Goal: Task Accomplishment & Management: Manage account settings

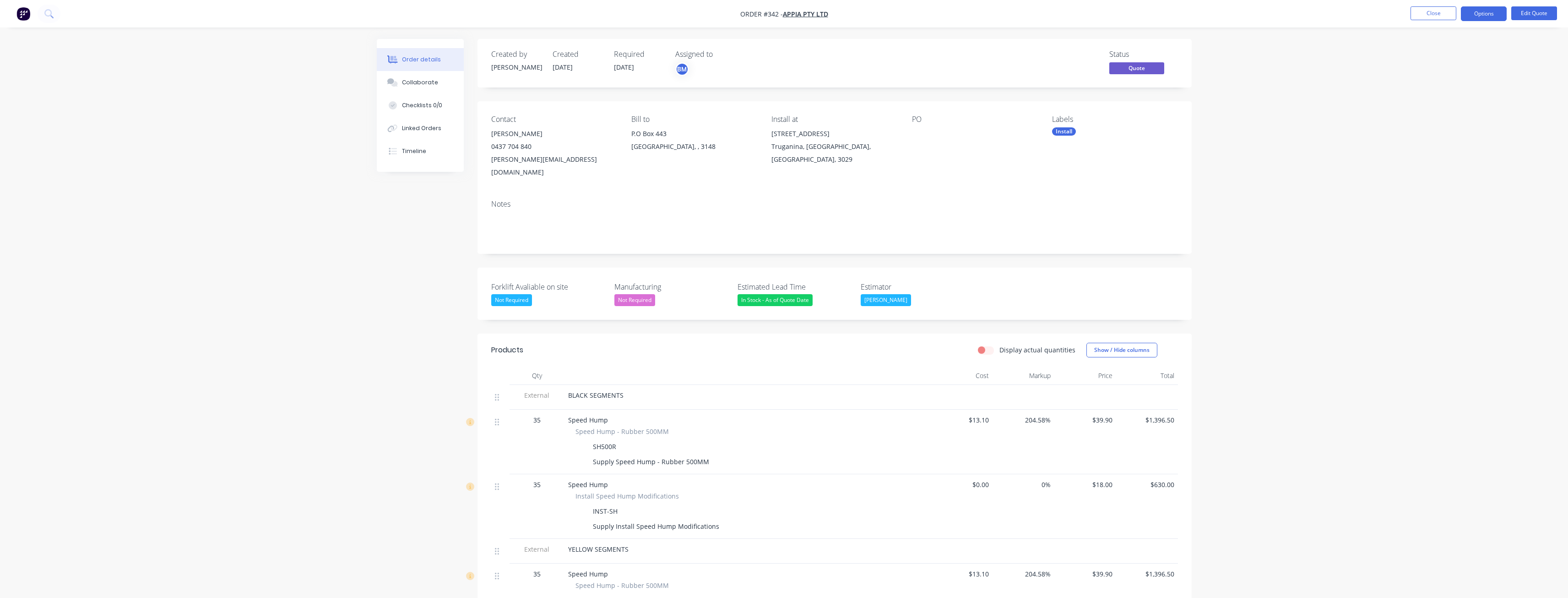
click at [24, 11] on img "button" at bounding box center [23, 14] width 14 height 14
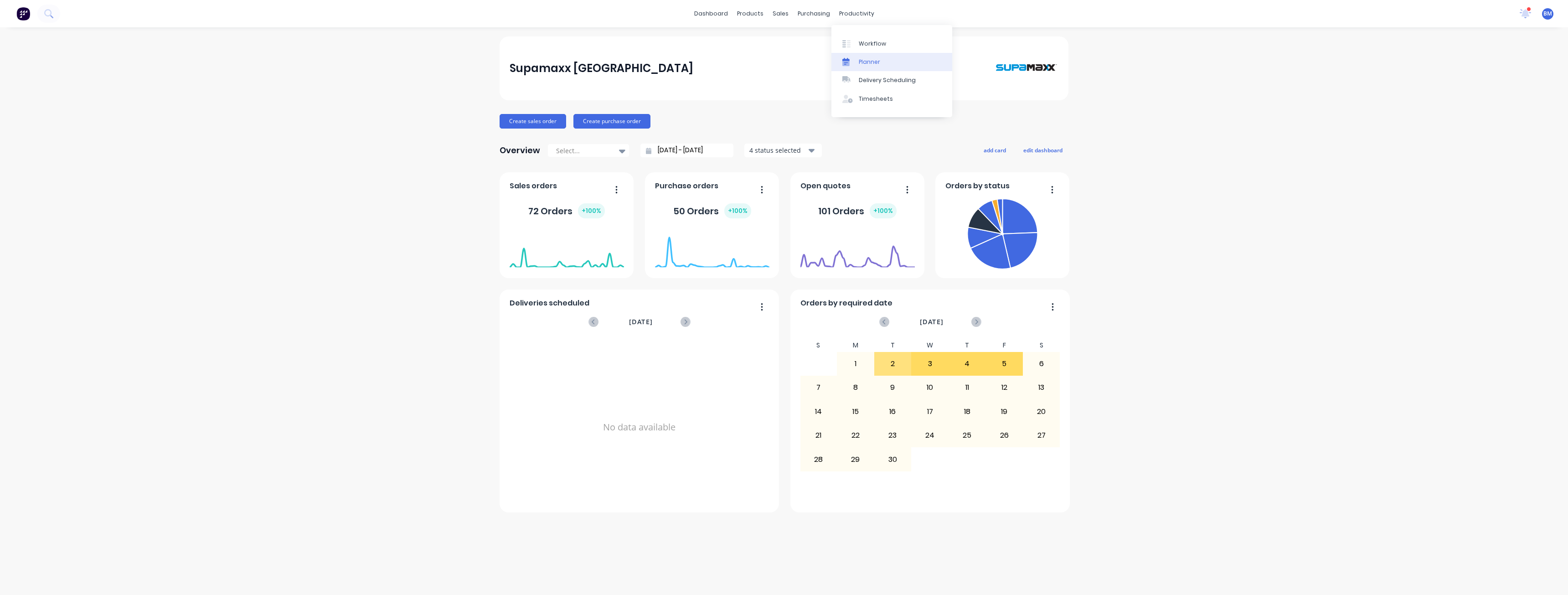
click at [868, 60] on div "Planner" at bounding box center [869, 62] width 22 height 9
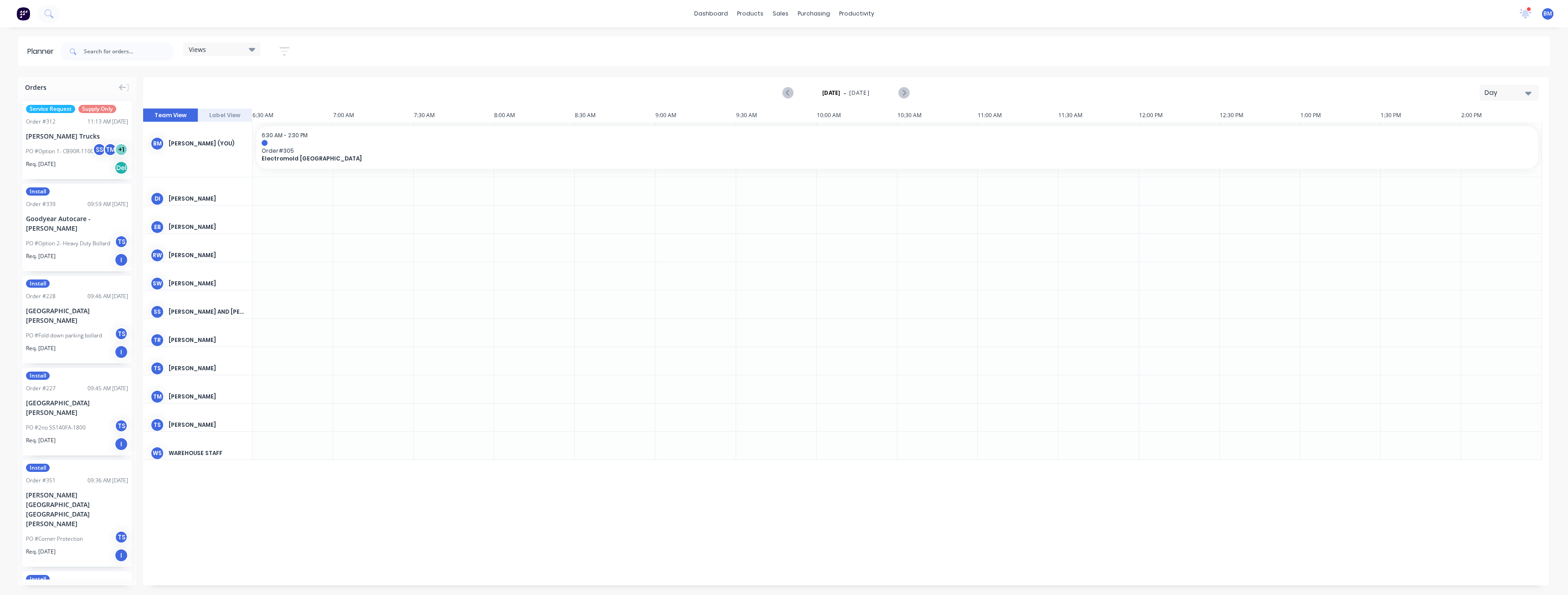
click at [1507, 94] on div "Day" at bounding box center [1505, 93] width 42 height 9
click at [1467, 150] on div "Month" at bounding box center [1492, 154] width 91 height 19
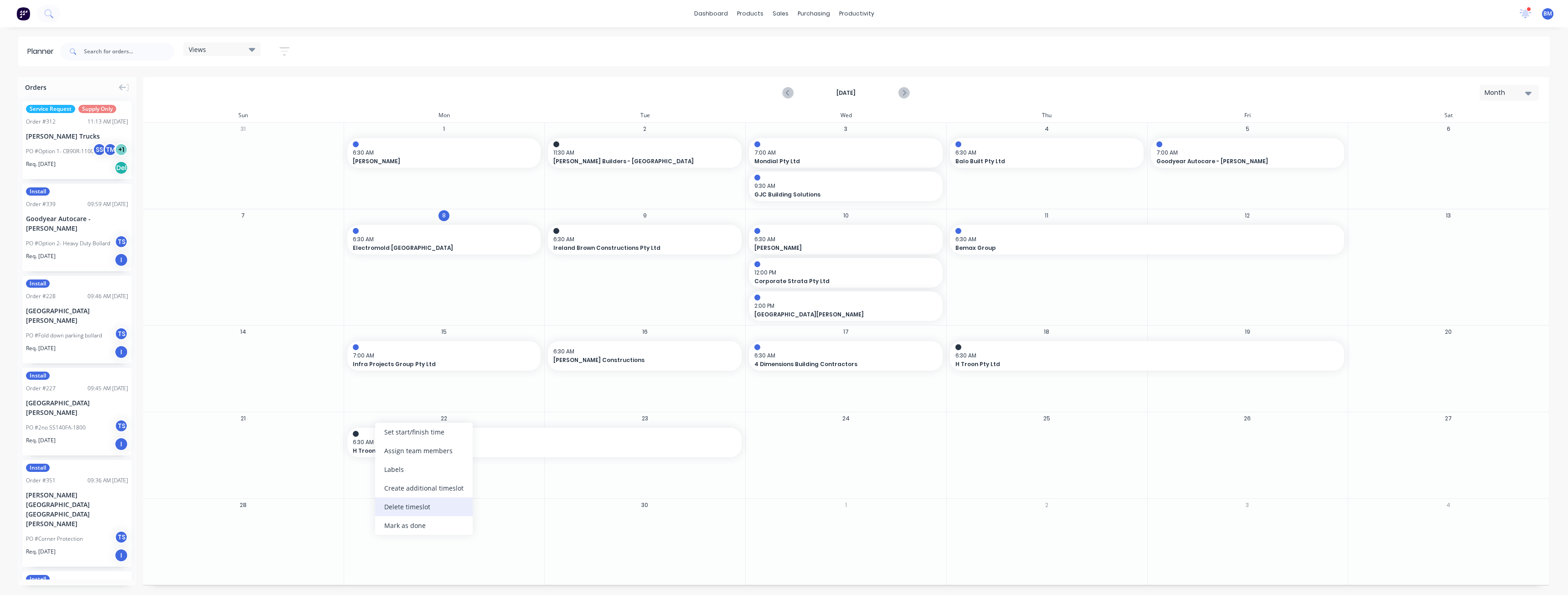
click at [400, 507] on div "Delete timeslot" at bounding box center [424, 507] width 97 height 19
click at [91, 572] on span "×" at bounding box center [94, 574] width 5 height 12
click at [801, 42] on div "Sales Orders" at bounding box center [814, 43] width 37 height 9
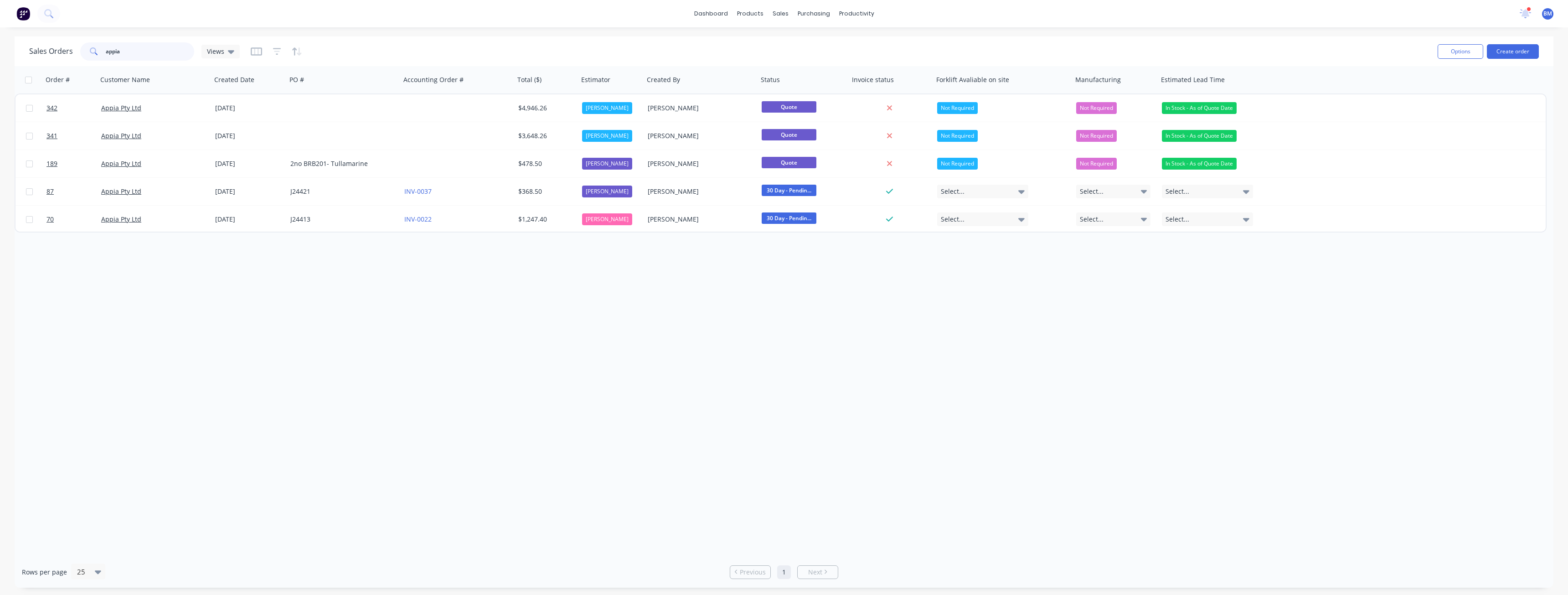
drag, startPoint x: 133, startPoint y: 47, endPoint x: 73, endPoint y: 50, distance: 60.1
click at [73, 50] on div "Sales Orders appia Views" at bounding box center [135, 52] width 210 height 19
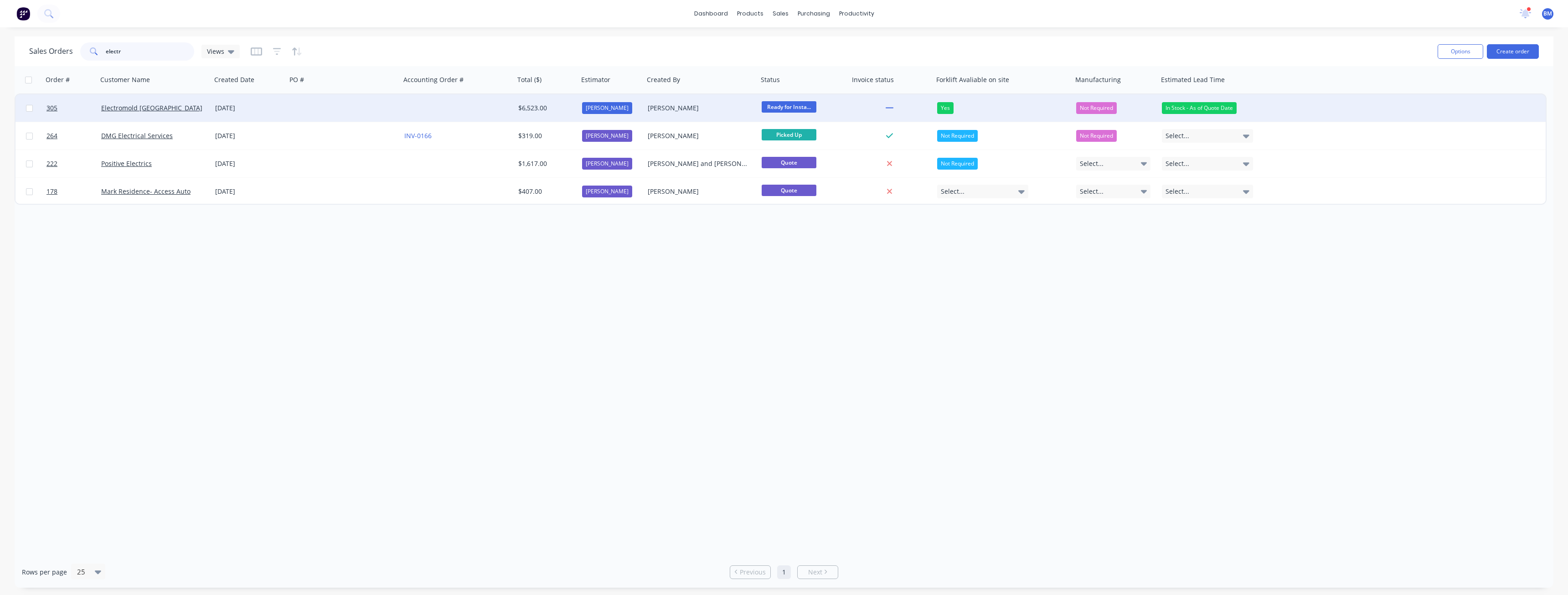
type input "electr"
click at [272, 108] on div "[DATE]" at bounding box center [249, 108] width 68 height 9
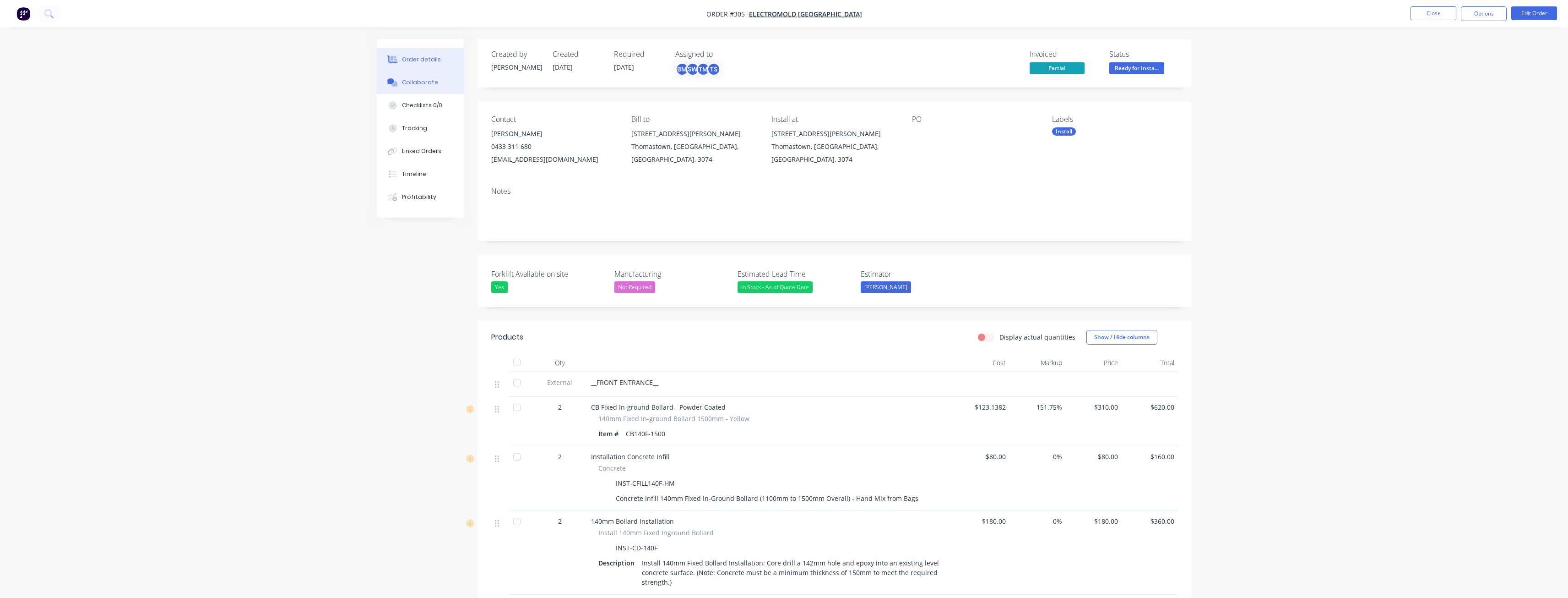
click at [419, 77] on button "Collaborate" at bounding box center [420, 82] width 87 height 23
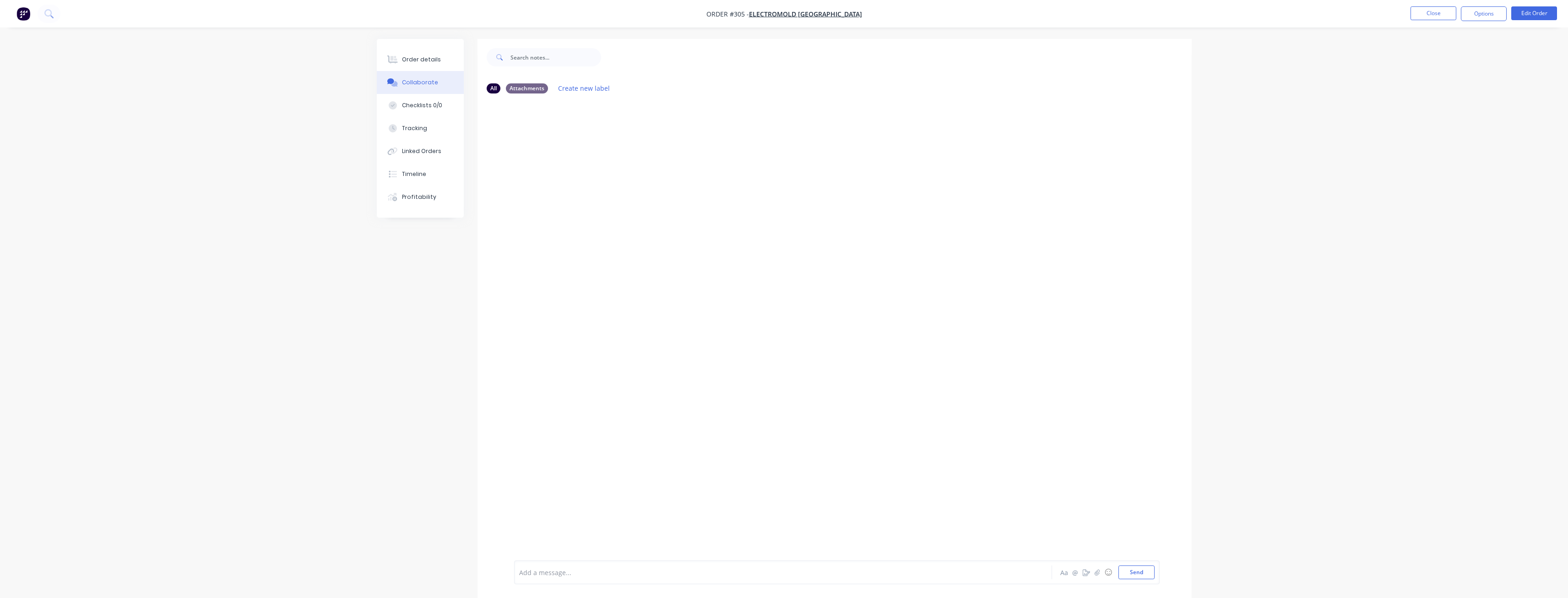
click at [532, 573] on div at bounding box center [758, 572] width 476 height 9
drag, startPoint x: 531, startPoint y: 570, endPoint x: 323, endPoint y: 471, distance: 230.4
click at [323, 471] on div "Order details Collaborate Checklists 0/0 Tracking Linked Orders Timeline Profit…" at bounding box center [784, 306] width 1568 height 612
click at [538, 568] on div at bounding box center [758, 572] width 476 height 9
drag, startPoint x: 538, startPoint y: 568, endPoint x: 586, endPoint y: 286, distance: 286.1
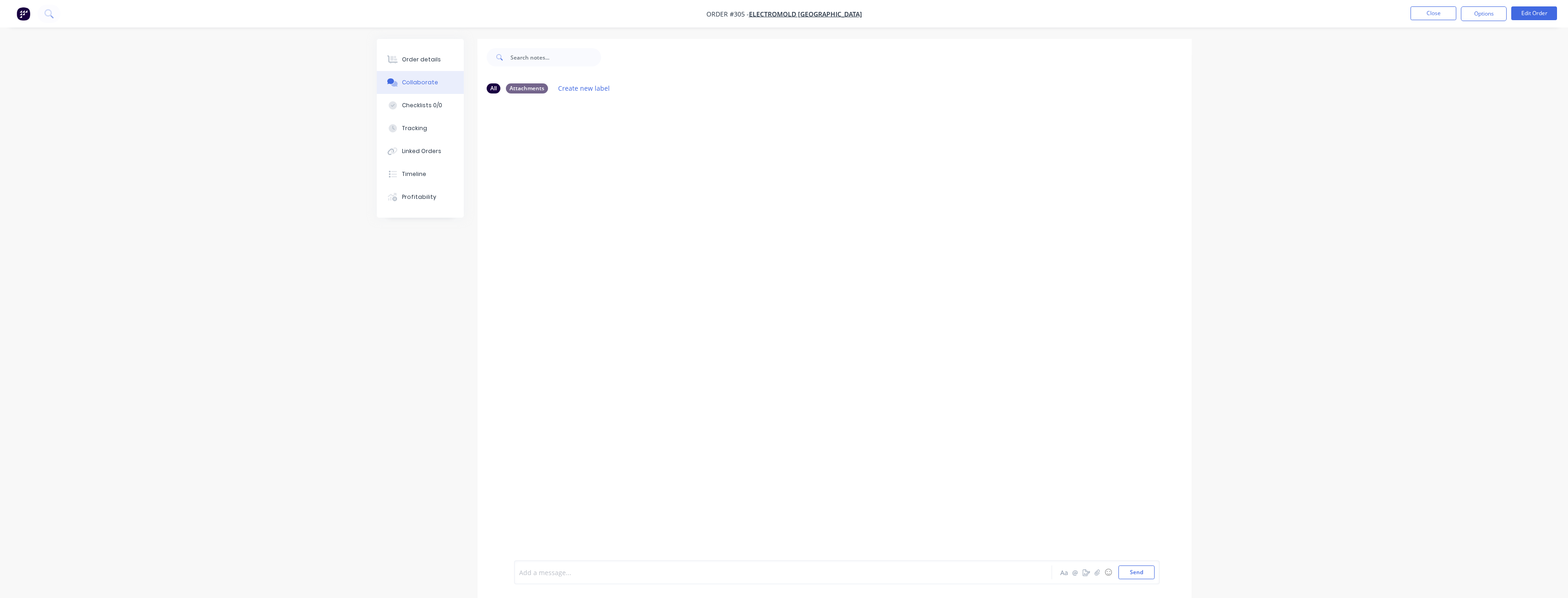
click at [586, 286] on div at bounding box center [835, 330] width 714 height 460
click at [542, 575] on div at bounding box center [758, 572] width 476 height 9
click at [561, 572] on div "Site pics" at bounding box center [758, 572] width 476 height 9
click at [591, 173] on div "BM You - 12:28pm 08/09/25 Site pics Labels Edit Delete" at bounding box center [835, 330] width 714 height 460
click at [556, 233] on div "BM You - 12:28pm 08/09/25 Site pics Labels Edit Delete" at bounding box center [835, 330] width 714 height 460
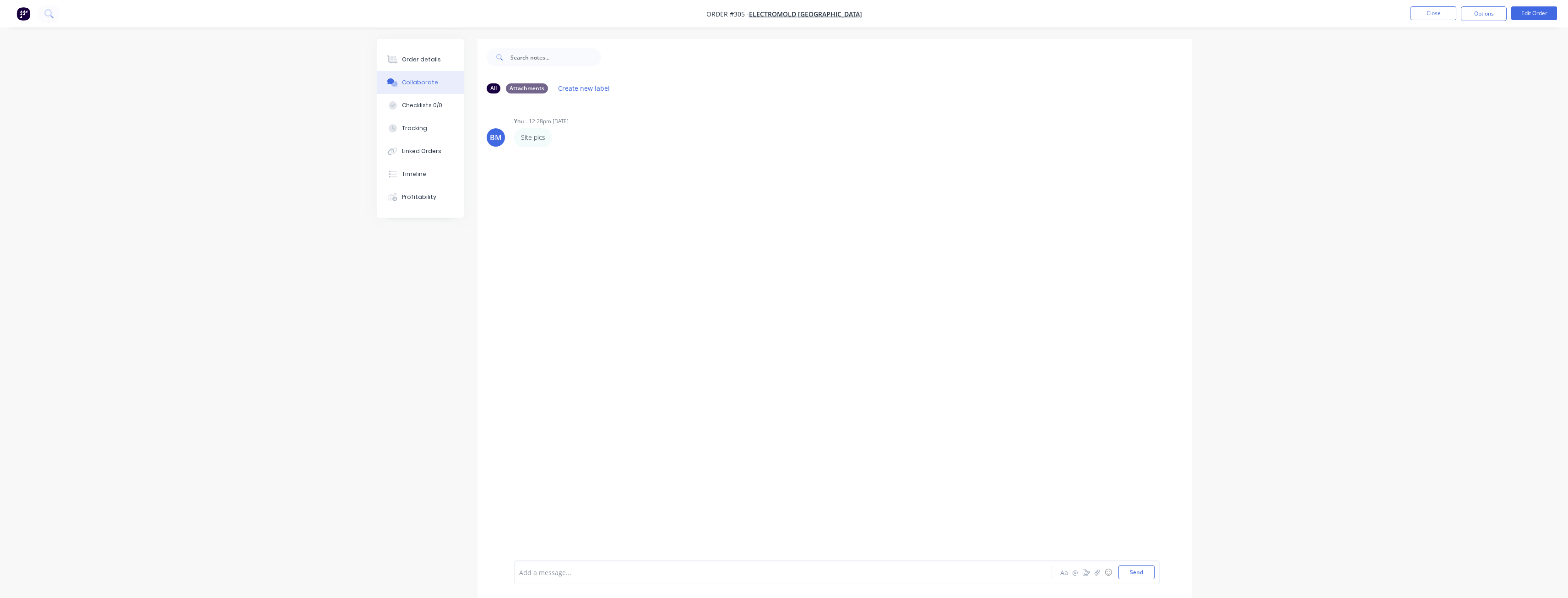
click at [556, 236] on div "BM You - 12:28pm 08/09/25 Site pics Labels Edit Delete" at bounding box center [835, 330] width 714 height 460
click at [557, 236] on div "BM You - 12:28pm 08/09/25 Site pics Labels Edit Delete" at bounding box center [835, 330] width 714 height 460
click at [307, 307] on div "Order details Collaborate Checklists 0/0 Tracking Linked Orders Timeline Profit…" at bounding box center [784, 306] width 1568 height 612
click at [529, 83] on div "Attachments" at bounding box center [527, 88] width 42 height 10
click at [863, 354] on div at bounding box center [835, 330] width 714 height 460
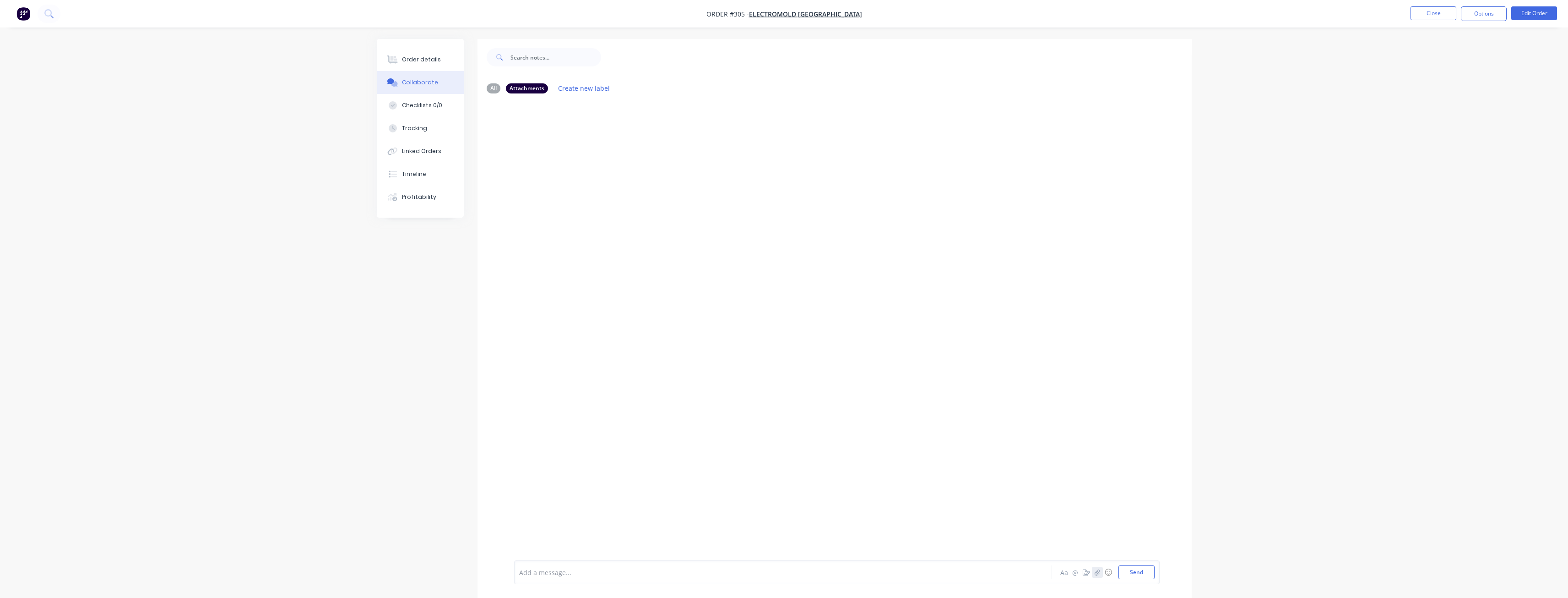
click at [1097, 572] on icon "button" at bounding box center [1097, 572] width 5 height 6
click at [1099, 569] on icon "button" at bounding box center [1096, 572] width 5 height 6
click at [1099, 571] on icon "button" at bounding box center [1096, 572] width 5 height 6
click at [1097, 569] on icon "button" at bounding box center [1096, 572] width 5 height 6
click at [1136, 569] on button "Send" at bounding box center [1136, 572] width 37 height 14
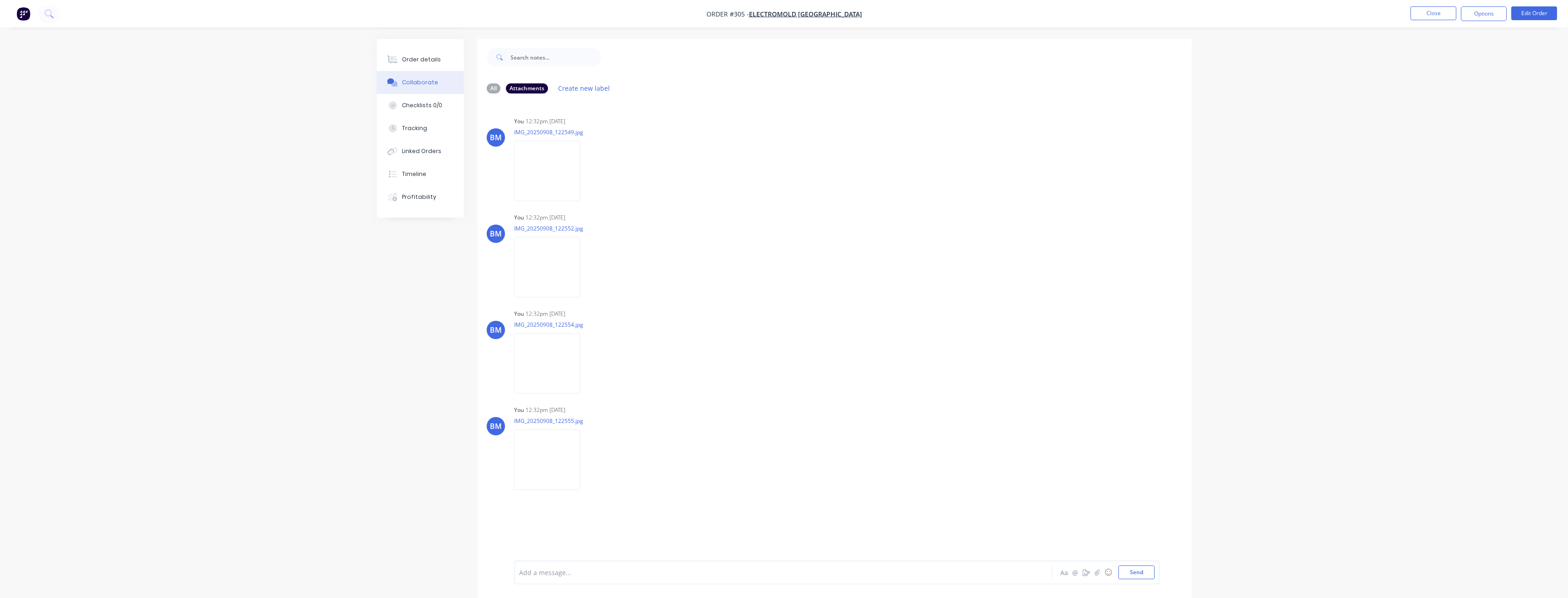
click at [413, 309] on div "All Attachments Create new label BM You 12:32pm 08/09/25 IMG_20250908_122549.jp…" at bounding box center [784, 325] width 815 height 573
click at [409, 56] on div "Order details" at bounding box center [421, 59] width 39 height 9
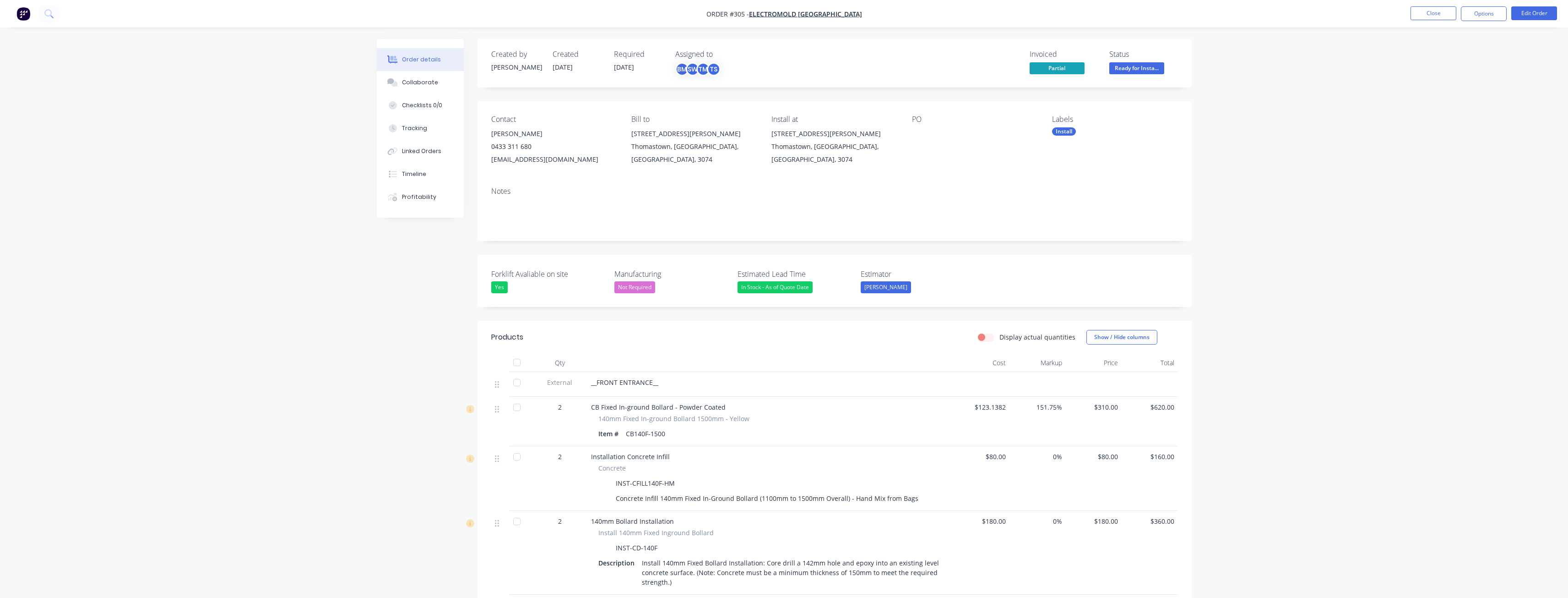
click at [1046, 64] on span "Partial" at bounding box center [1057, 68] width 55 height 12
click at [996, 142] on div "PO" at bounding box center [974, 140] width 125 height 51
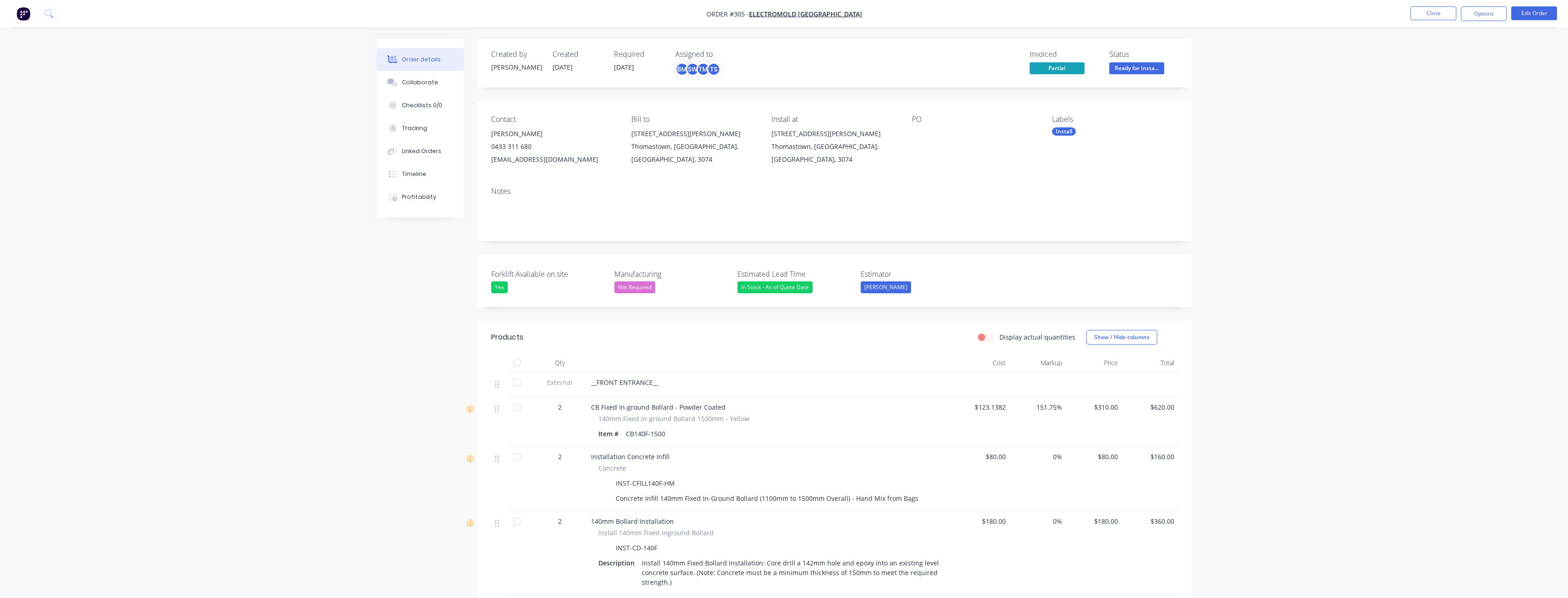
click at [1484, 10] on button "Options" at bounding box center [1483, 13] width 46 height 15
click at [1429, 66] on button "Partial Invoice" at bounding box center [1456, 74] width 101 height 19
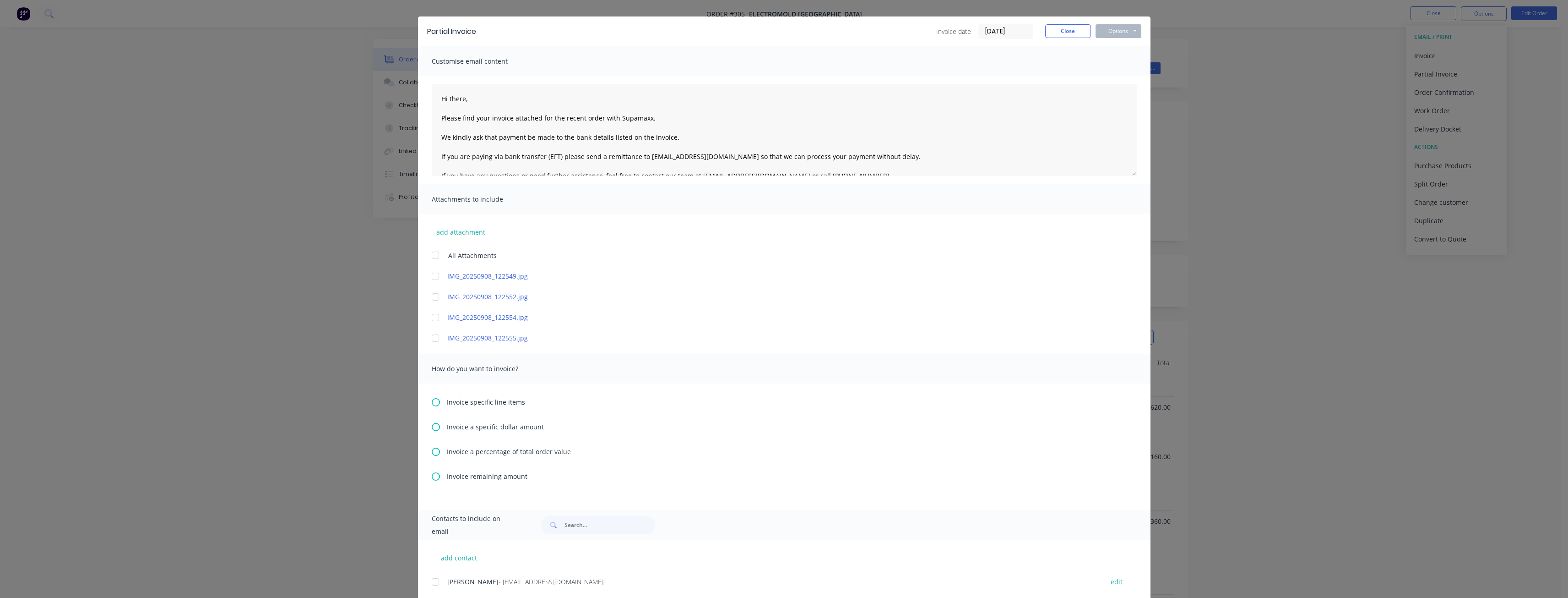
scroll to position [45, 0]
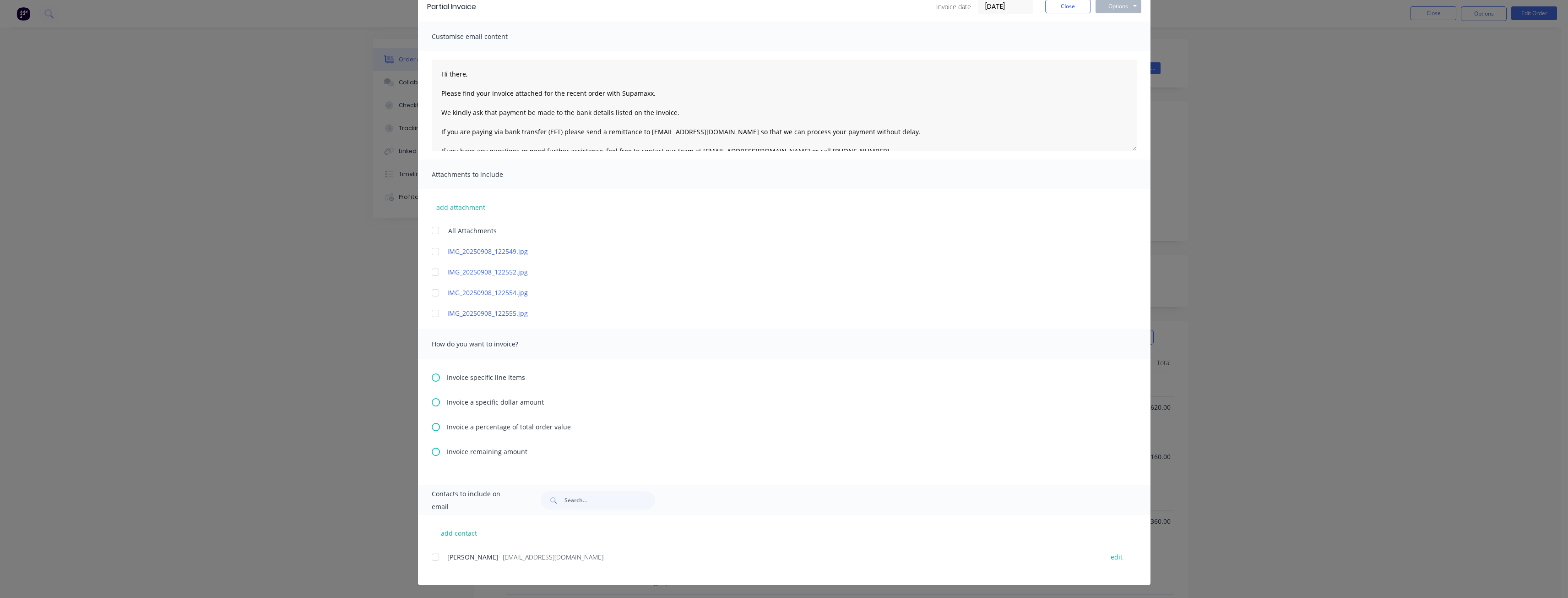
click at [434, 449] on icon at bounding box center [436, 452] width 9 height 9
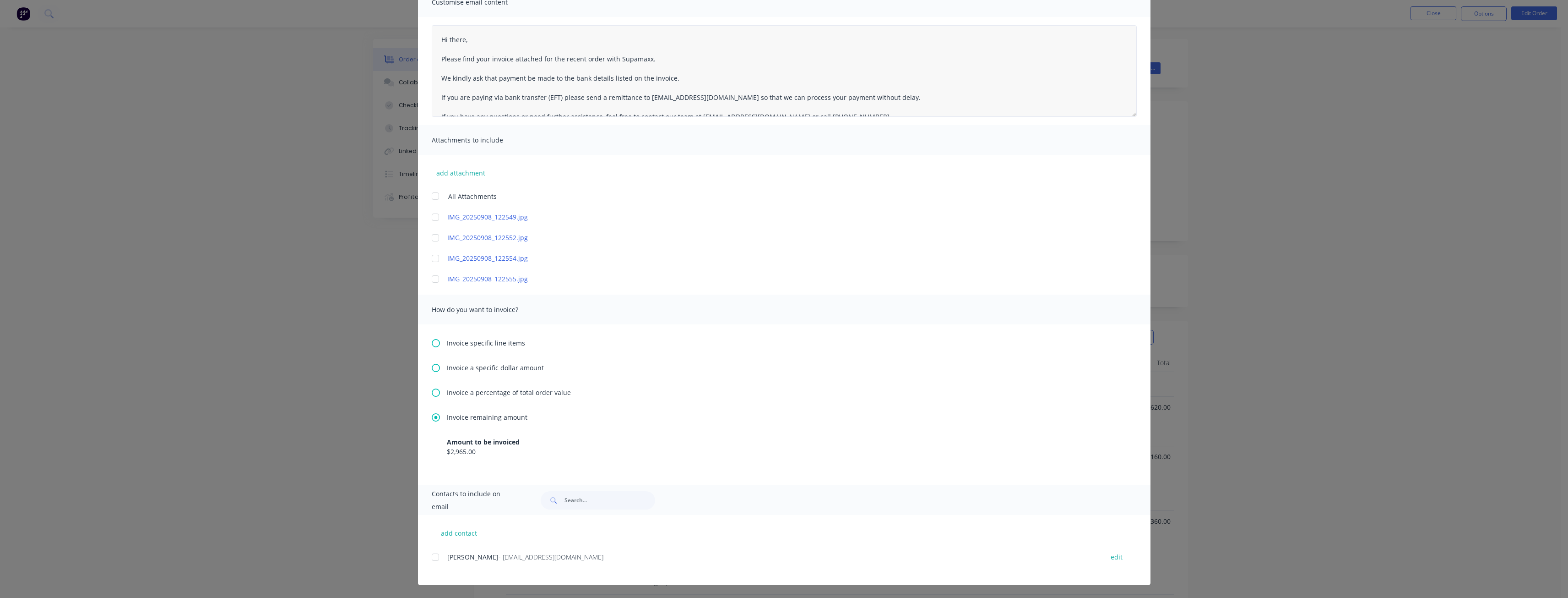
scroll to position [0, 0]
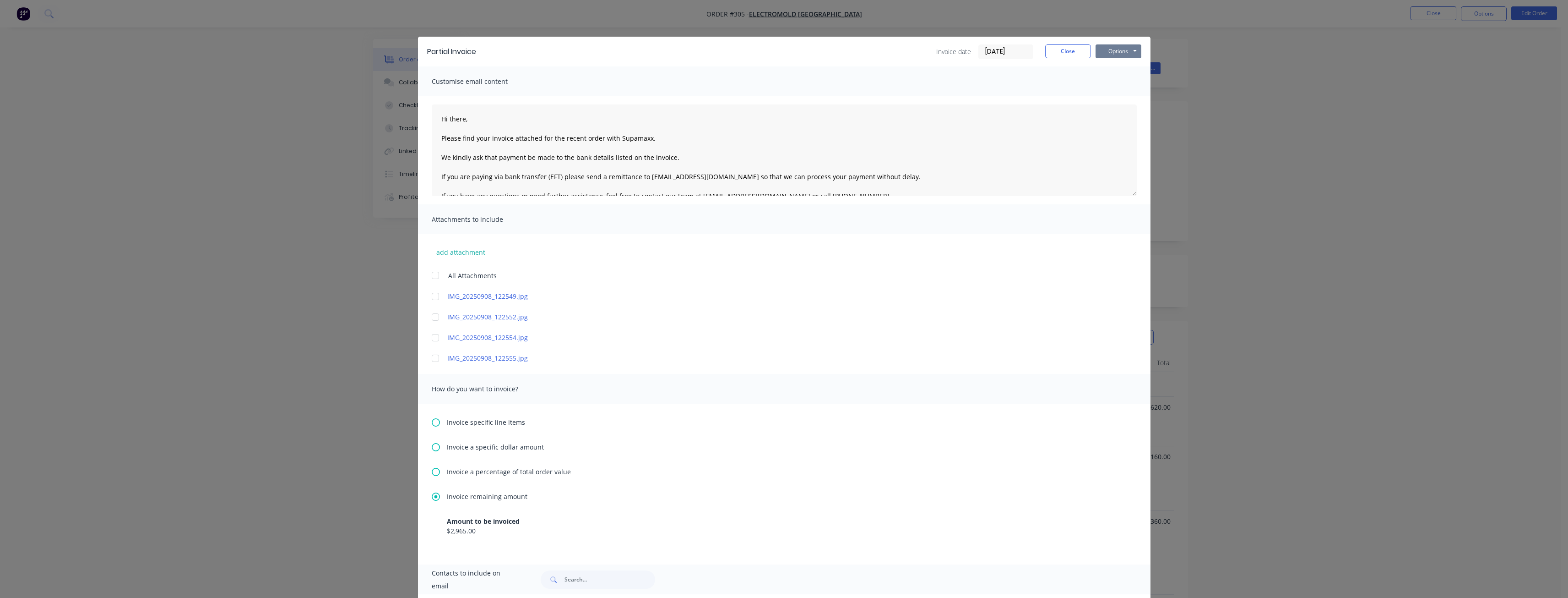
click at [1111, 48] on button "Options" at bounding box center [1118, 51] width 46 height 14
click at [1111, 65] on button "Preview" at bounding box center [1124, 67] width 58 height 15
click at [1109, 48] on button "Options" at bounding box center [1118, 51] width 46 height 14
click at [1060, 75] on div "Customise email content" at bounding box center [784, 81] width 733 height 30
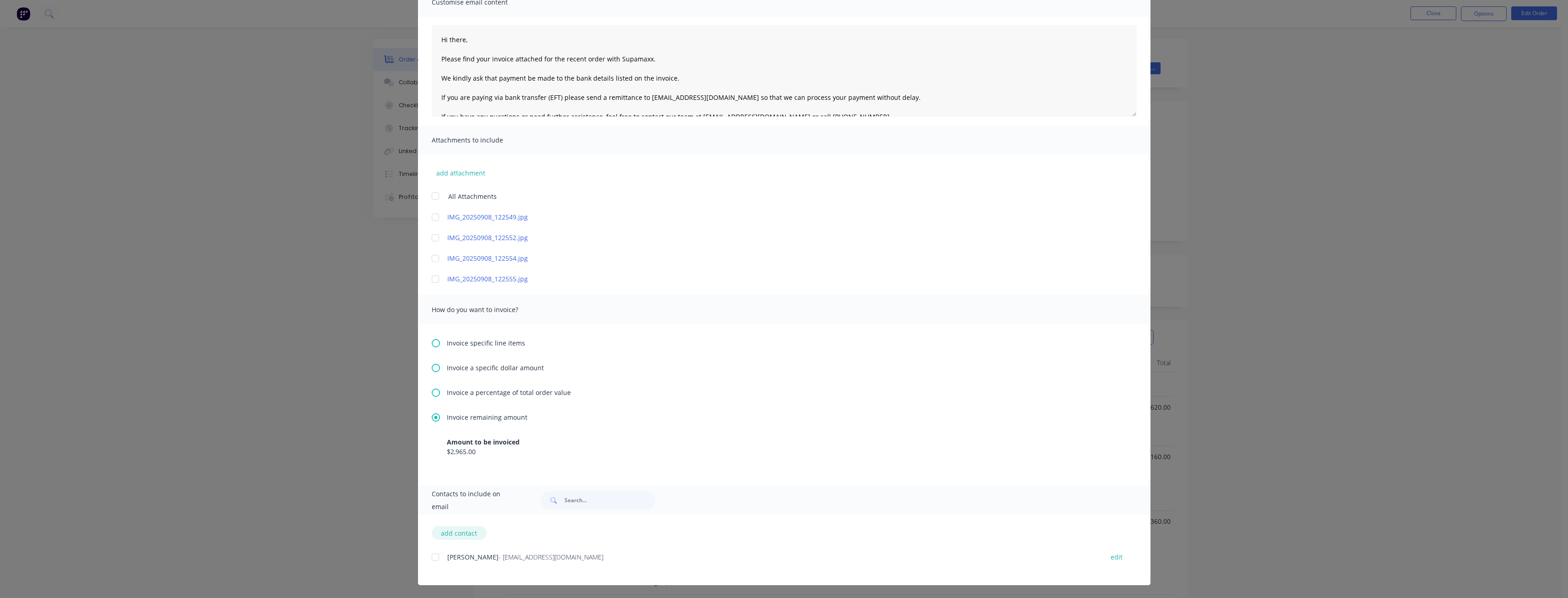
click at [451, 530] on button "add contact" at bounding box center [459, 533] width 55 height 14
select select "AU"
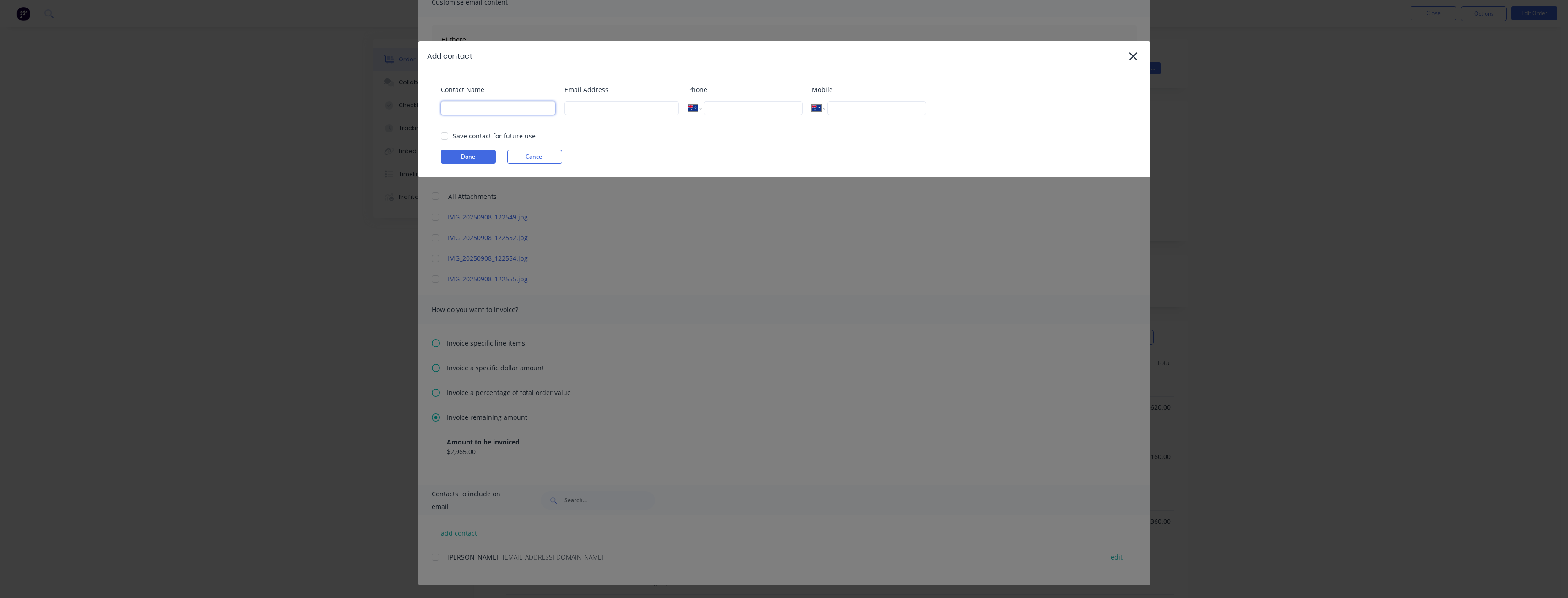
click at [509, 103] on input at bounding box center [497, 108] width 114 height 14
type input "[PERSON_NAME]"
click at [614, 104] on input at bounding box center [622, 108] width 114 height 14
type input "budd@supamaxx.com.au"
type input "0474 196 301"
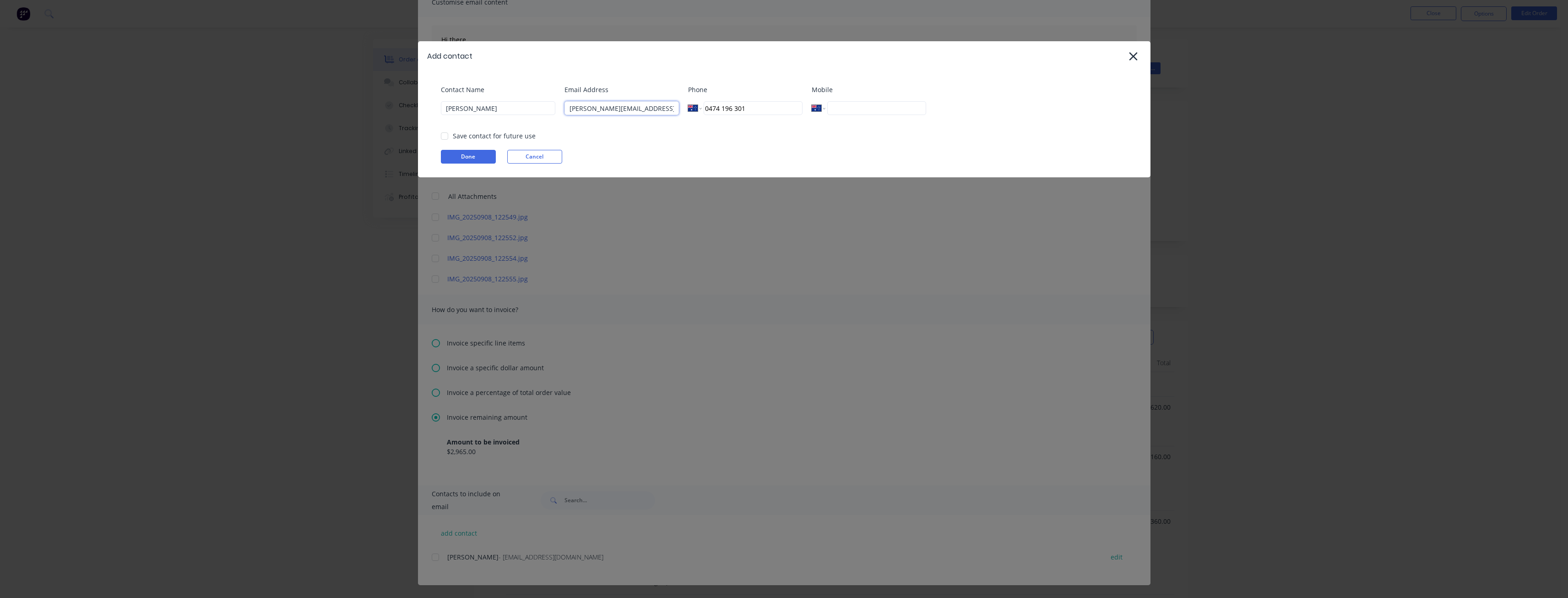
click at [443, 132] on div at bounding box center [444, 136] width 19 height 19
click at [465, 157] on button "Done" at bounding box center [468, 157] width 55 height 14
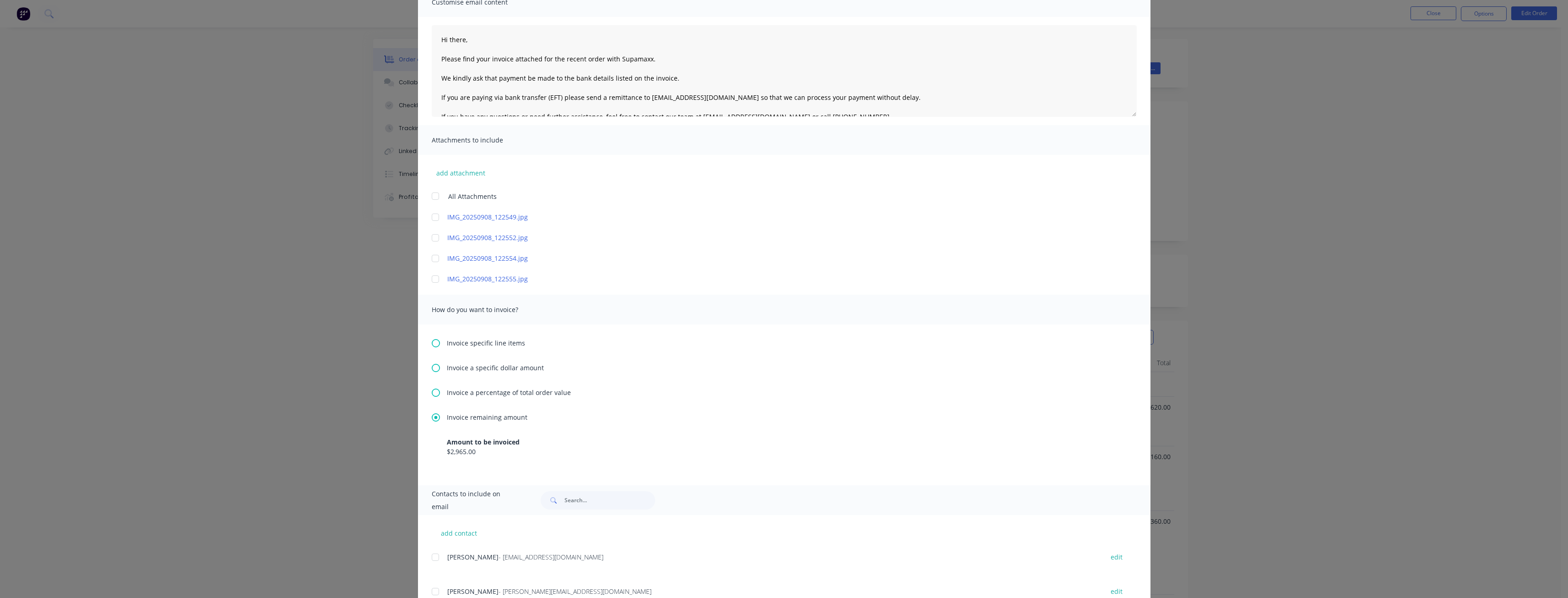
scroll to position [114, 0]
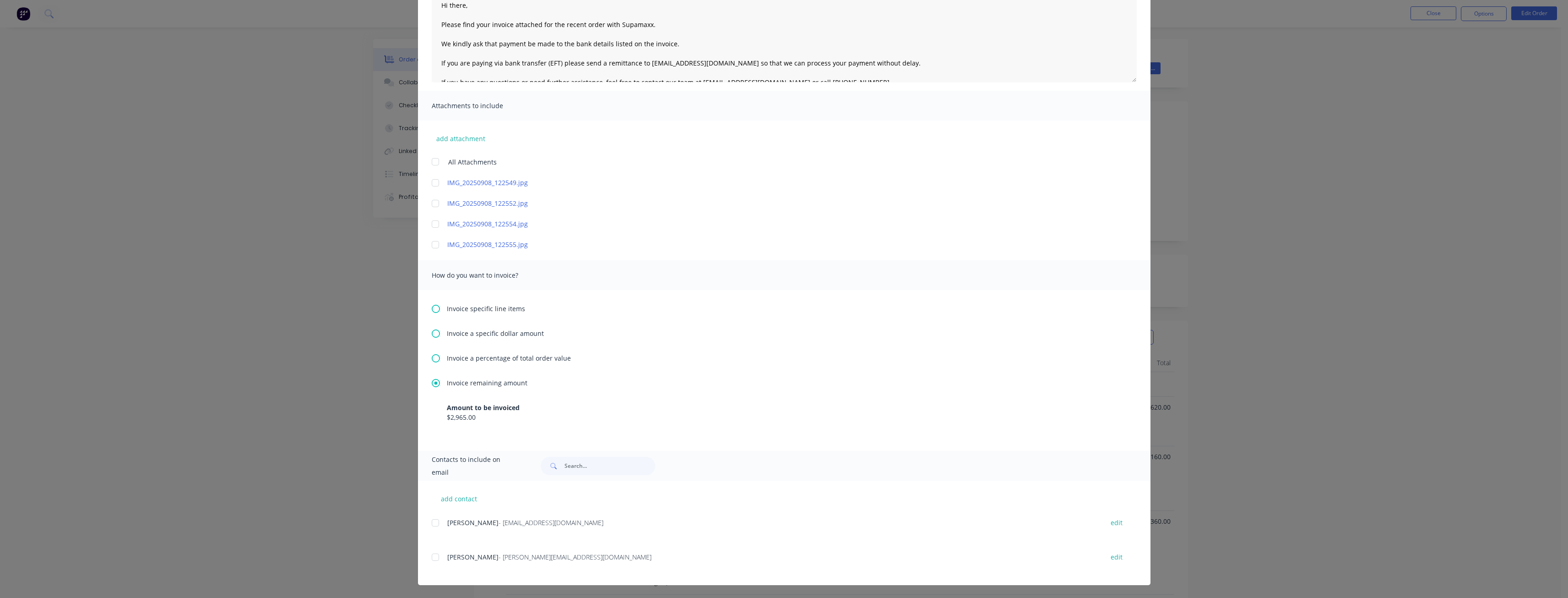
click at [432, 555] on div at bounding box center [436, 558] width 19 height 19
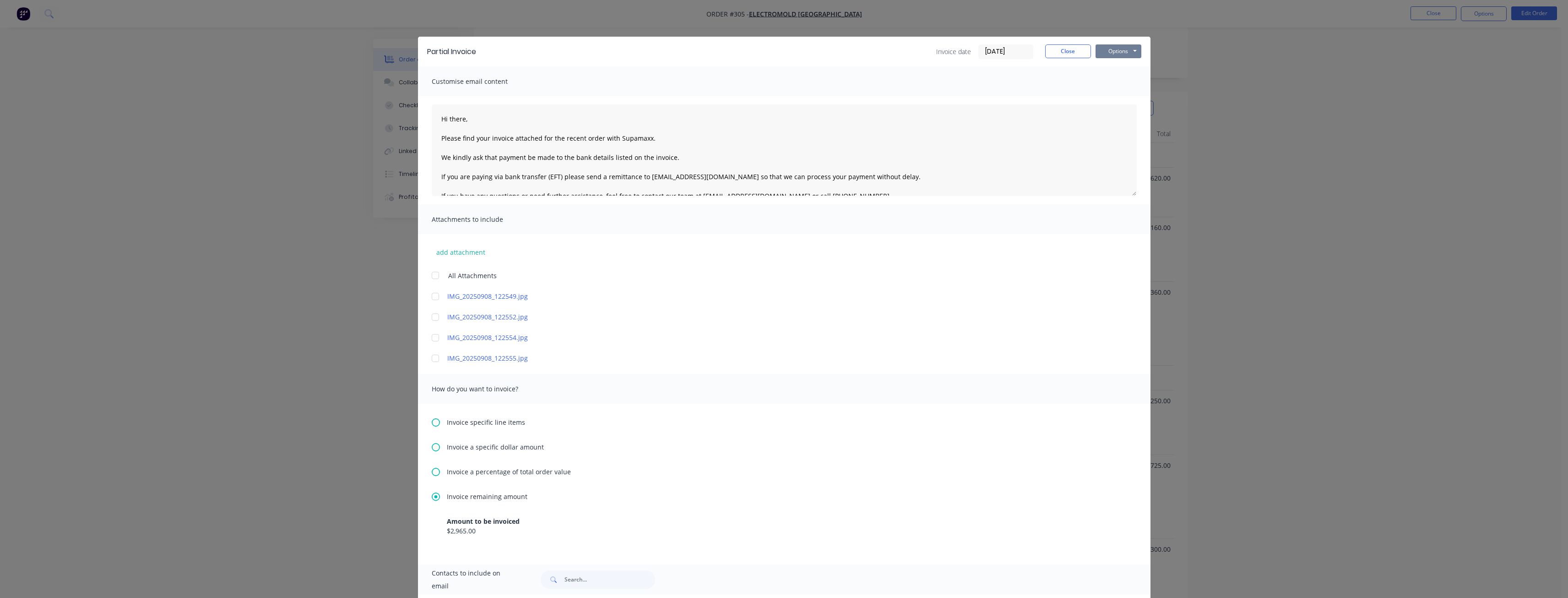
click at [1107, 46] on button "Options" at bounding box center [1118, 51] width 46 height 14
click at [1112, 94] on button "Email" at bounding box center [1124, 97] width 58 height 15
click at [165, 576] on icon "button" at bounding box center [163, 577] width 5 height 5
click at [270, 224] on div "Partial Invoice Invoice date 08/09/25 Close Options Preview Print Email Customi…" at bounding box center [784, 299] width 1568 height 598
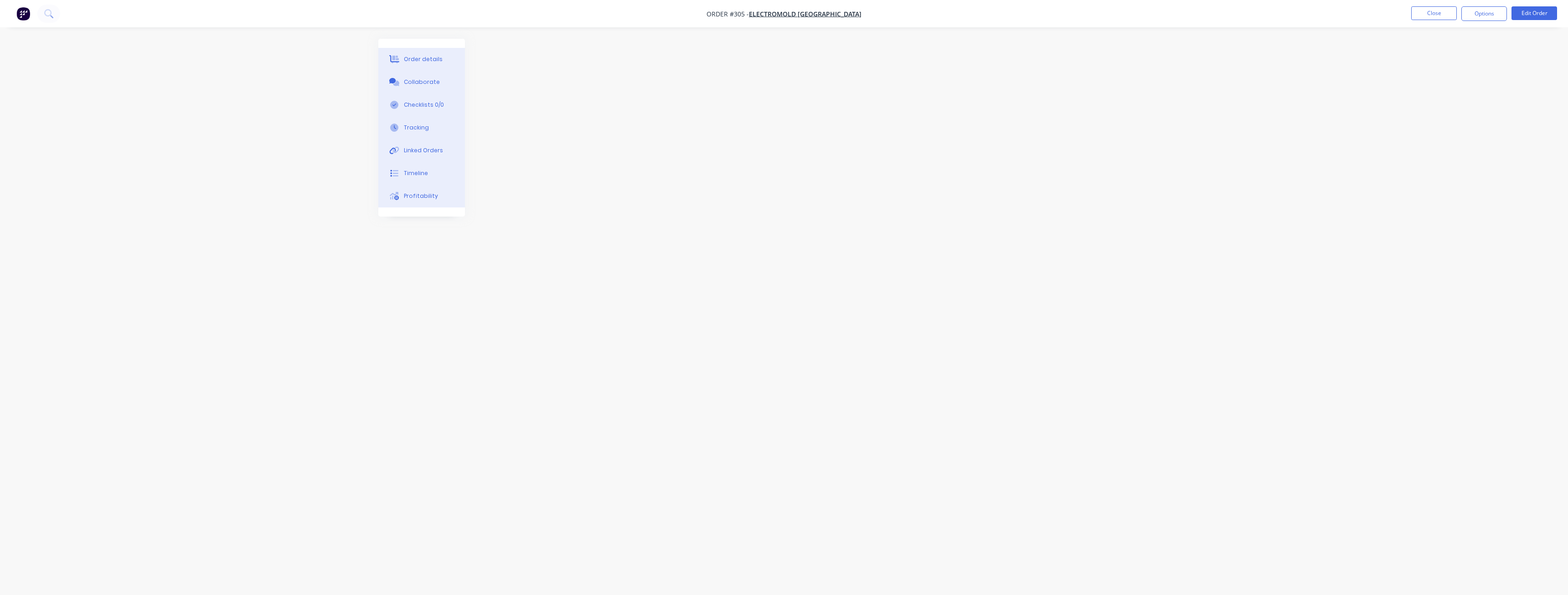
click at [28, 9] on img "button" at bounding box center [23, 14] width 14 height 14
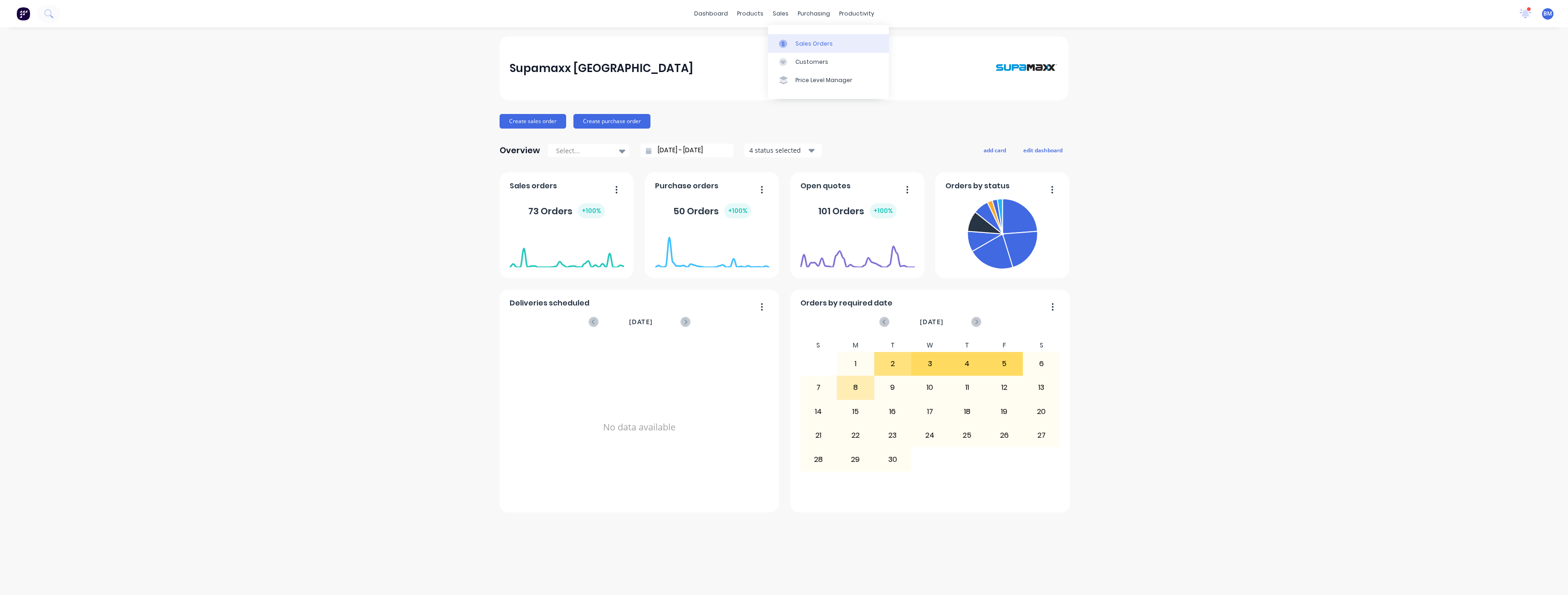
click at [803, 40] on div "Sales Orders" at bounding box center [814, 43] width 37 height 9
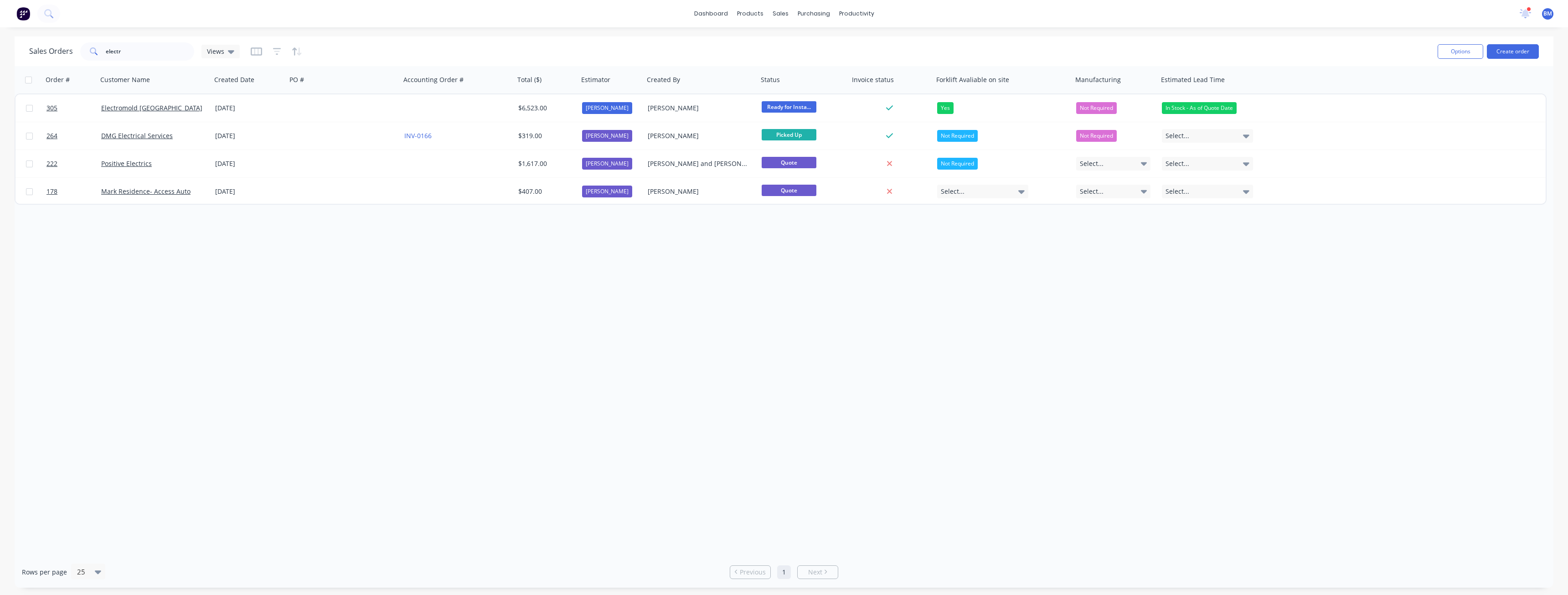
click at [24, 13] on img at bounding box center [23, 14] width 14 height 14
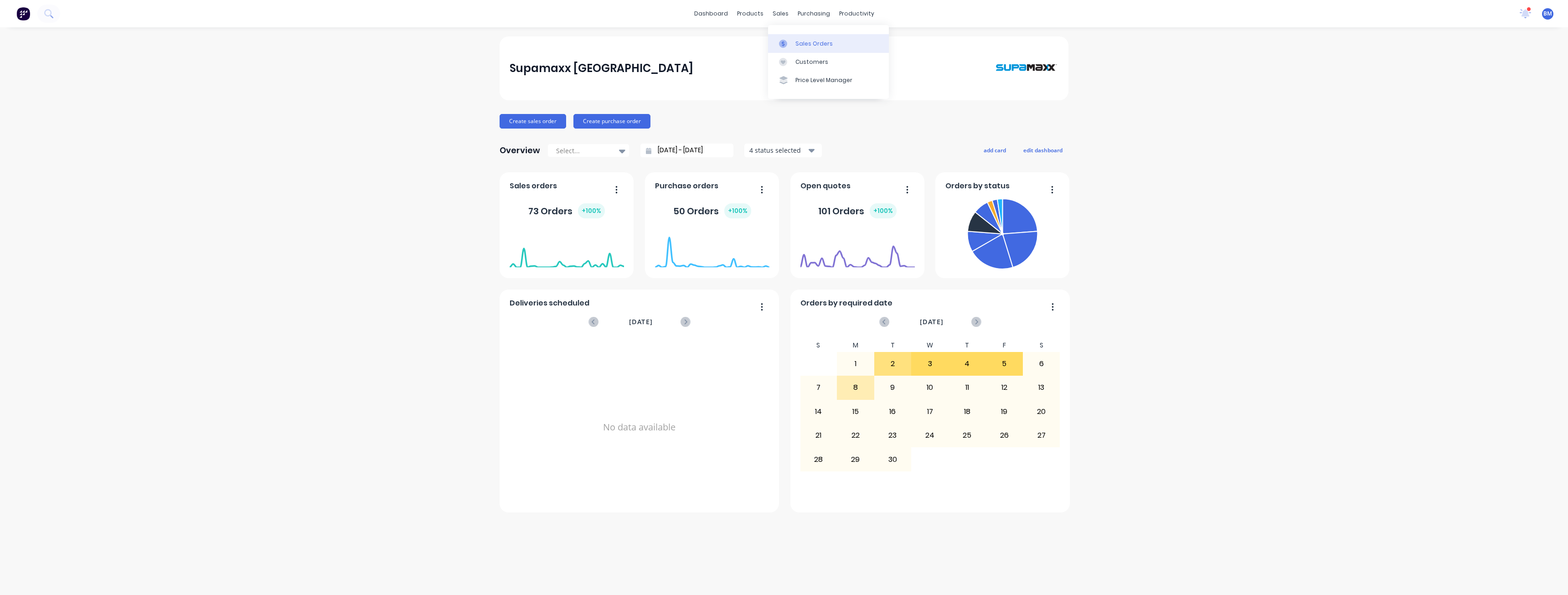
click at [804, 44] on div "Sales Orders" at bounding box center [814, 43] width 37 height 9
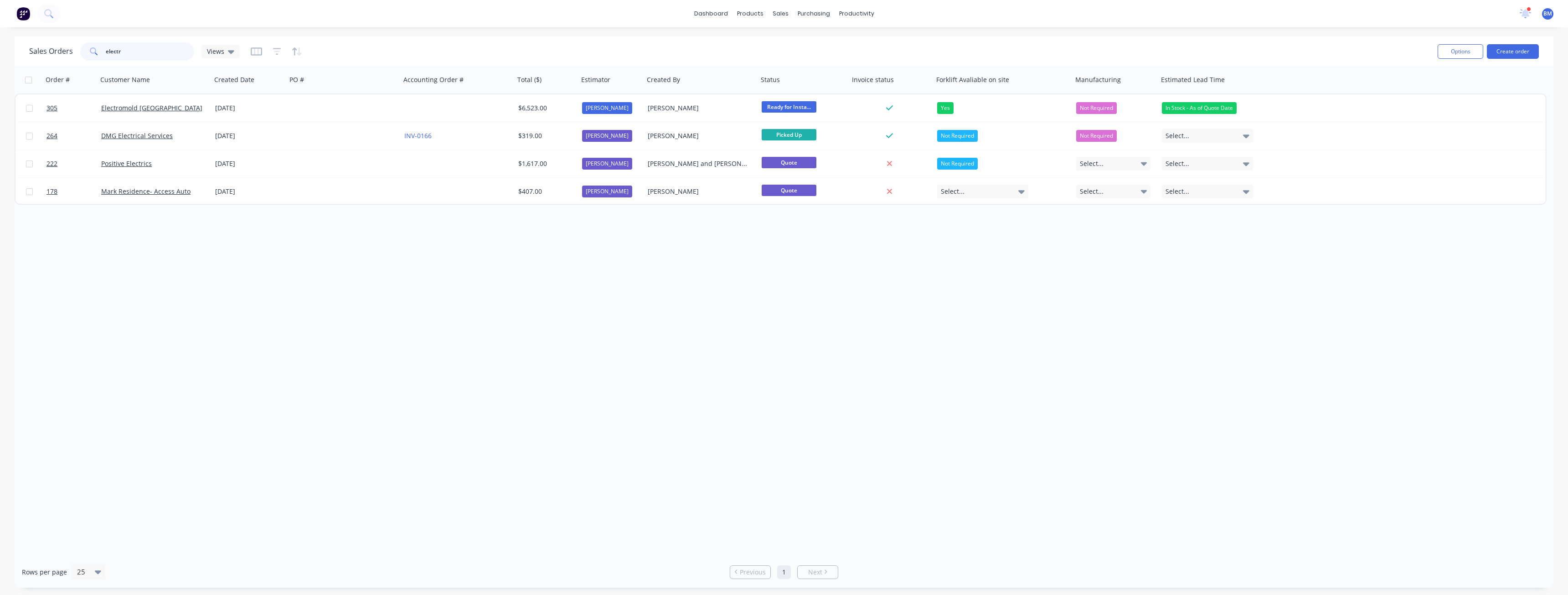
drag, startPoint x: 125, startPoint y: 53, endPoint x: 55, endPoint y: 65, distance: 71.0
click at [55, 65] on div "Sales Orders electr Views Options Create order" at bounding box center [784, 51] width 1539 height 29
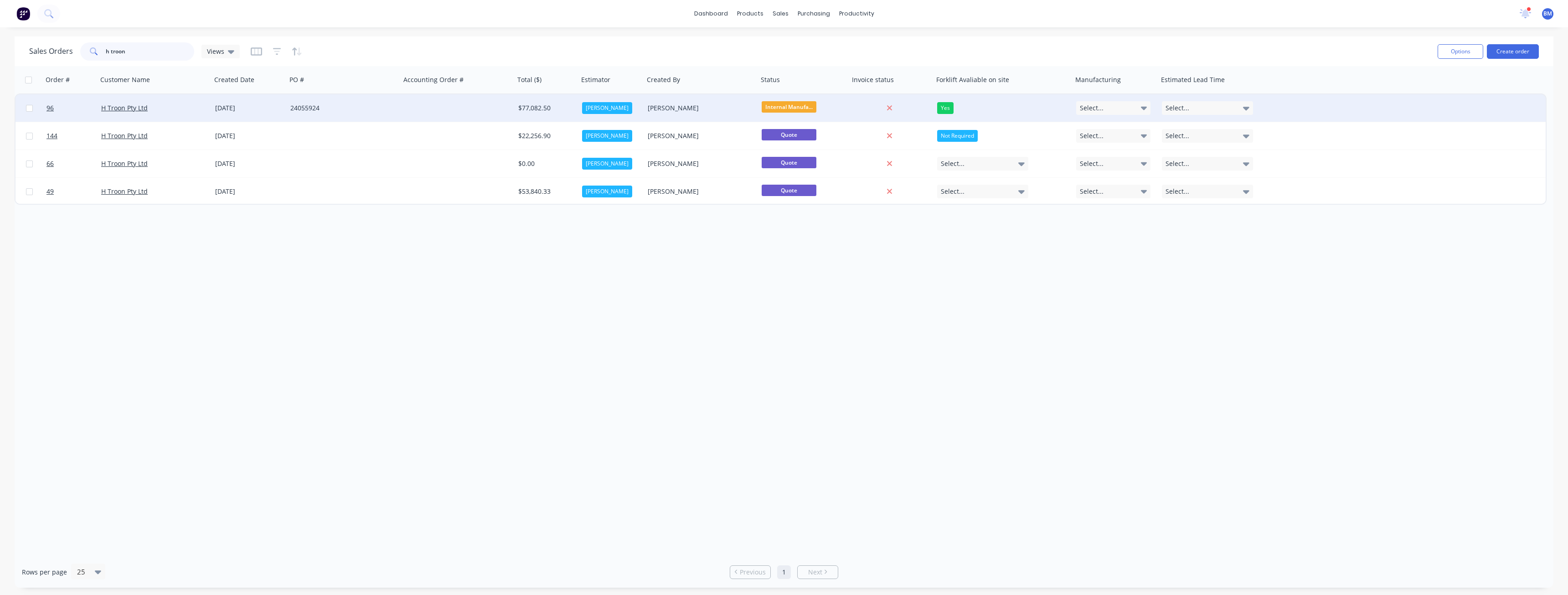
type input "h troon"
click at [386, 116] on div "24055924" at bounding box center [343, 108] width 114 height 27
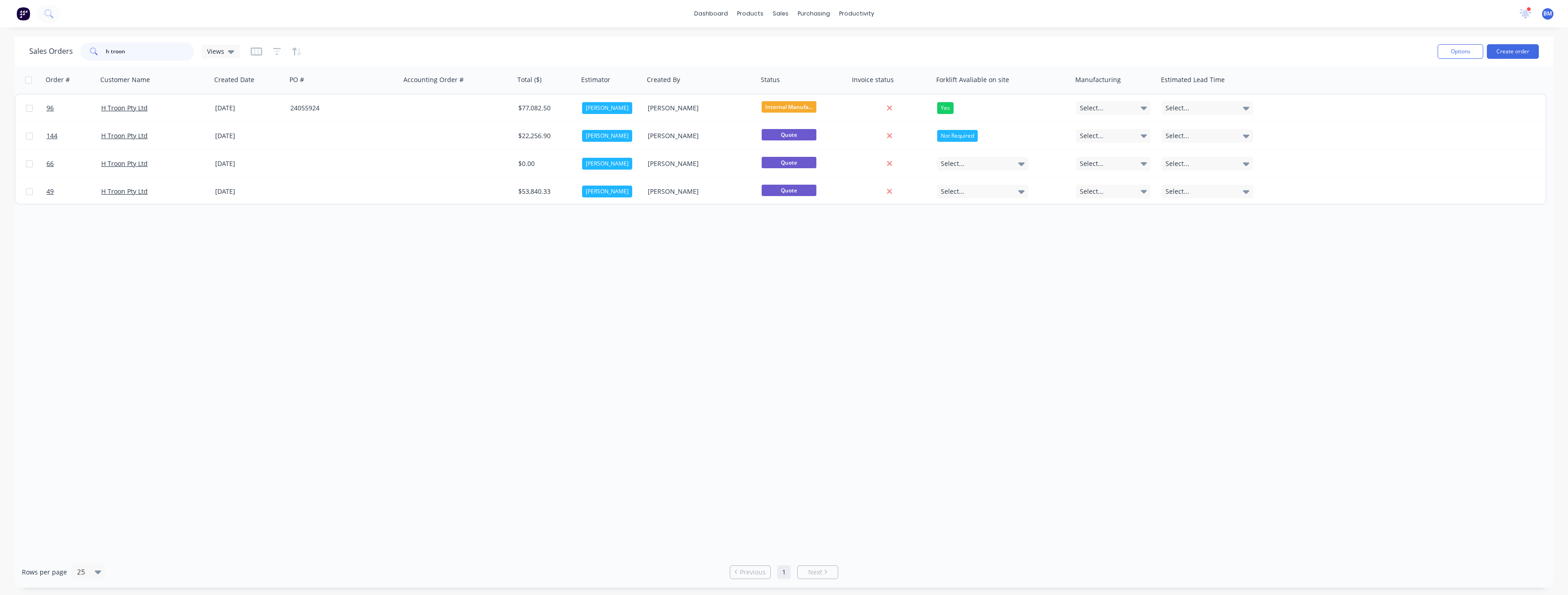
drag, startPoint x: 132, startPoint y: 52, endPoint x: 65, endPoint y: 48, distance: 67.1
click at [65, 48] on div "Sales Orders h troon Views" at bounding box center [135, 52] width 210 height 19
type input "appia"
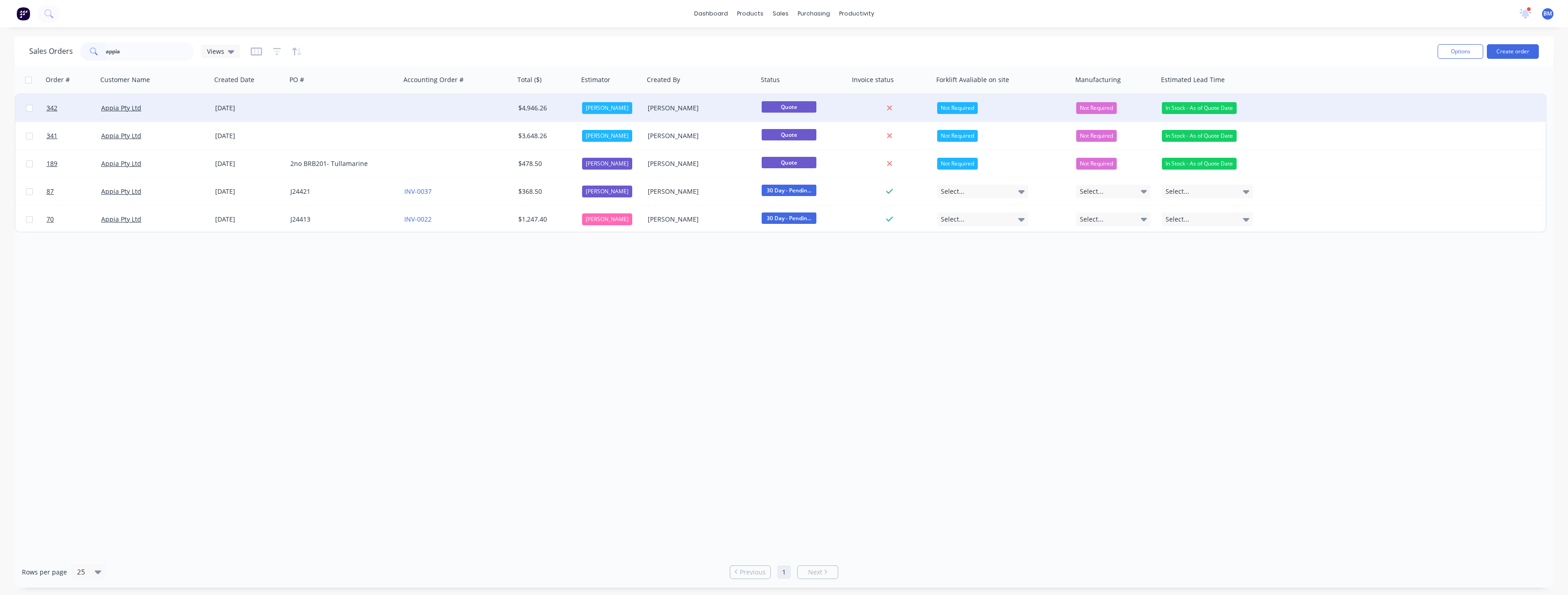
click at [302, 108] on div at bounding box center [343, 108] width 114 height 27
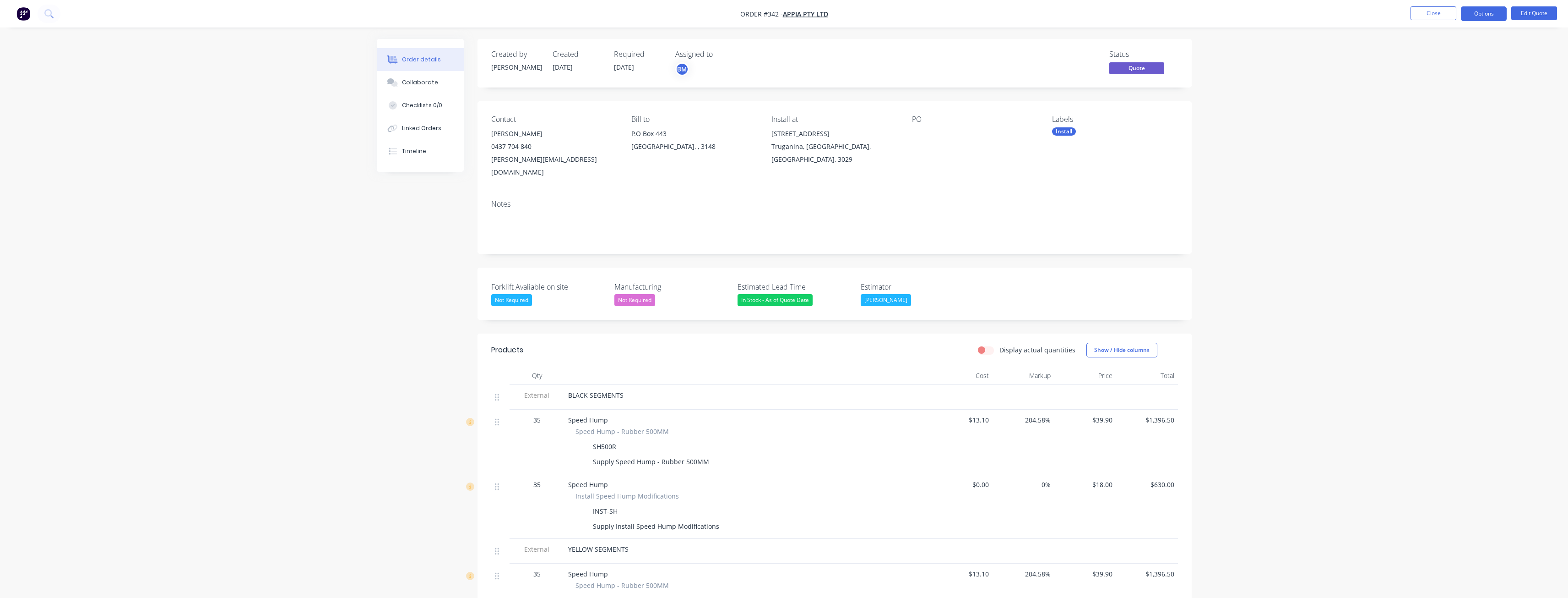
click at [377, 313] on div "Created by Budd Created 04/09/25 Required 04/09/25 Assigned to BM Status Quote …" at bounding box center [784, 557] width 815 height 1036
click at [329, 202] on div "Order details Collaborate Checklists 0/0 Linked Orders Timeline Order details C…" at bounding box center [784, 537] width 1568 height 1075
click at [301, 144] on div "Order details Collaborate Checklists 0/0 Linked Orders Timeline Order details C…" at bounding box center [784, 537] width 1568 height 1075
click at [296, 106] on div "Order details Collaborate Checklists 0/0 Linked Orders Timeline Order details C…" at bounding box center [784, 537] width 1568 height 1075
click at [25, 7] on img "button" at bounding box center [23, 14] width 14 height 14
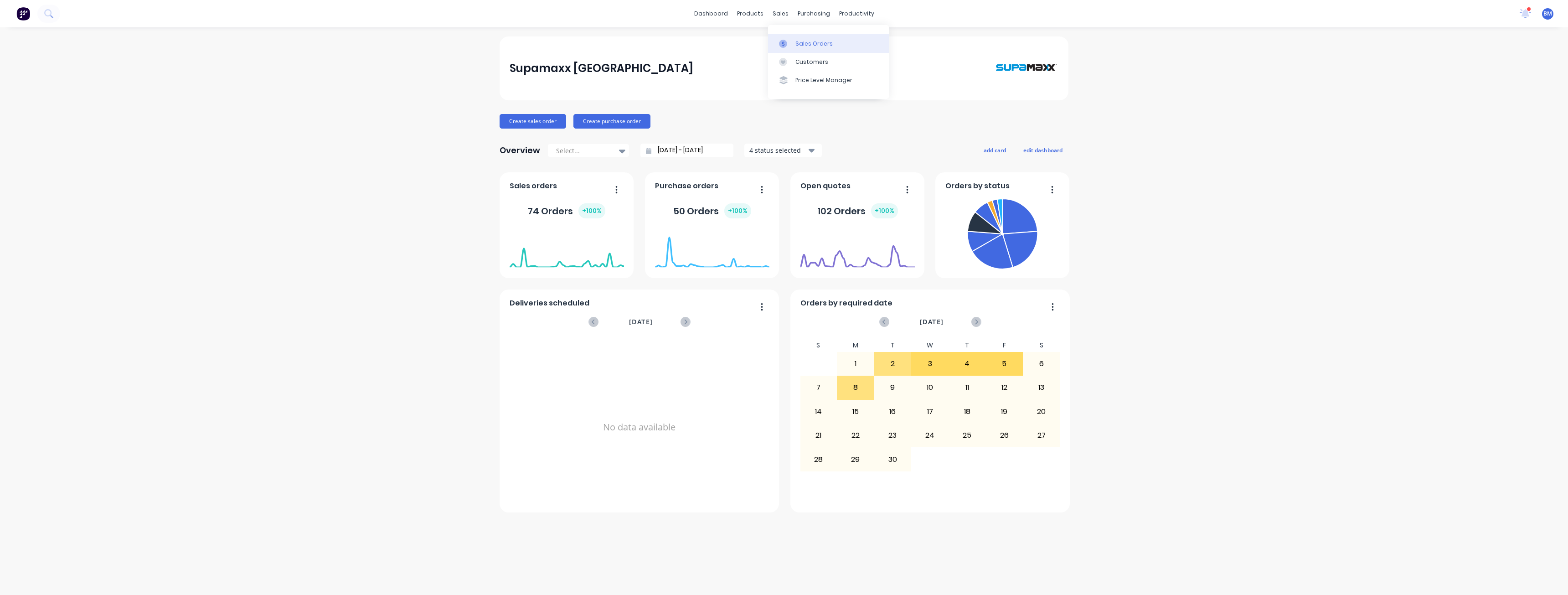
click at [802, 42] on div "Sales Orders" at bounding box center [814, 43] width 37 height 9
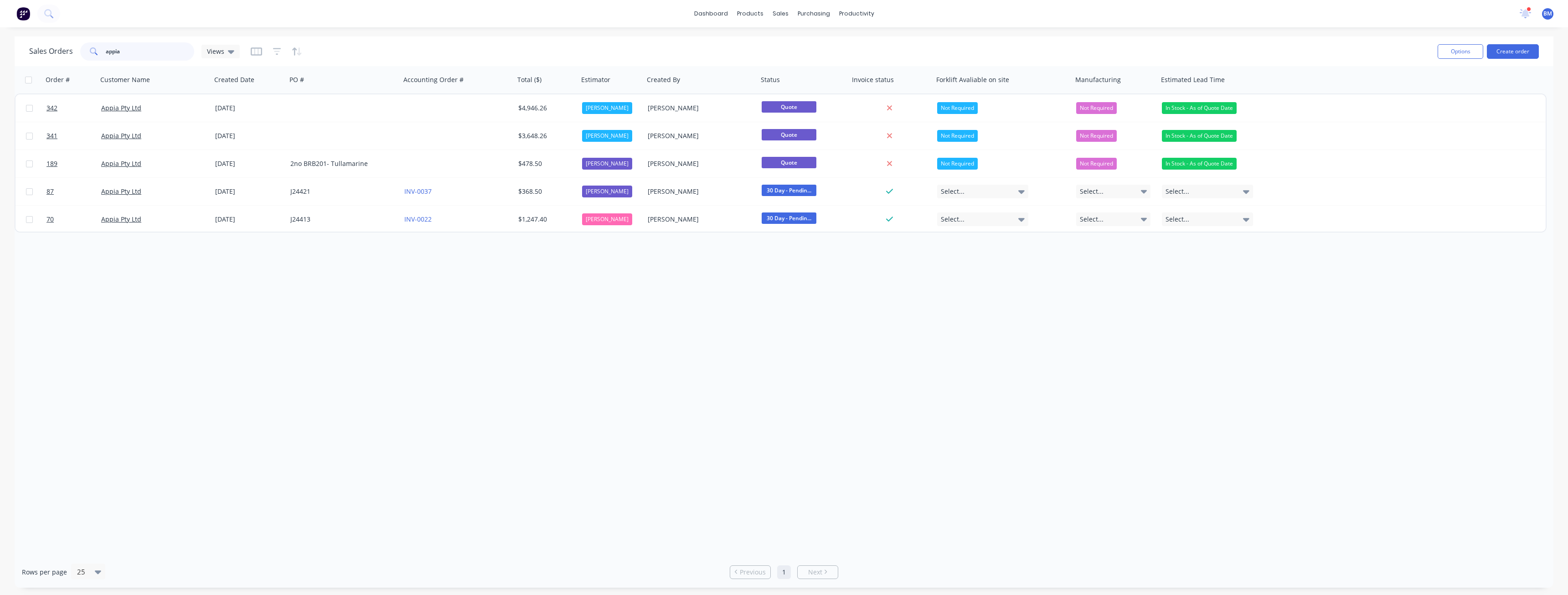
drag, startPoint x: 137, startPoint y: 50, endPoint x: 78, endPoint y: 53, distance: 59.1
click at [78, 53] on div "Sales Orders appia Views" at bounding box center [135, 52] width 210 height 19
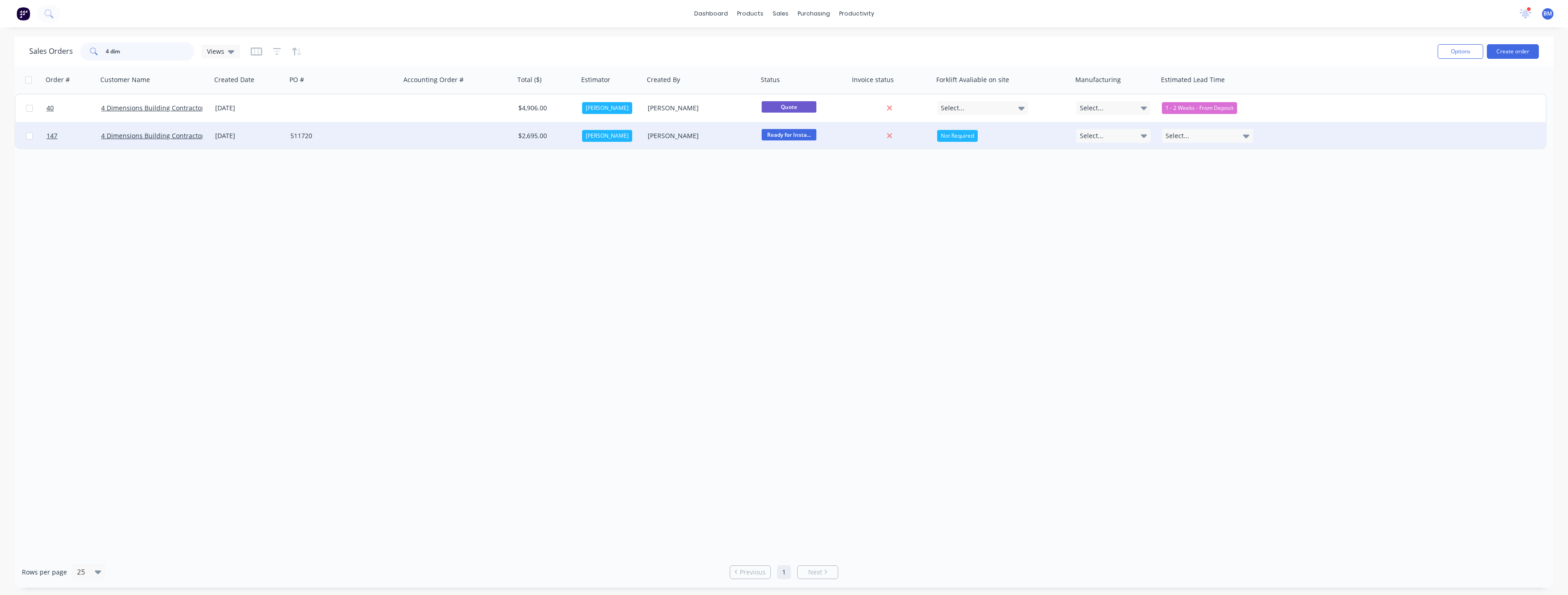
type input "4 dim"
click at [371, 138] on div "511720" at bounding box center [340, 136] width 101 height 9
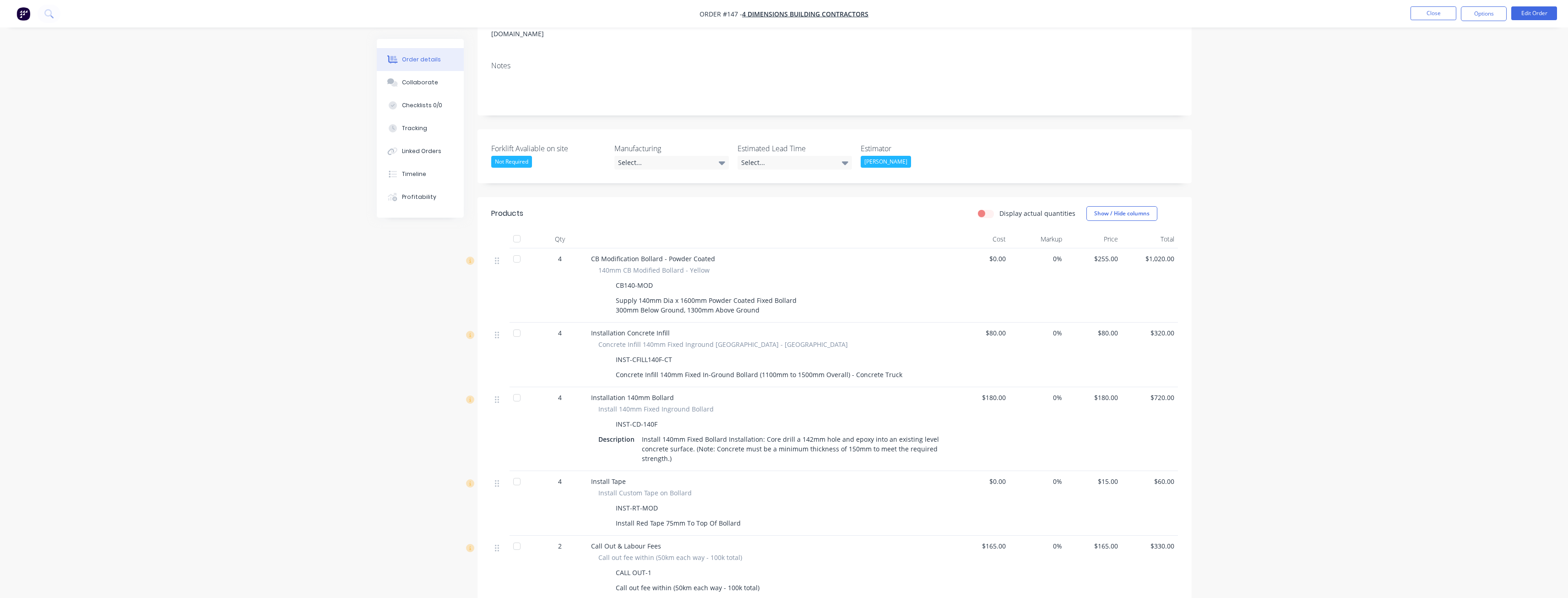
scroll to position [100, 0]
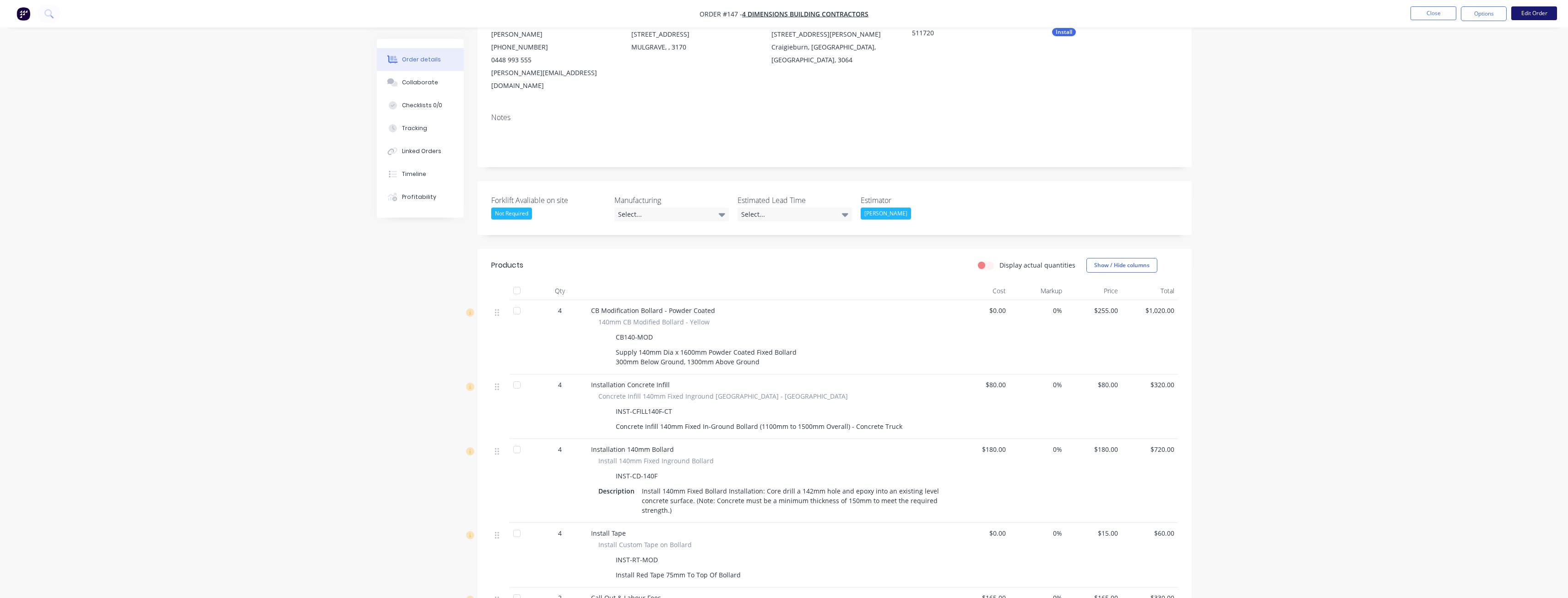
click at [1535, 12] on button "Edit Order" at bounding box center [1534, 13] width 46 height 14
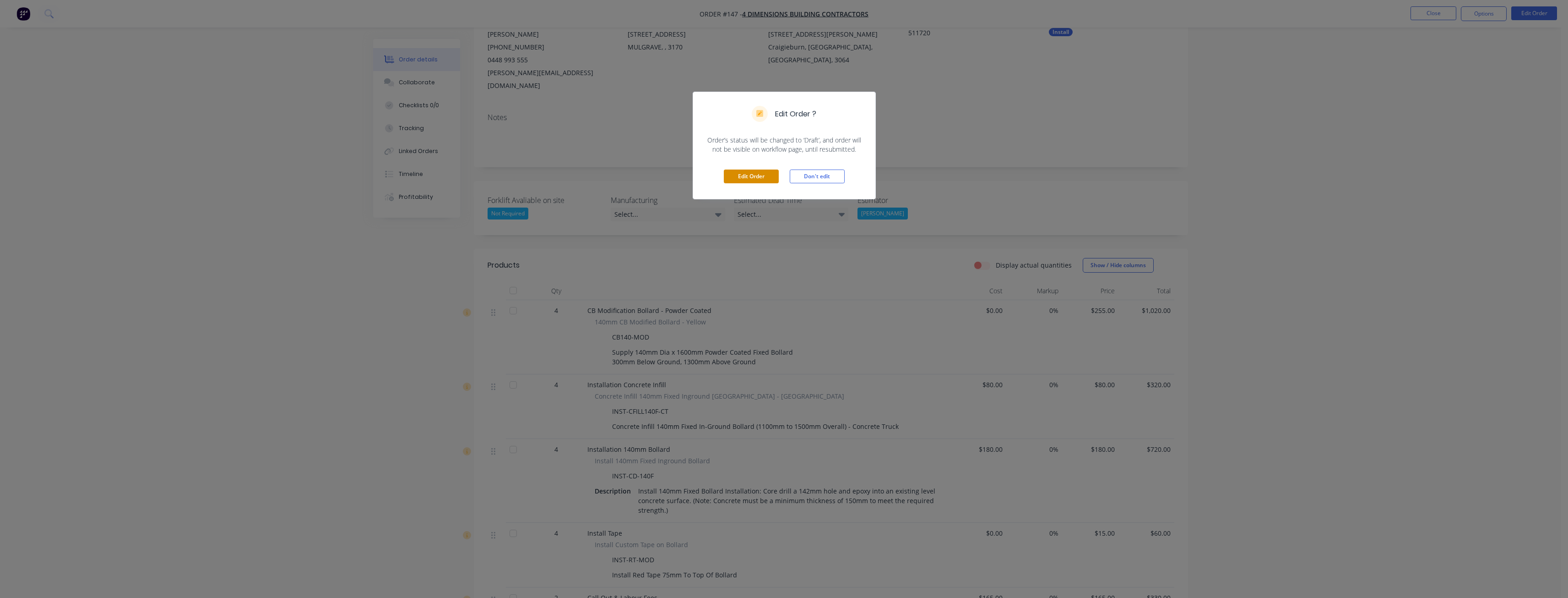
click at [750, 174] on button "Edit Order" at bounding box center [751, 177] width 55 height 14
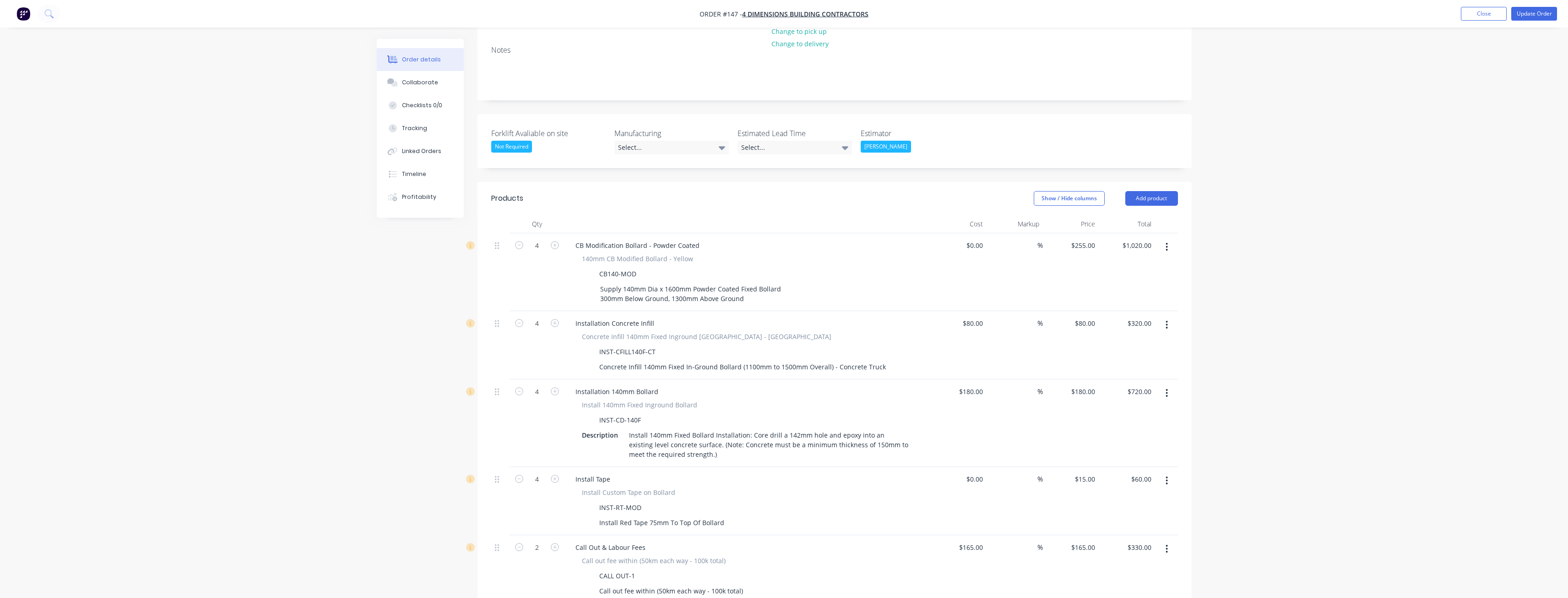
scroll to position [275, 0]
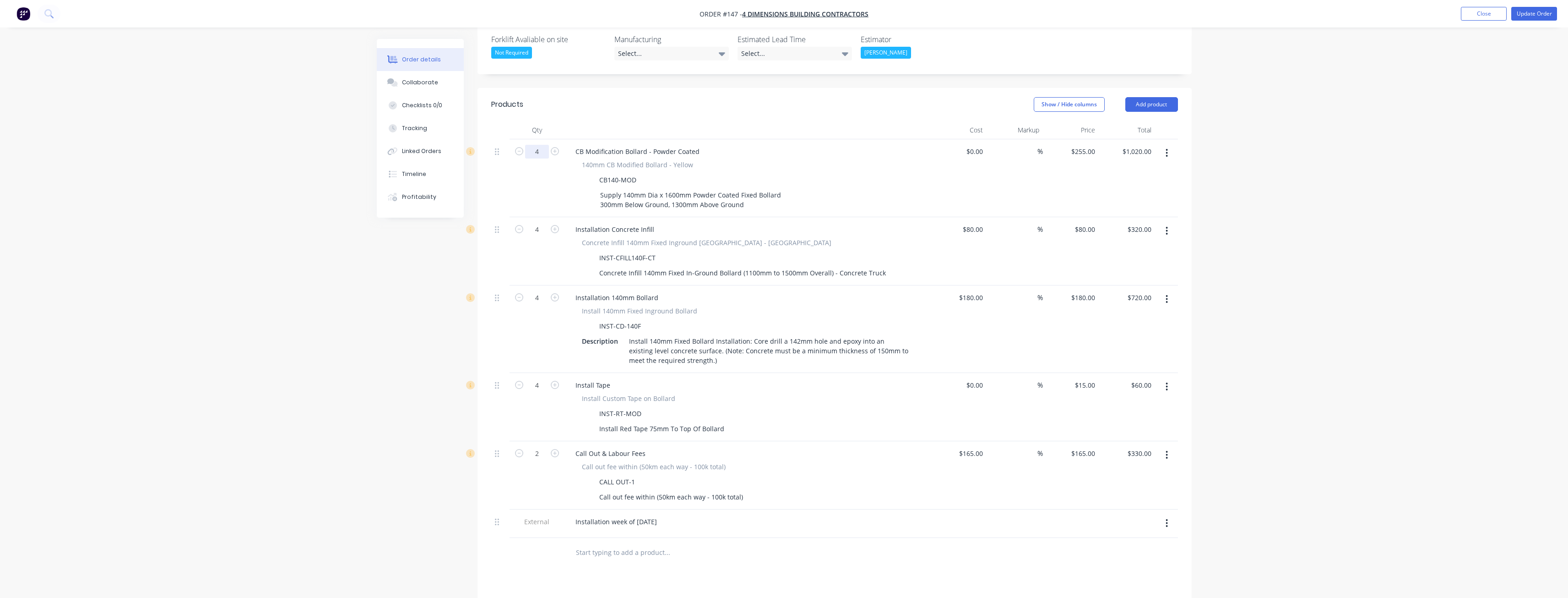
click at [546, 145] on input "4" at bounding box center [537, 152] width 24 height 14
type input "2"
type input "$510.00"
drag, startPoint x: 378, startPoint y: 265, endPoint x: 383, endPoint y: 261, distance: 6.4
click at [378, 265] on div "Created by Budd Created 28/07/25 Required 24/07/25 Assigned to BM Invoiced No S…" at bounding box center [784, 283] width 815 height 1037
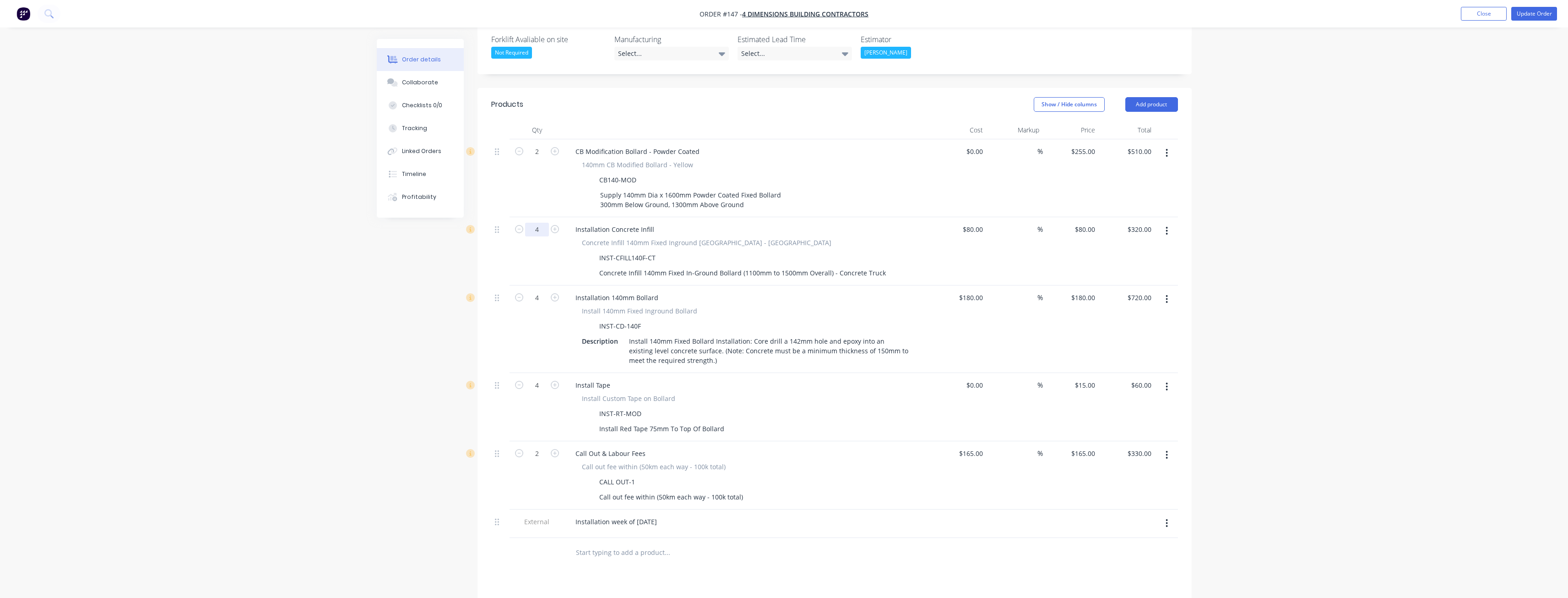
click at [543, 222] on input "4" at bounding box center [537, 229] width 24 height 14
type input "2"
type input "$160.00"
click at [351, 268] on div "Order details Collaborate Checklists 0/0 Tracking Linked Orders Timeline Profit…" at bounding box center [784, 263] width 1568 height 1076
click at [543, 291] on input "4" at bounding box center [537, 298] width 24 height 14
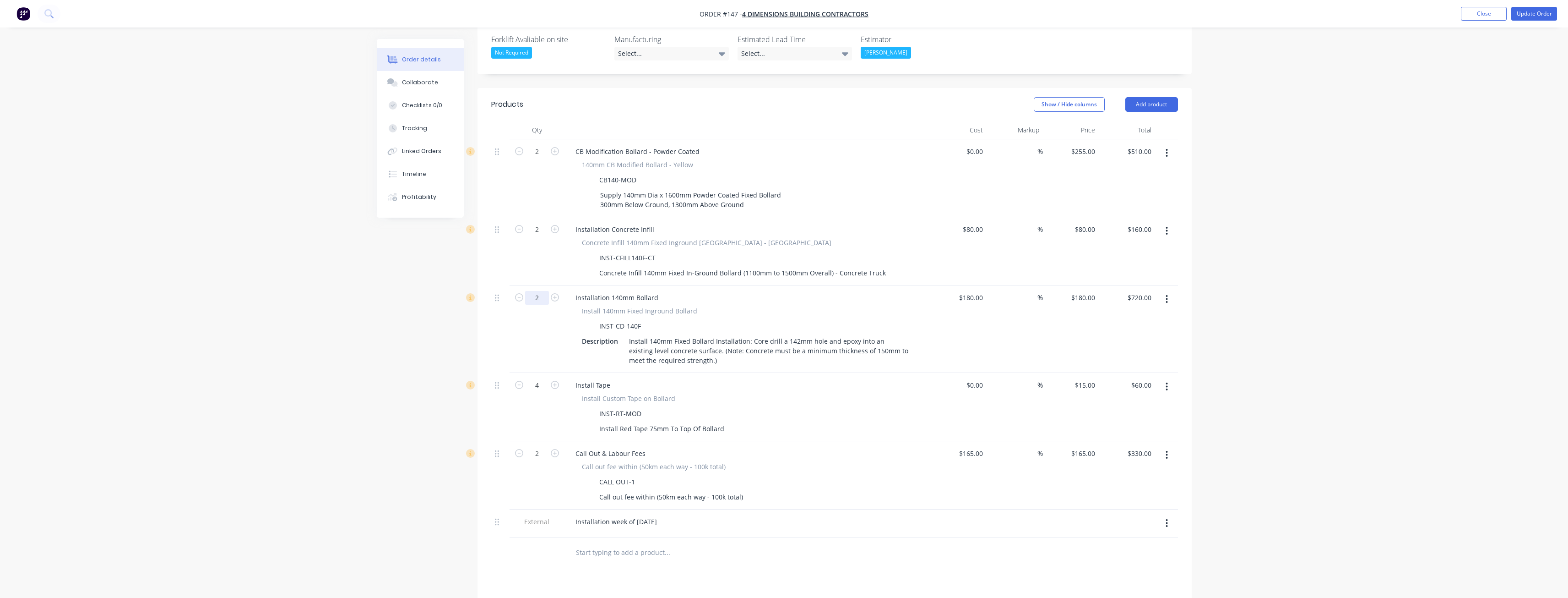
type input "2"
type input "$360.00"
click at [399, 301] on div "Created by Budd Created 28/07/25 Required 24/07/25 Assigned to BM Invoiced No S…" at bounding box center [784, 283] width 815 height 1037
click at [399, 301] on div "Created by Budd Created 28/07/25 Required 24/07/25 Assigned to BM Invoiced No S…" at bounding box center [784, 283] width 815 height 1037
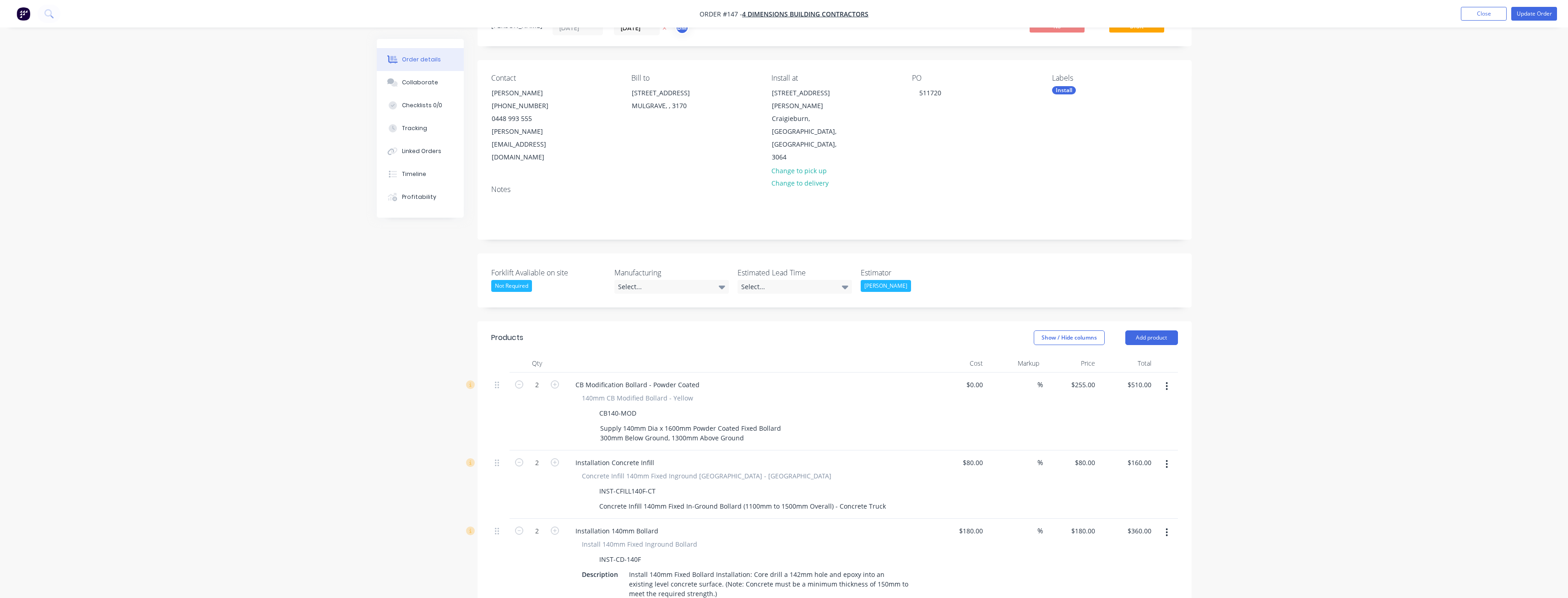
scroll to position [0, 0]
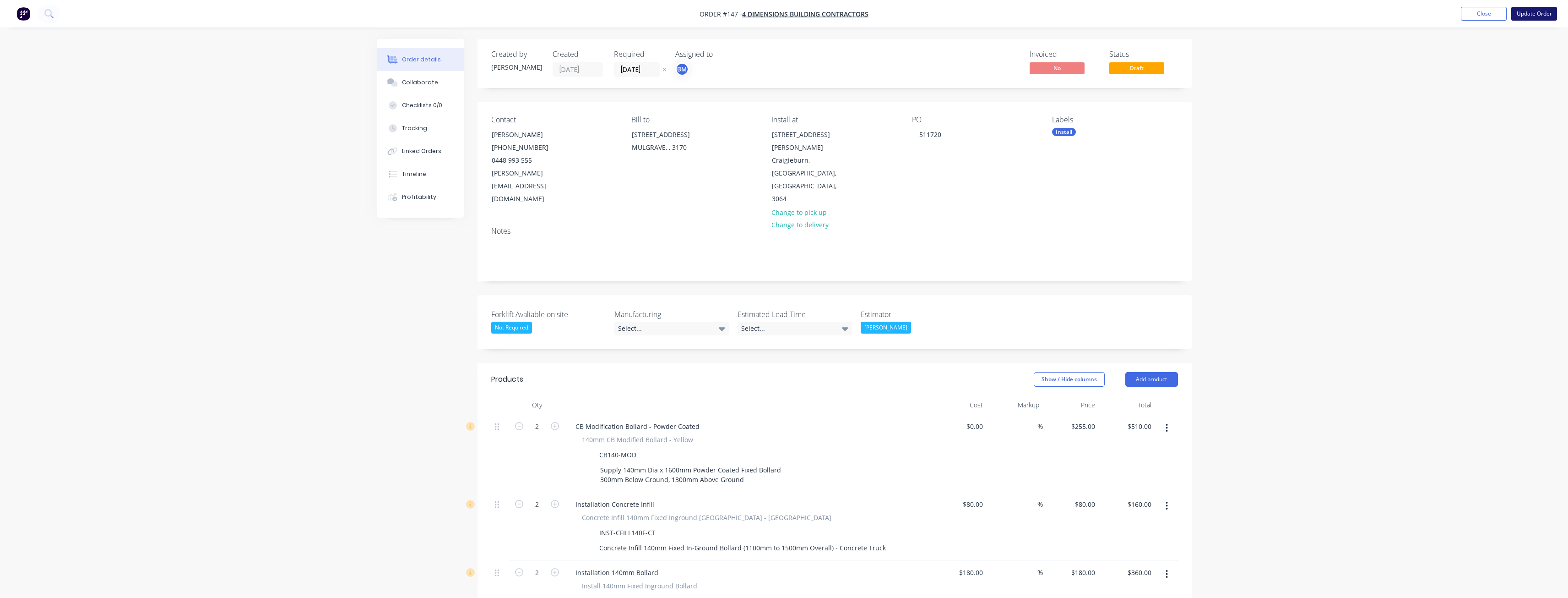
click at [1525, 11] on button "Update Order" at bounding box center [1534, 14] width 46 height 14
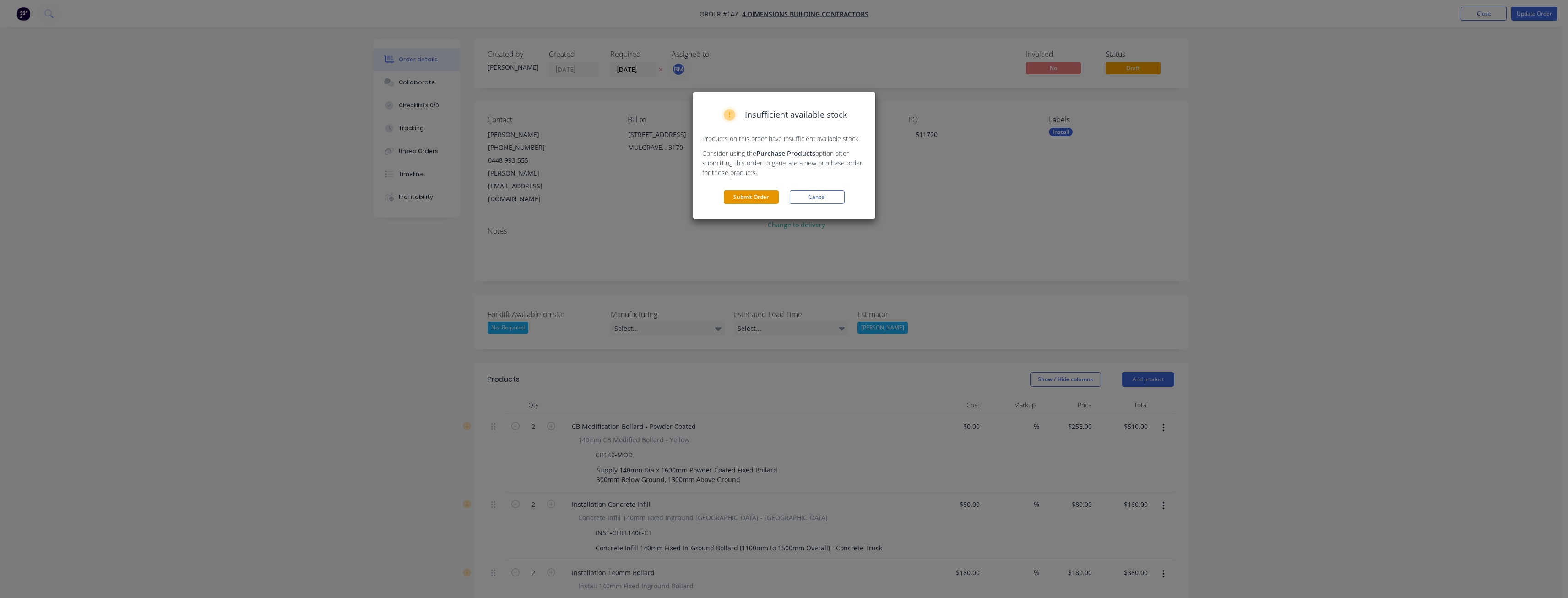
click at [756, 194] on button "Submit Order" at bounding box center [751, 198] width 55 height 14
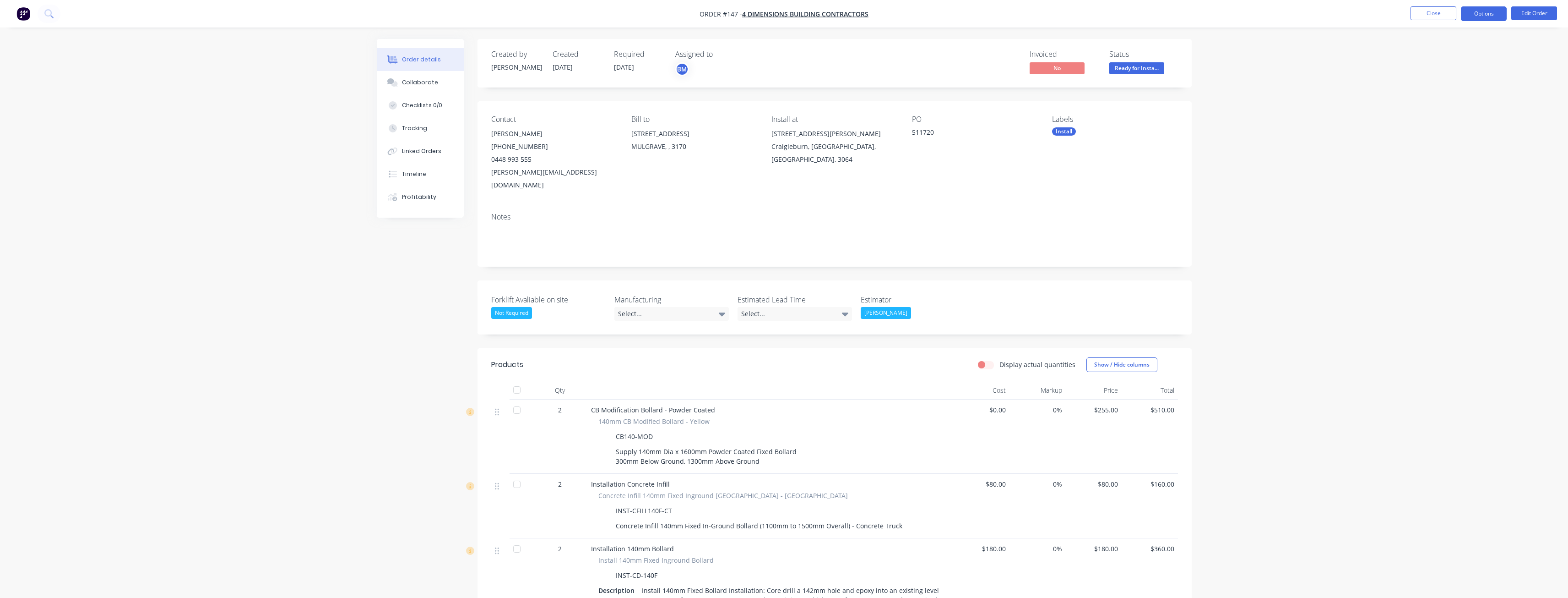
click at [1473, 14] on button "Options" at bounding box center [1483, 13] width 46 height 15
click at [1430, 240] on div "Convert to Quote" at bounding box center [1456, 239] width 84 height 13
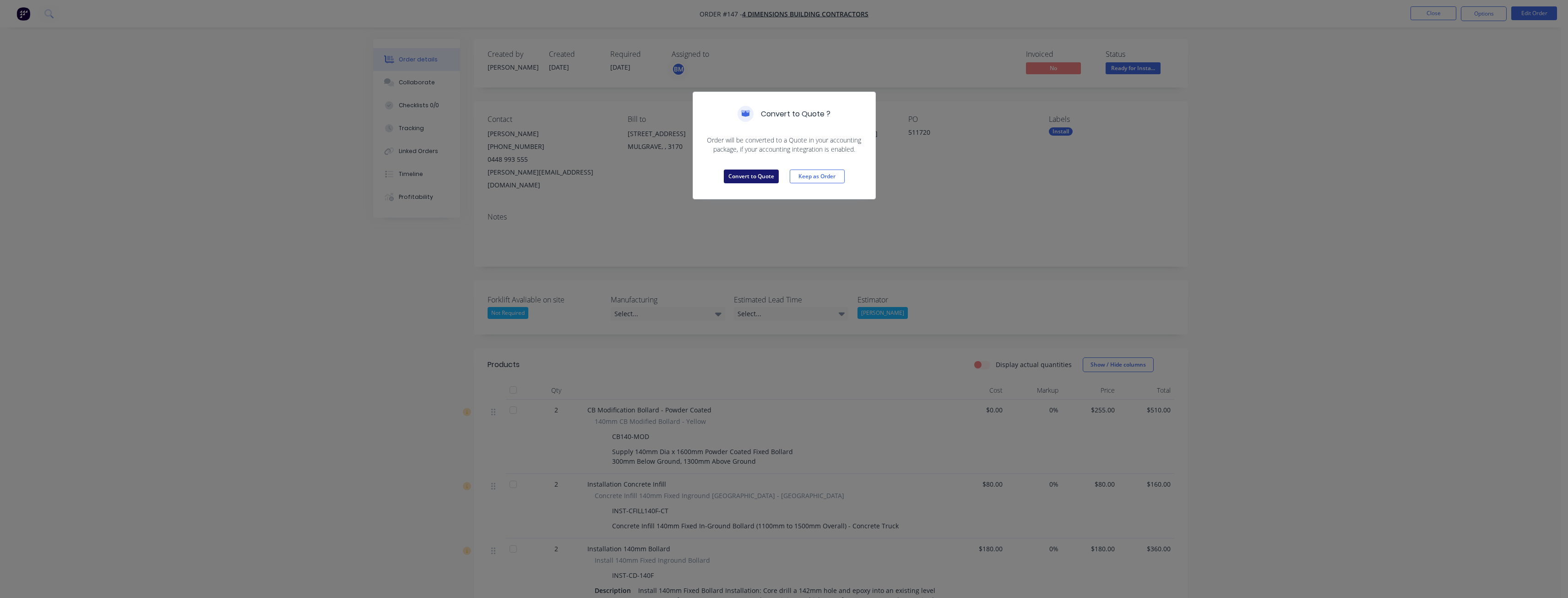
click at [754, 173] on button "Convert to Quote" at bounding box center [751, 177] width 55 height 14
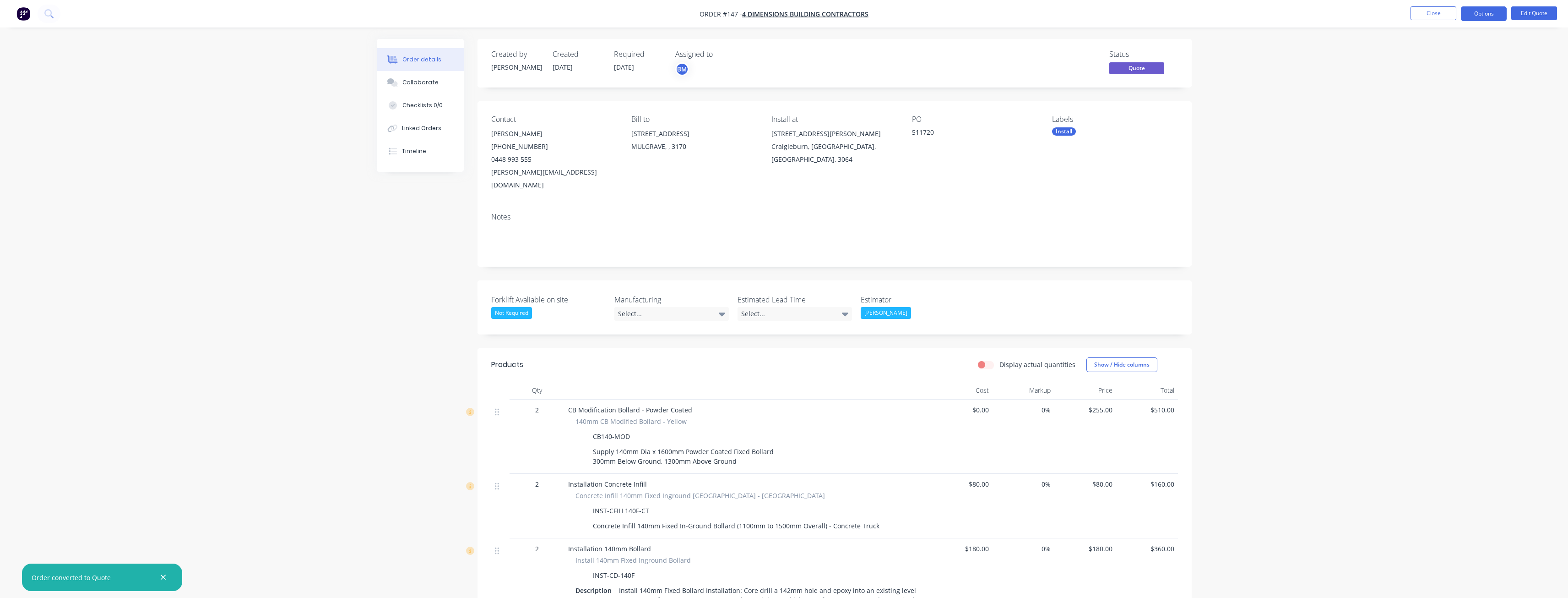
click at [1354, 114] on div "Order details Collaborate Checklists 0/0 Linked Orders Timeline Order details C…" at bounding box center [784, 470] width 1568 height 939
click at [1480, 12] on button "Options" at bounding box center [1483, 13] width 46 height 15
click at [1430, 59] on div "Quote" at bounding box center [1456, 55] width 84 height 13
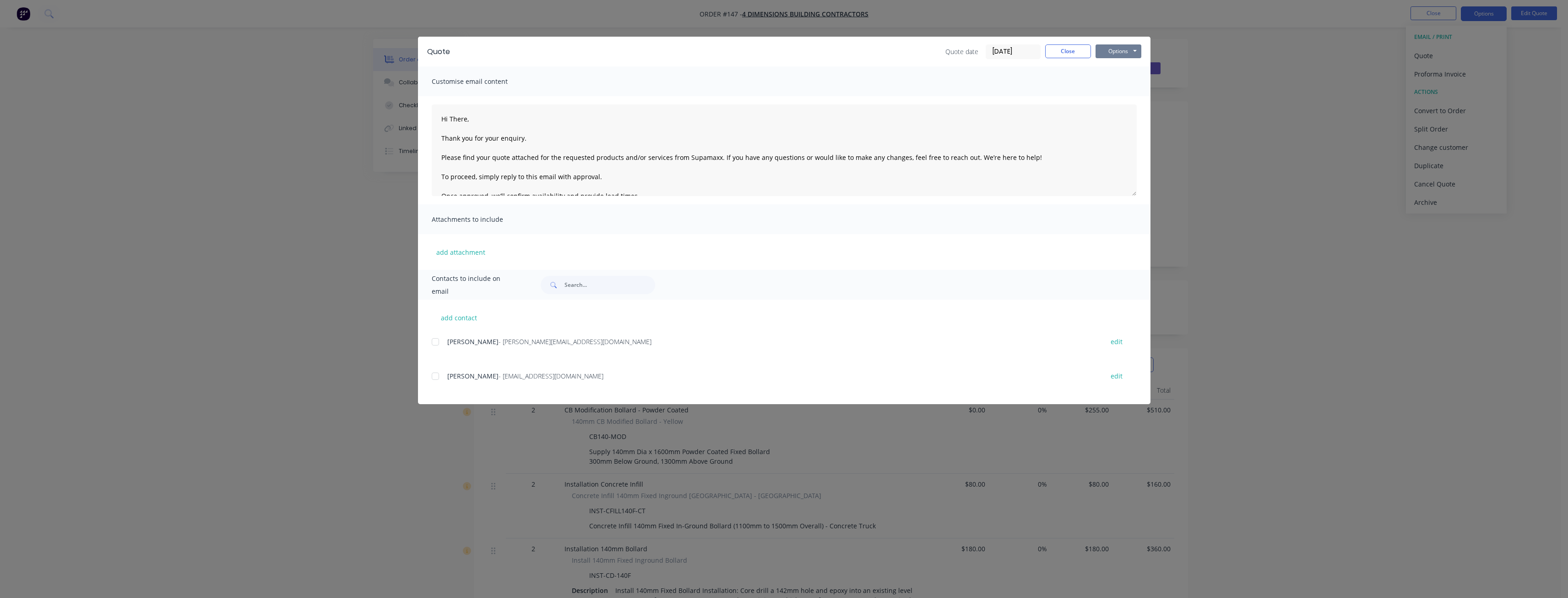
click at [1124, 48] on button "Options" at bounding box center [1118, 51] width 46 height 14
click at [1124, 66] on button "Preview" at bounding box center [1124, 67] width 58 height 15
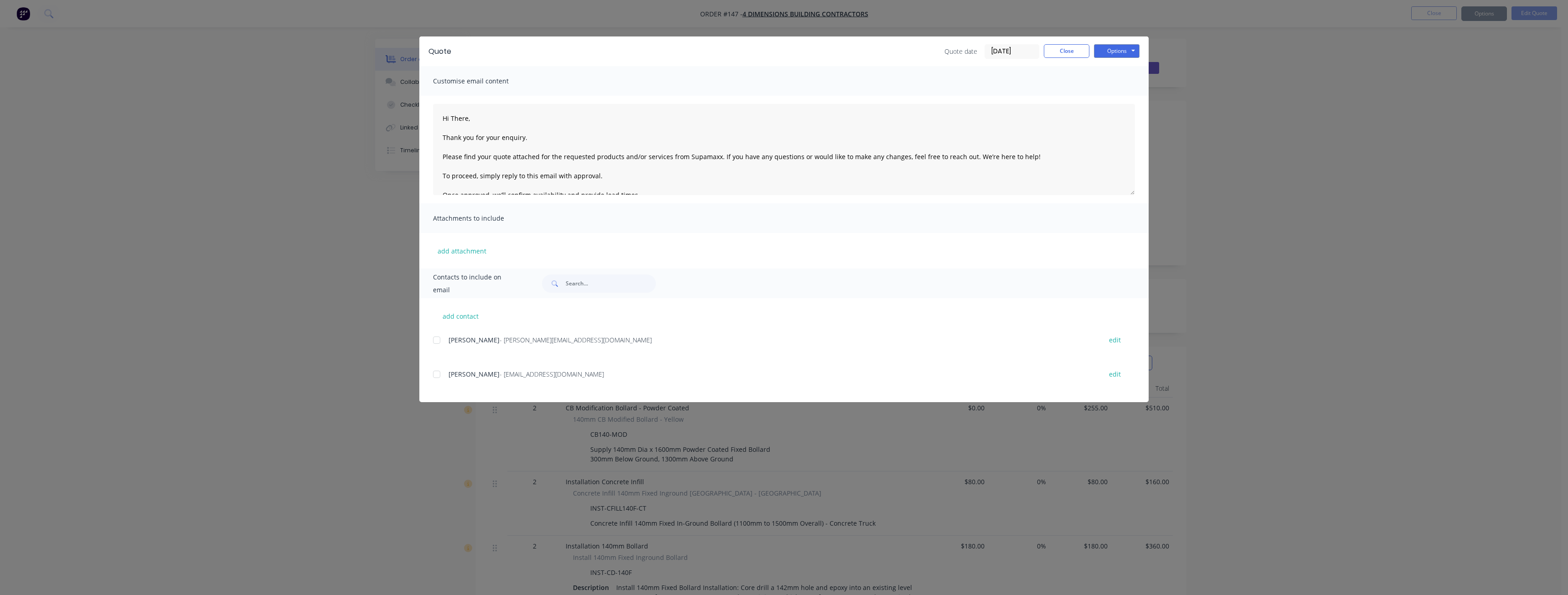
type textarea "Hi There, Thank you for your enquiry. Please find your quote attached for the r…"
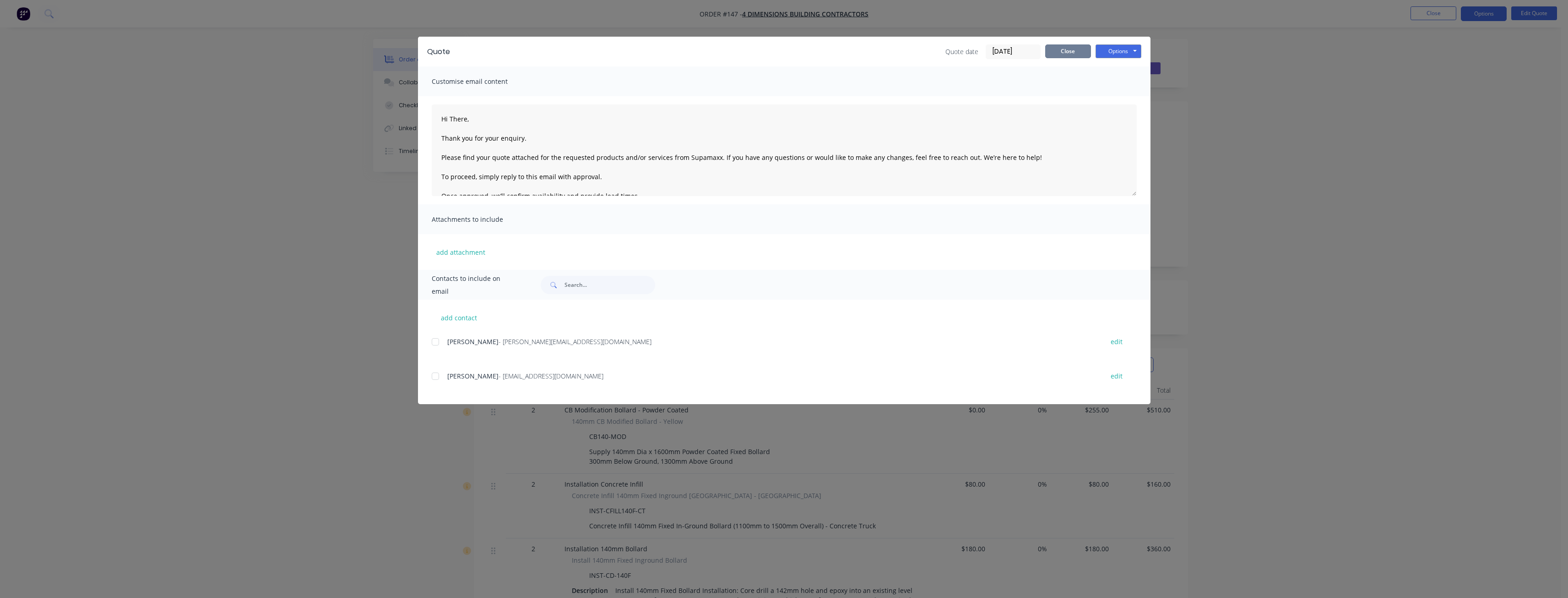
click at [1066, 52] on button "Close" at bounding box center [1068, 51] width 46 height 14
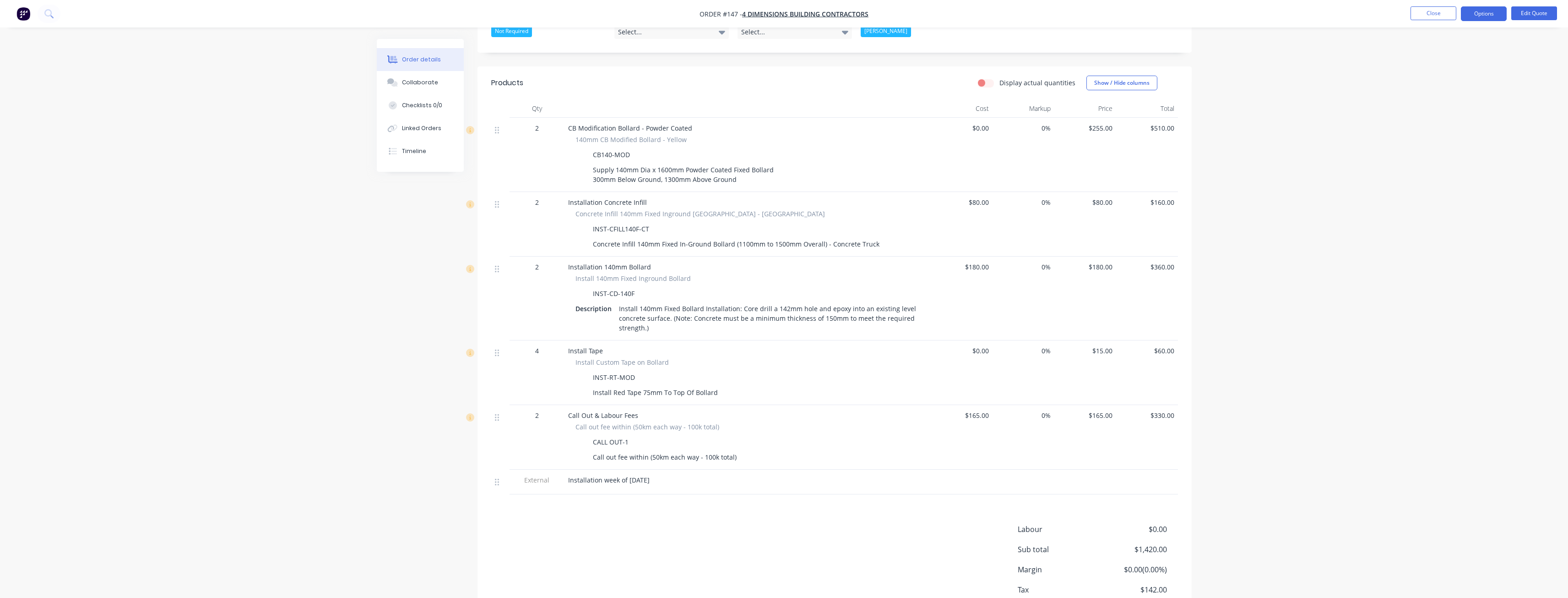
scroll to position [328, 0]
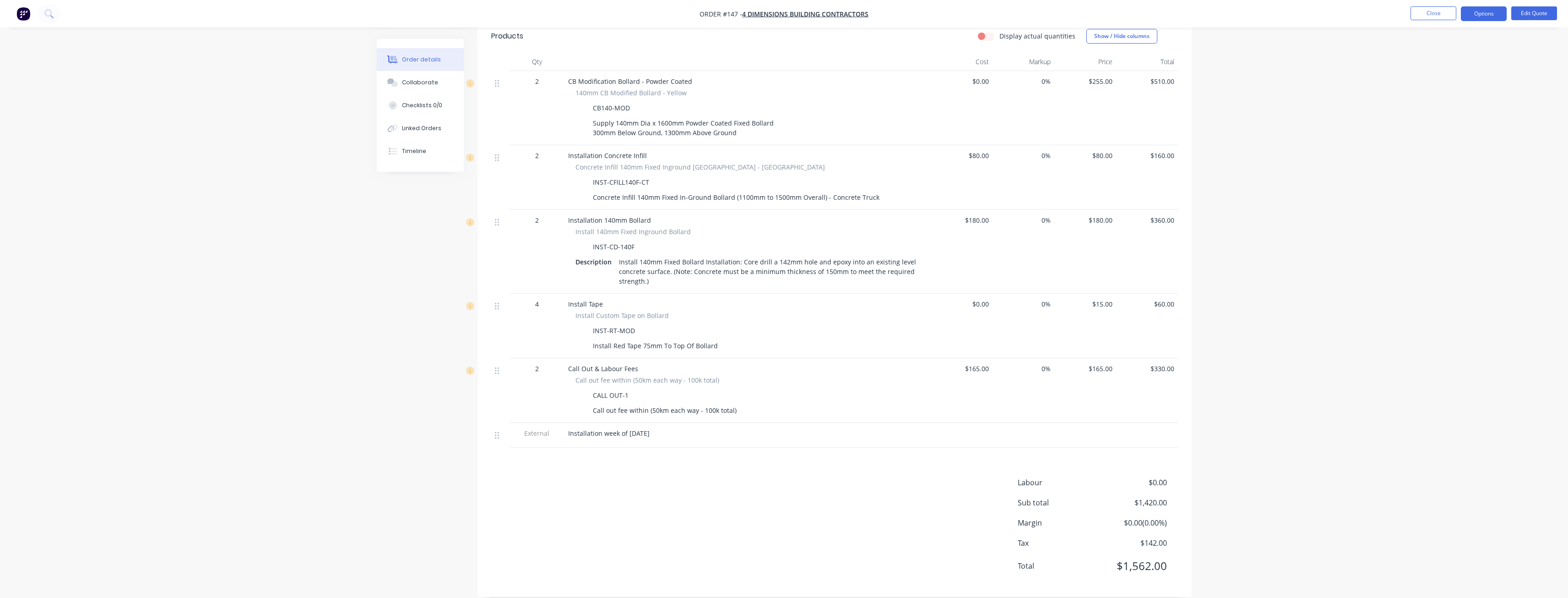
click at [298, 142] on div "Order details Collaborate Checklists 0/0 Linked Orders Timeline Order details C…" at bounding box center [784, 142] width 1568 height 939
click at [319, 202] on div "Order details Collaborate Checklists 0/0 Linked Orders Timeline Order details C…" at bounding box center [784, 142] width 1568 height 939
click at [356, 222] on div "Order details Collaborate Checklists 0/0 Linked Orders Timeline Order details C…" at bounding box center [784, 142] width 1568 height 939
click at [538, 299] on span "4" at bounding box center [537, 304] width 4 height 9
click at [1524, 12] on button "Edit Quote" at bounding box center [1534, 13] width 46 height 14
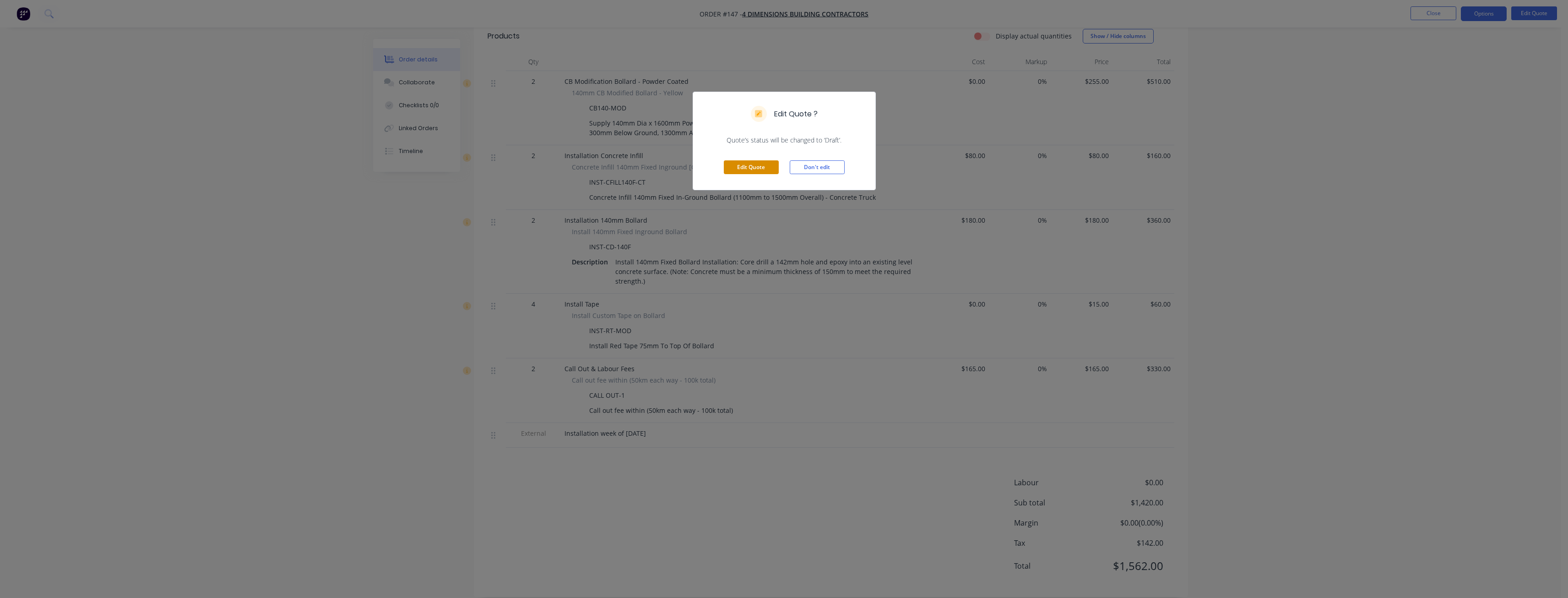
click at [756, 169] on button "Edit Quote" at bounding box center [751, 167] width 55 height 14
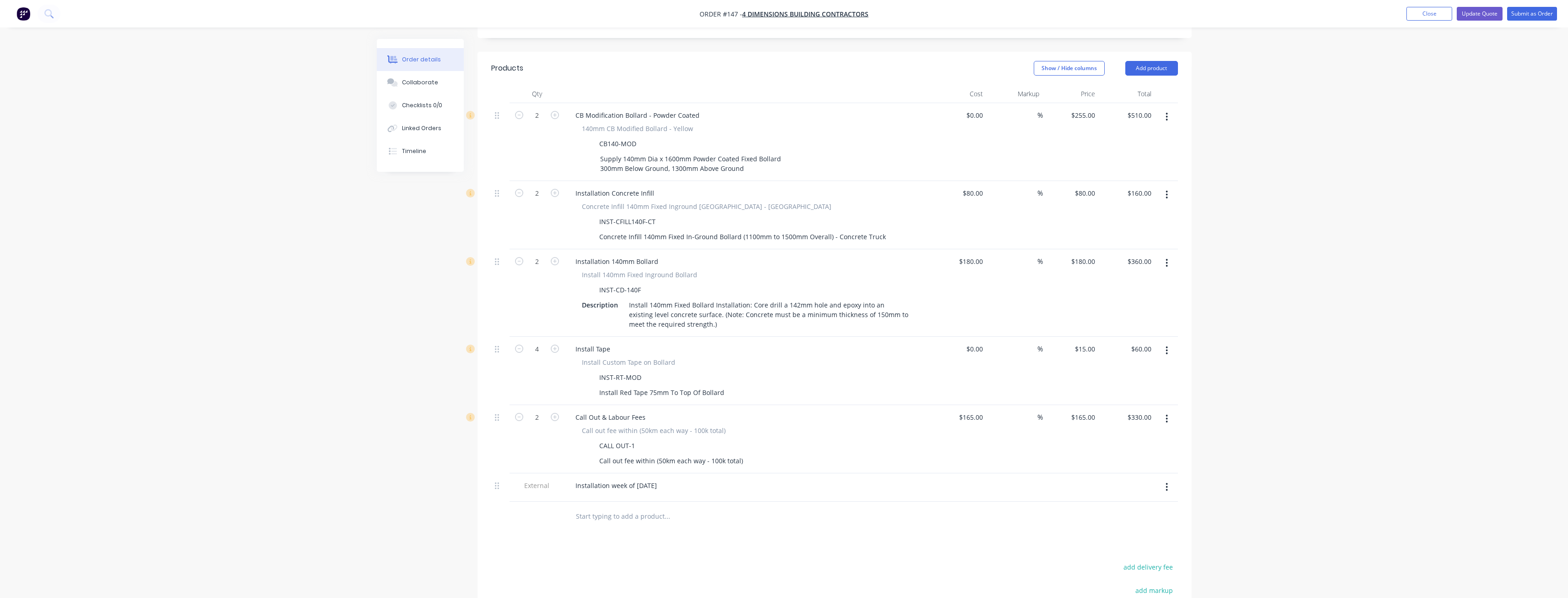
scroll to position [320, 0]
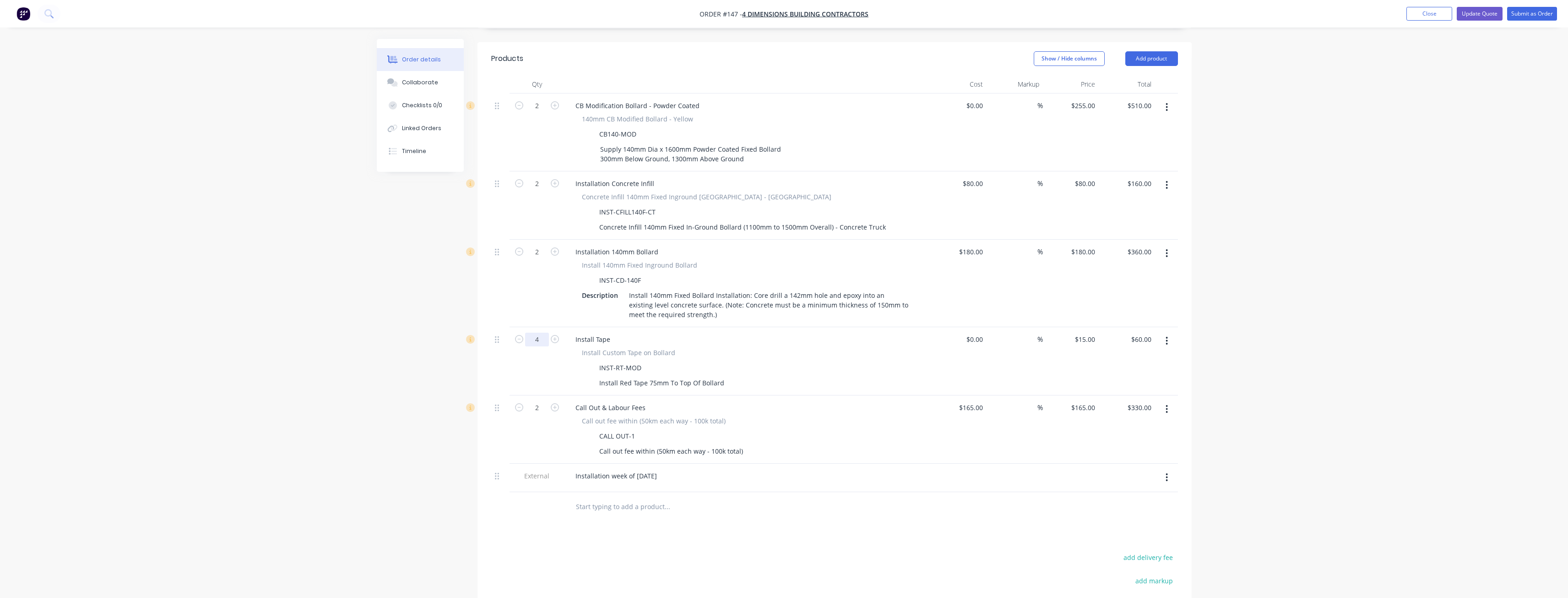
click at [541, 333] on input "4" at bounding box center [537, 340] width 24 height 14
type input "2"
type input "$30.00"
click at [274, 352] on div "Order details Collaborate Checklists 0/0 Linked Orders Timeline Order details C…" at bounding box center [784, 218] width 1568 height 1076
click at [263, 331] on div "Order details Collaborate Checklists 0/0 Linked Orders Timeline Order details C…" at bounding box center [784, 218] width 1568 height 1076
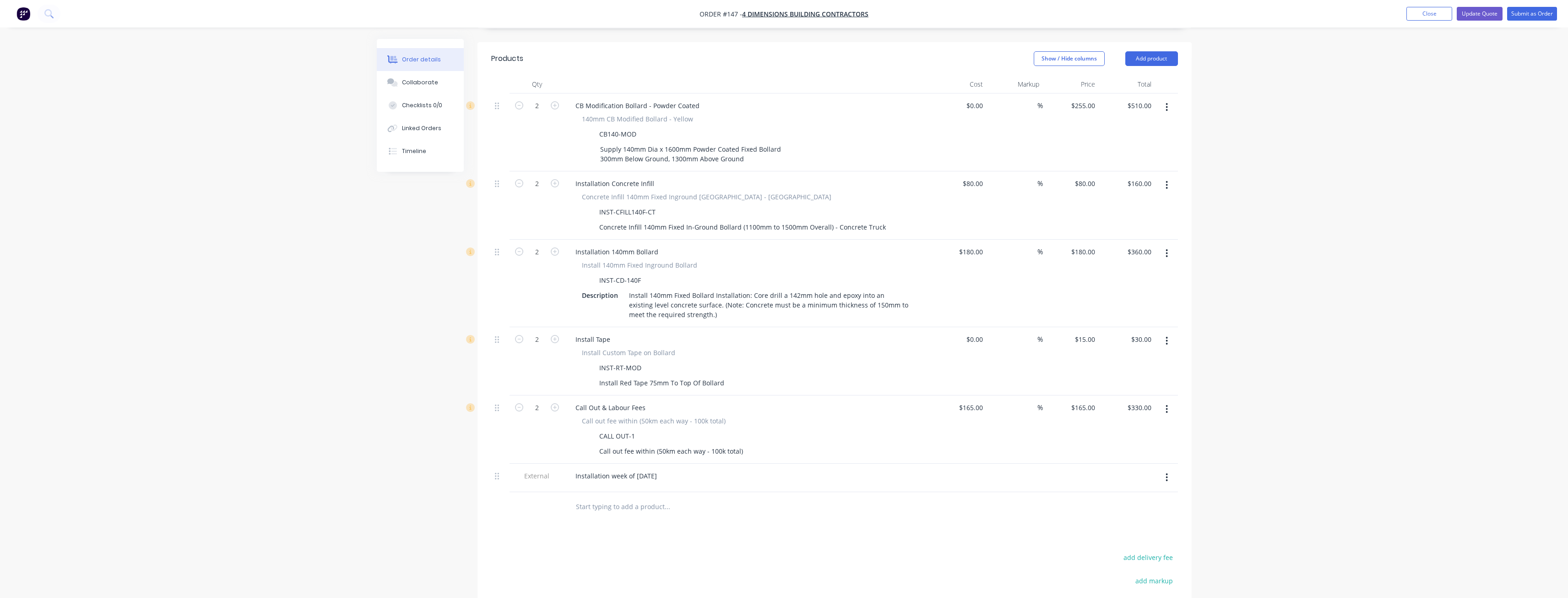
click at [376, 236] on div "Order details Collaborate Checklists 0/0 Linked Orders Timeline Order details C…" at bounding box center [784, 237] width 833 height 1037
click at [1482, 12] on button "Update Quote" at bounding box center [1479, 14] width 46 height 14
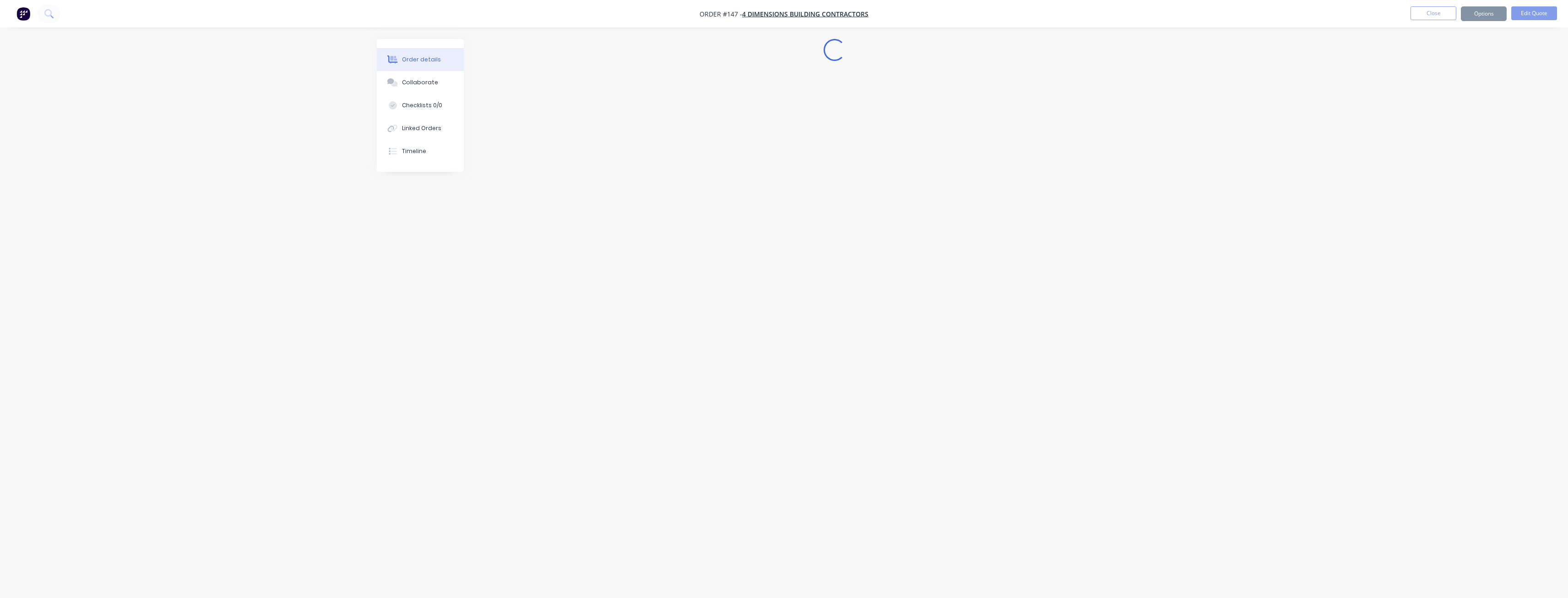
scroll to position [0, 0]
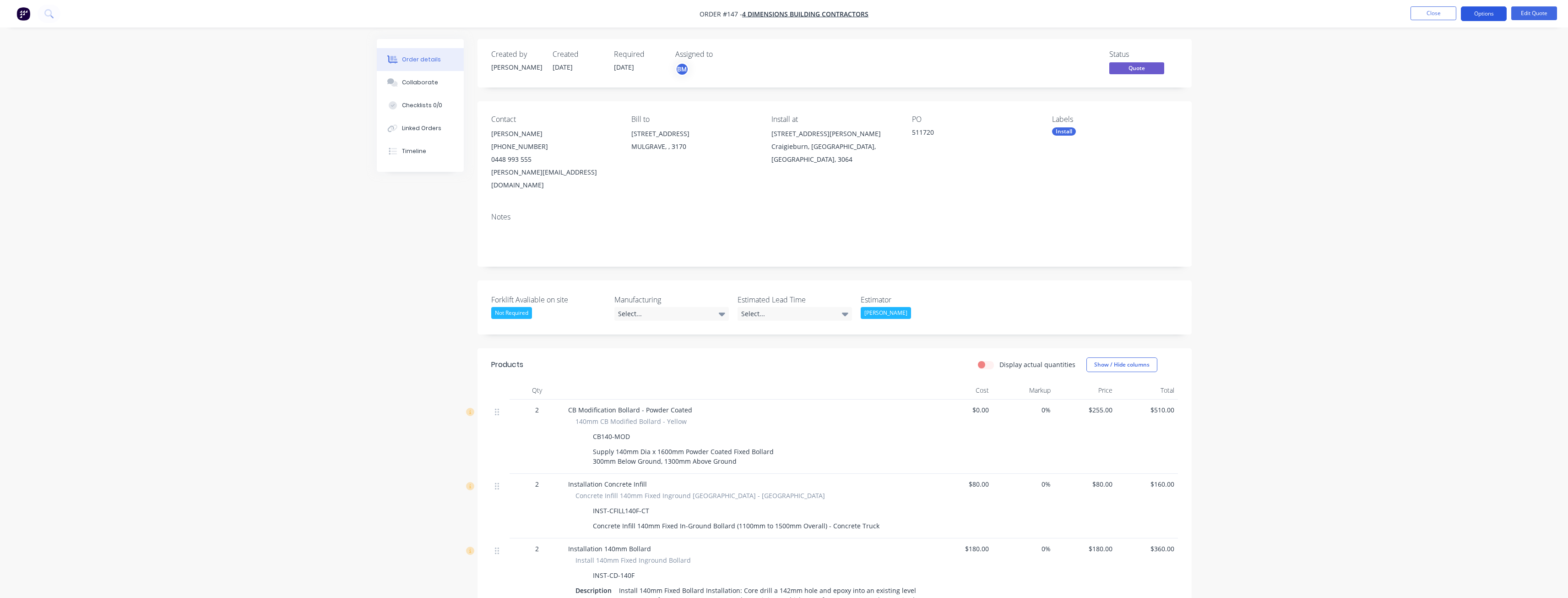
click at [1480, 14] on button "Options" at bounding box center [1483, 13] width 46 height 15
click at [1422, 53] on div "Quote" at bounding box center [1456, 55] width 84 height 13
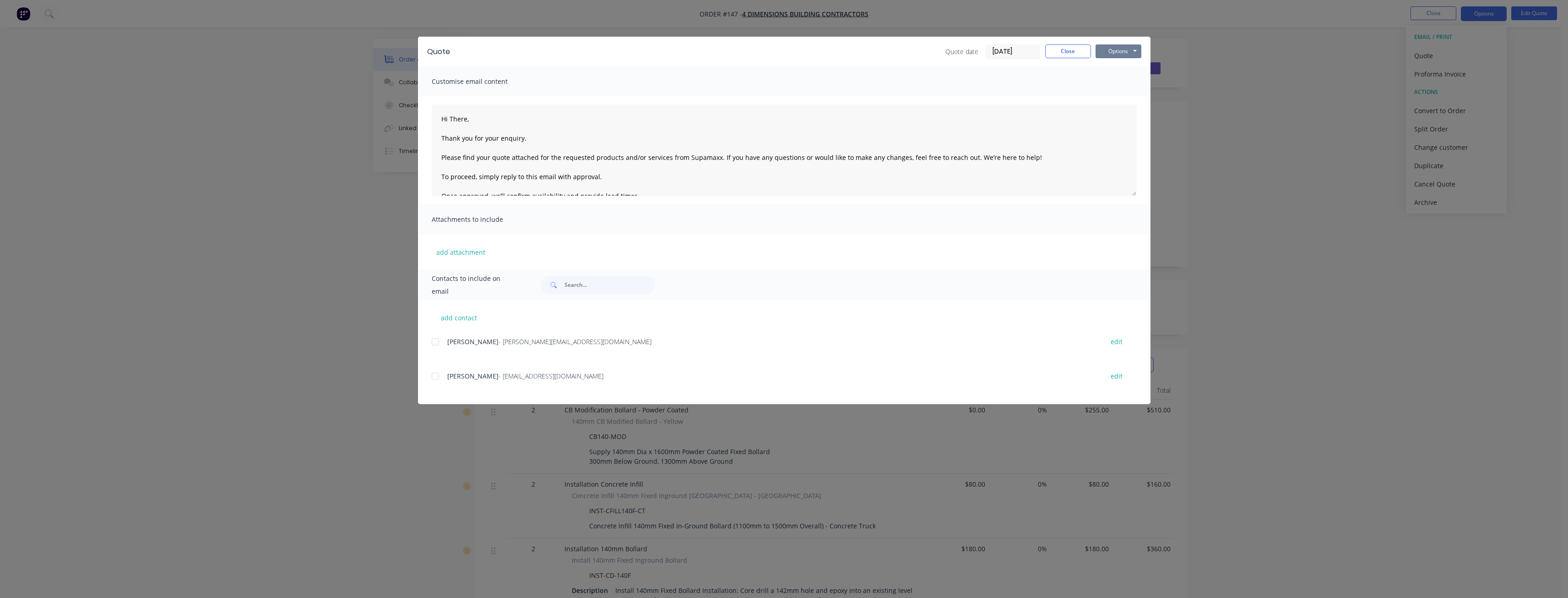
click at [1120, 52] on button "Options" at bounding box center [1118, 51] width 46 height 14
click at [1118, 65] on button "Preview" at bounding box center [1124, 67] width 58 height 15
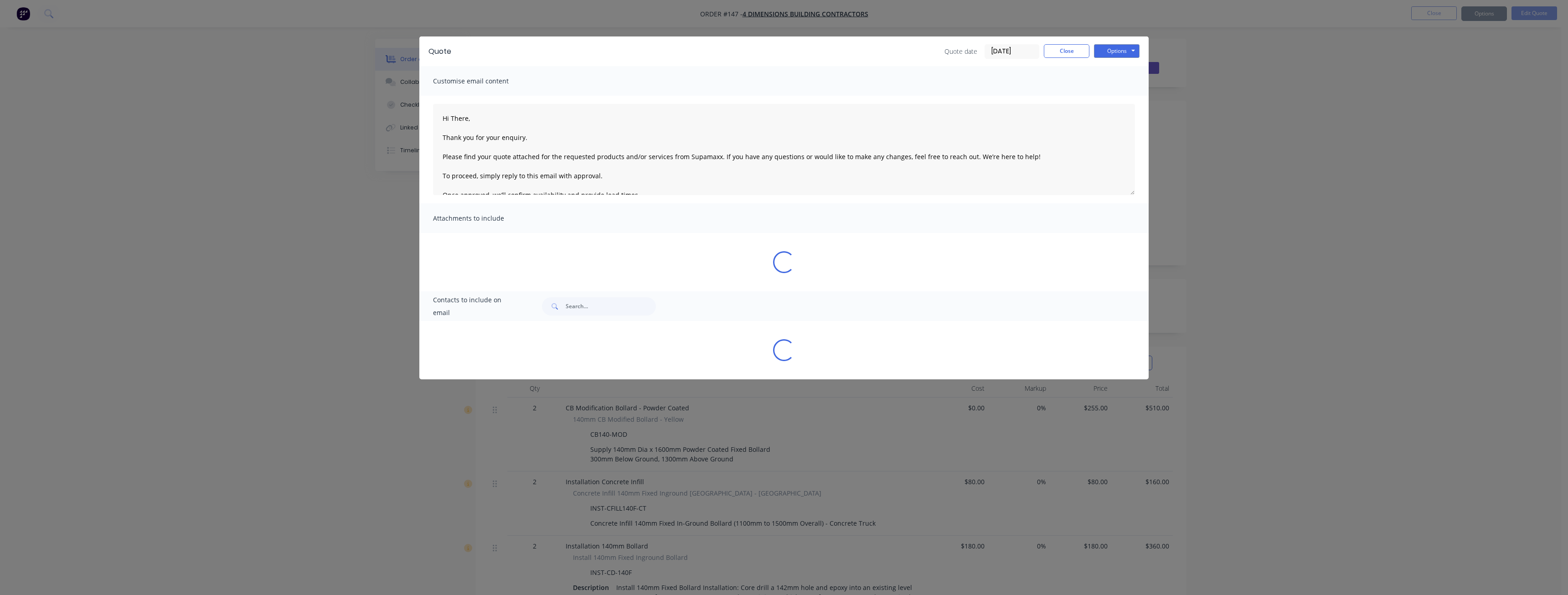
type textarea "Hi There, Thank you for your enquiry. Please find your quote attached for the r…"
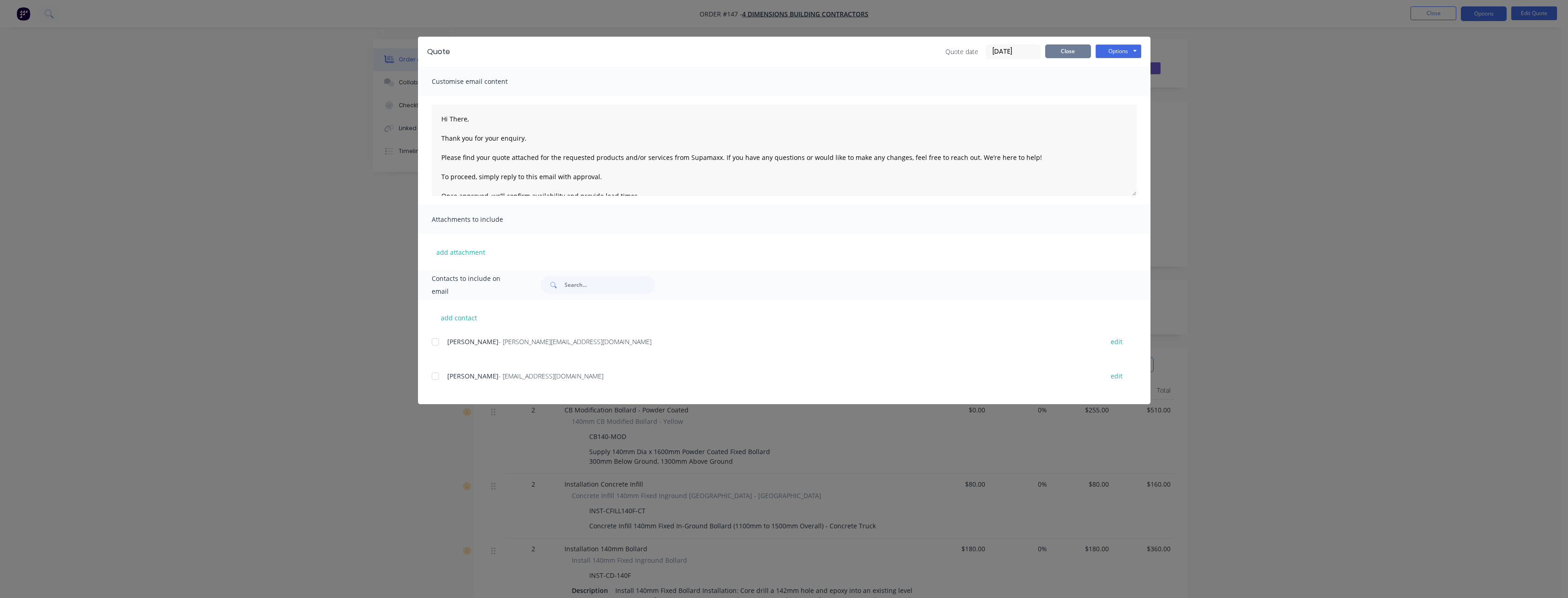
click at [1063, 50] on button "Close" at bounding box center [1068, 51] width 46 height 14
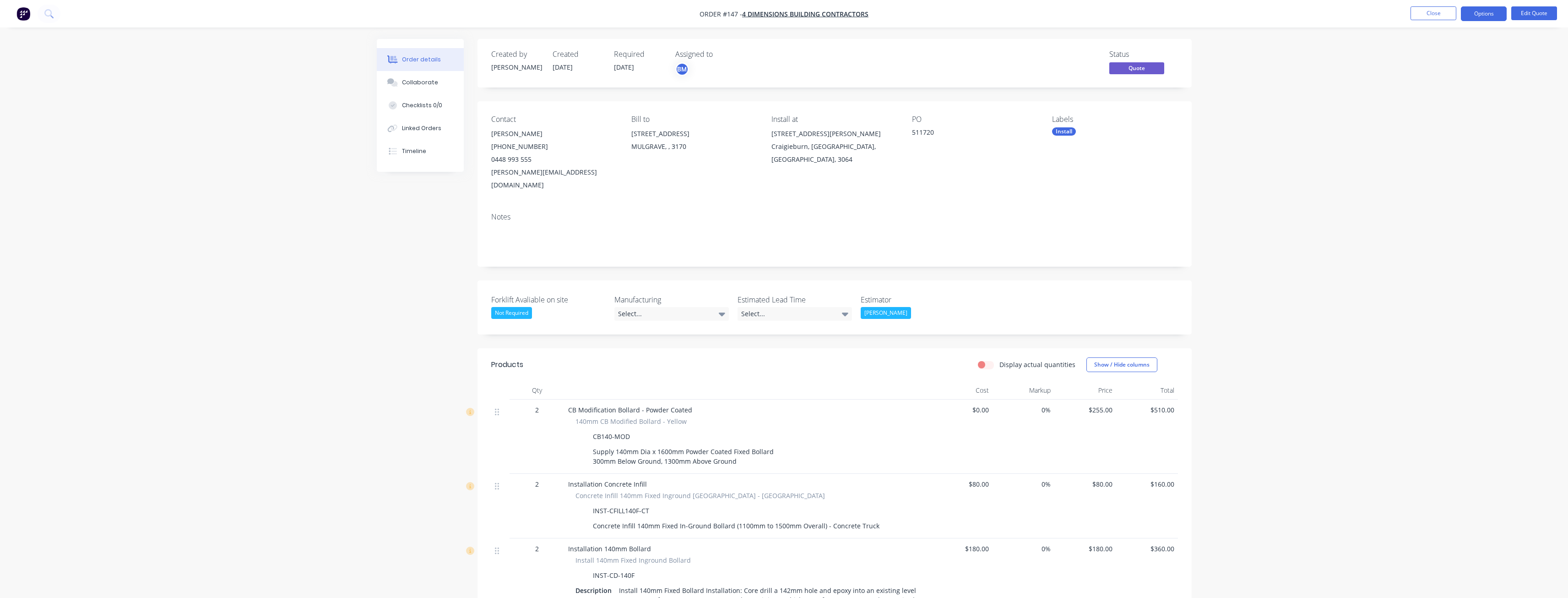
click at [393, 353] on div "Created by Budd Created 28/07/25 Required 24/07/25 Assigned to BM Status Quote …" at bounding box center [784, 489] width 815 height 900
click at [394, 340] on div "Created by Budd Created 28/07/25 Required 24/07/25 Assigned to BM Status Quote …" at bounding box center [784, 489] width 815 height 900
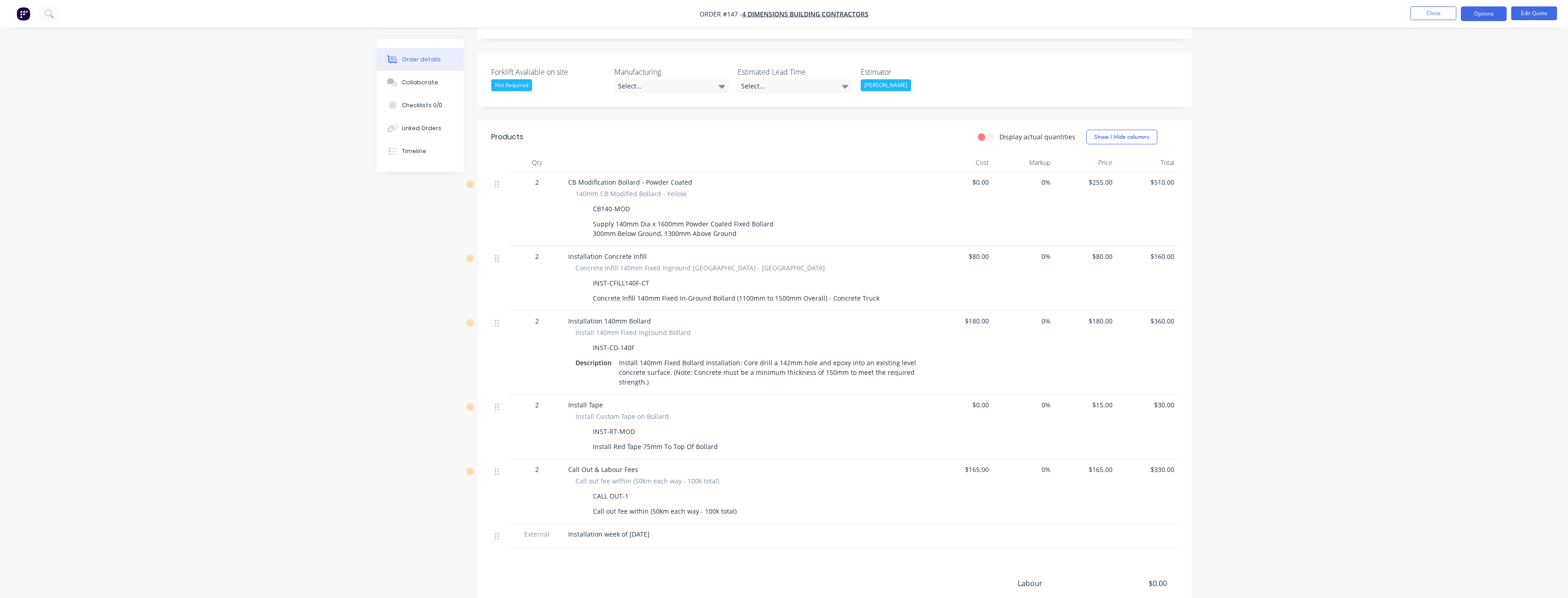
scroll to position [229, 0]
click at [1432, 9] on button "Close" at bounding box center [1433, 13] width 46 height 14
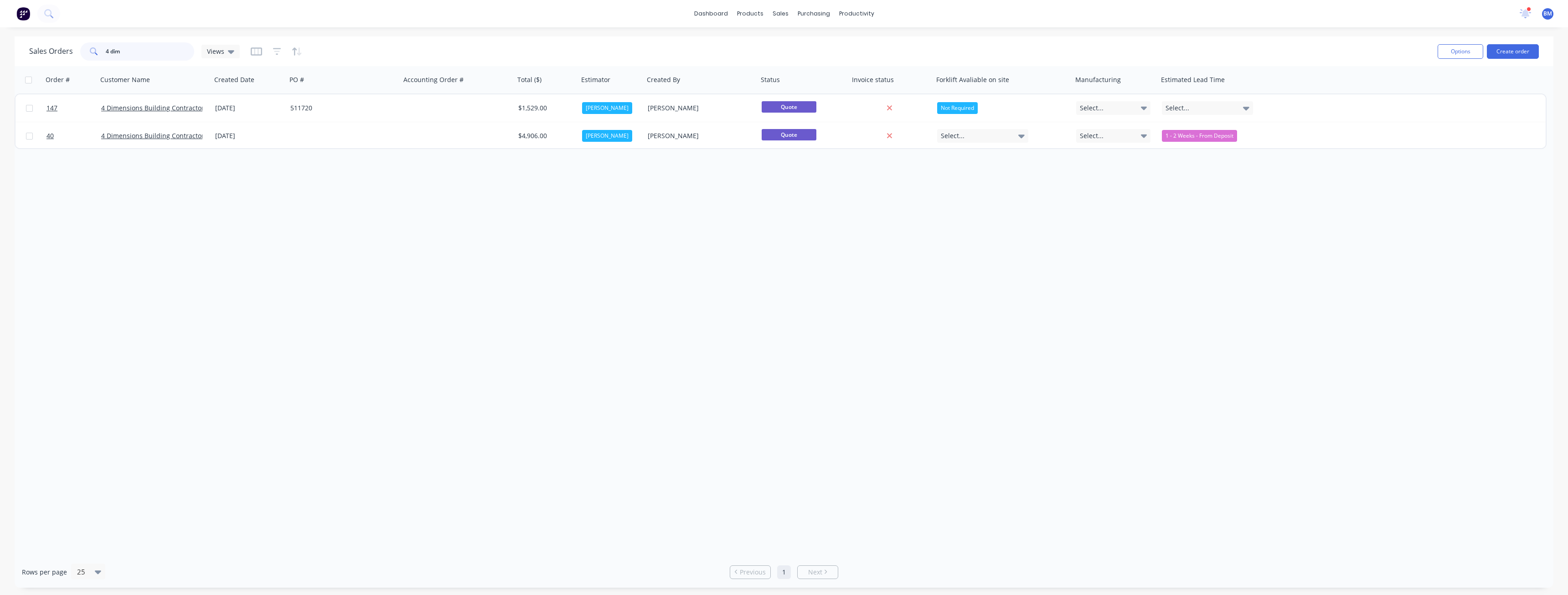
drag, startPoint x: 124, startPoint y: 53, endPoint x: 85, endPoint y: 52, distance: 39.0
click at [85, 52] on div "4 dim" at bounding box center [137, 52] width 114 height 19
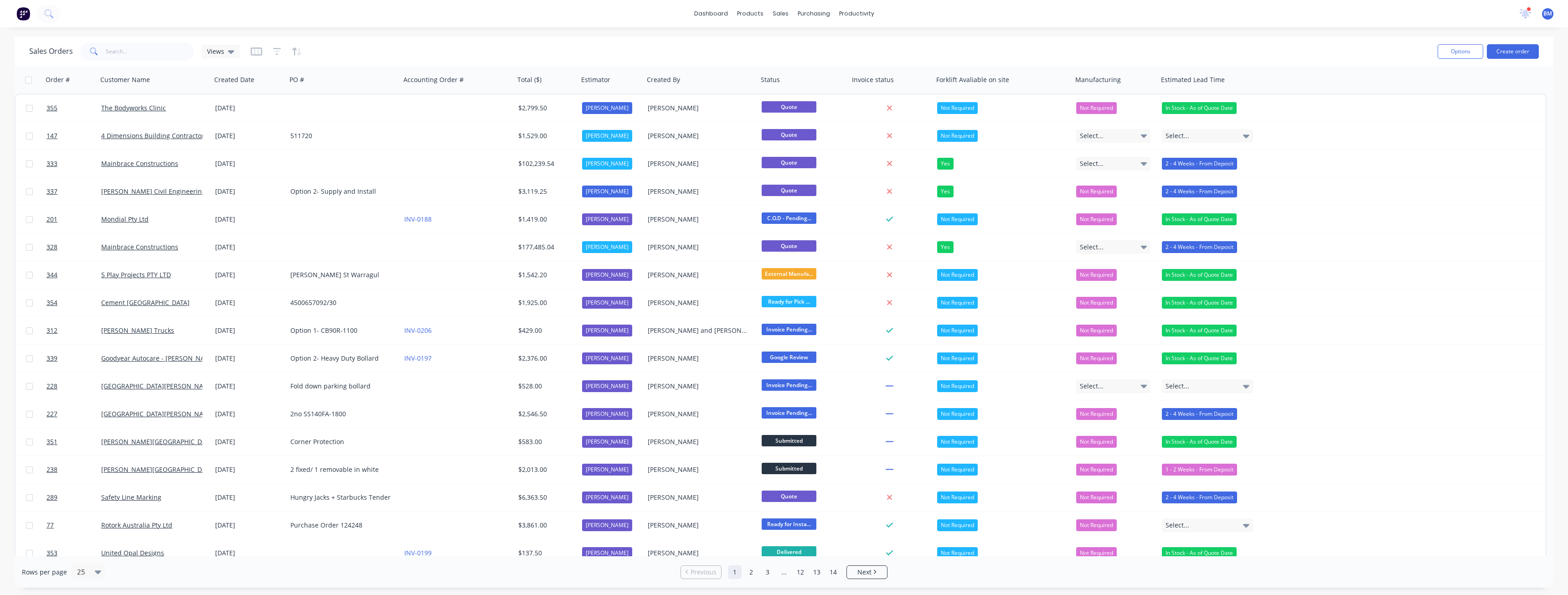
click at [106, 203] on div "[PERSON_NAME] Civil Engineering" at bounding box center [154, 191] width 114 height 27
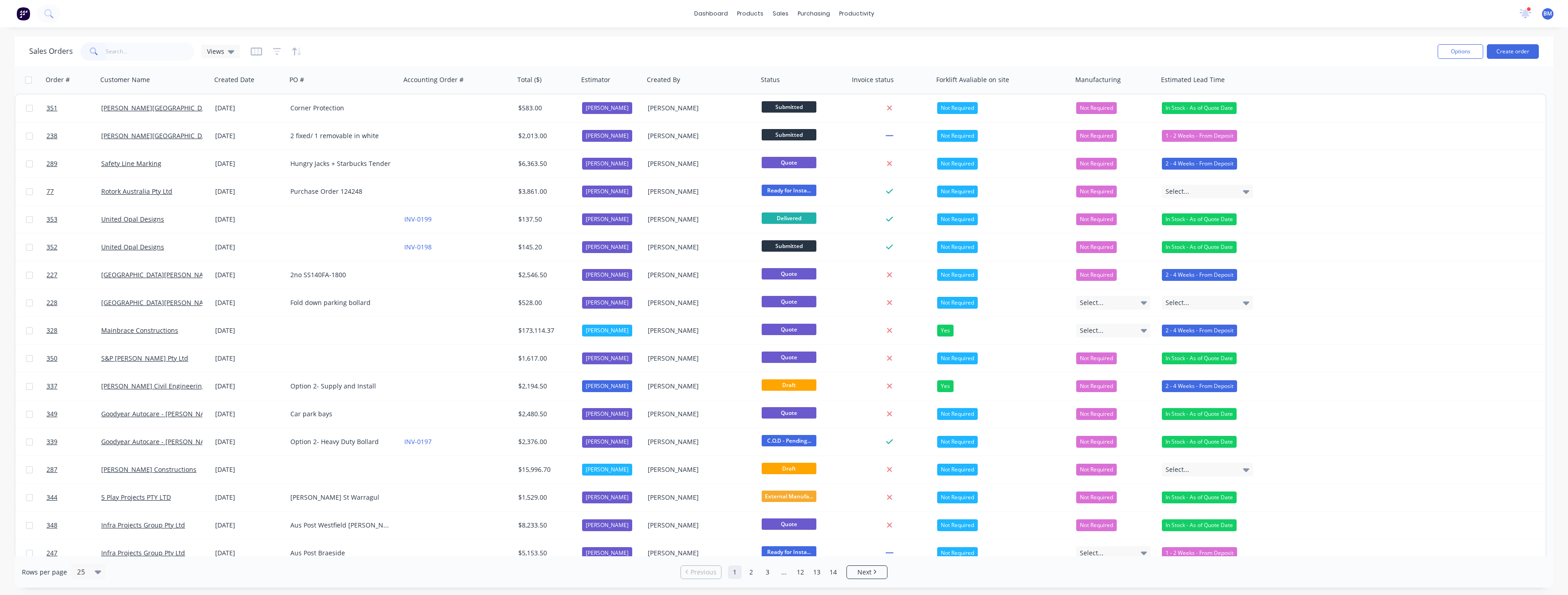
click at [462, 40] on div "Sales Orders Views" at bounding box center [729, 51] width 1401 height 22
click at [344, 47] on div "Sales Orders Views" at bounding box center [729, 51] width 1401 height 22
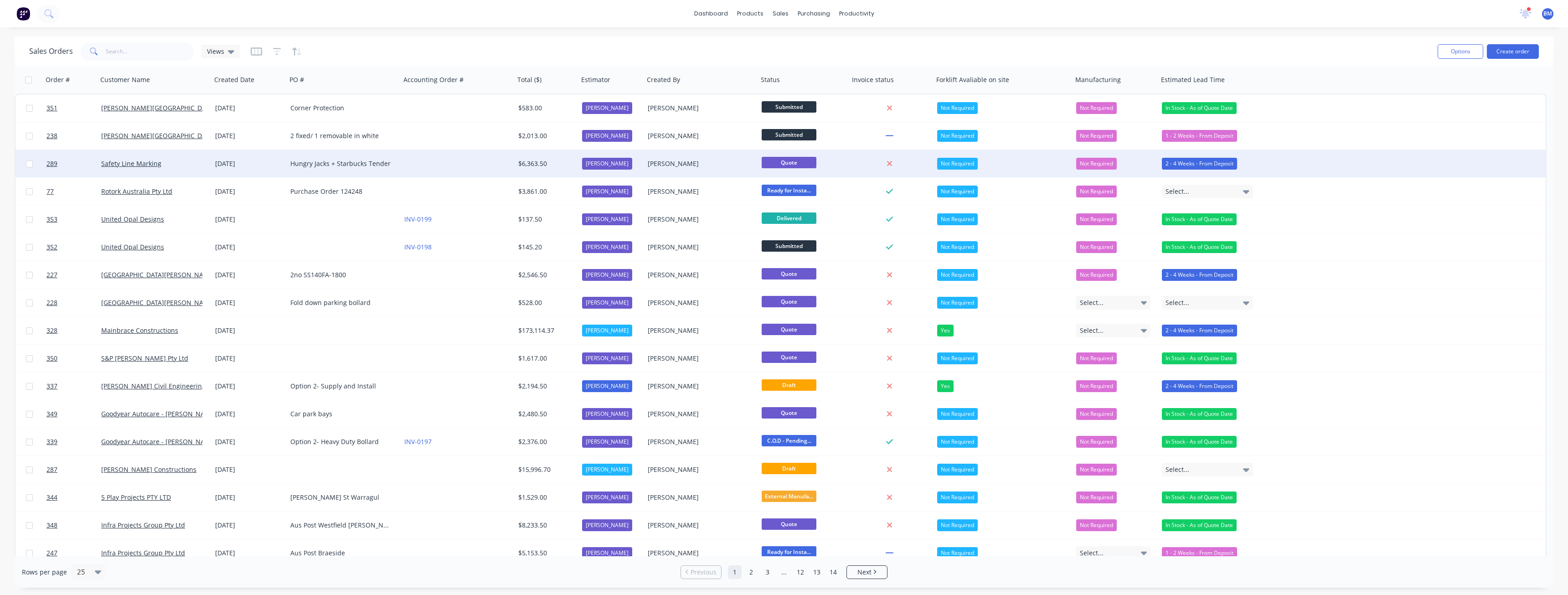
click at [361, 158] on div "Hungry Jacks + Starbucks Tender" at bounding box center [343, 163] width 114 height 27
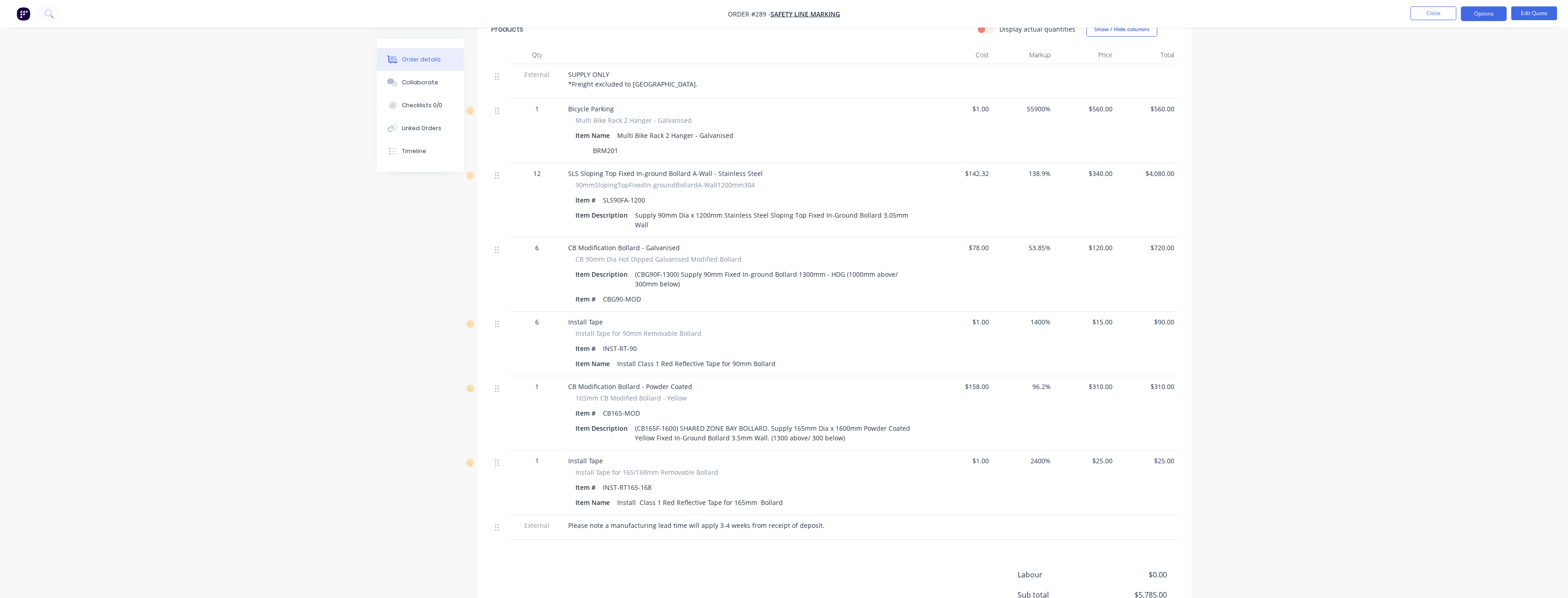
scroll to position [366, 0]
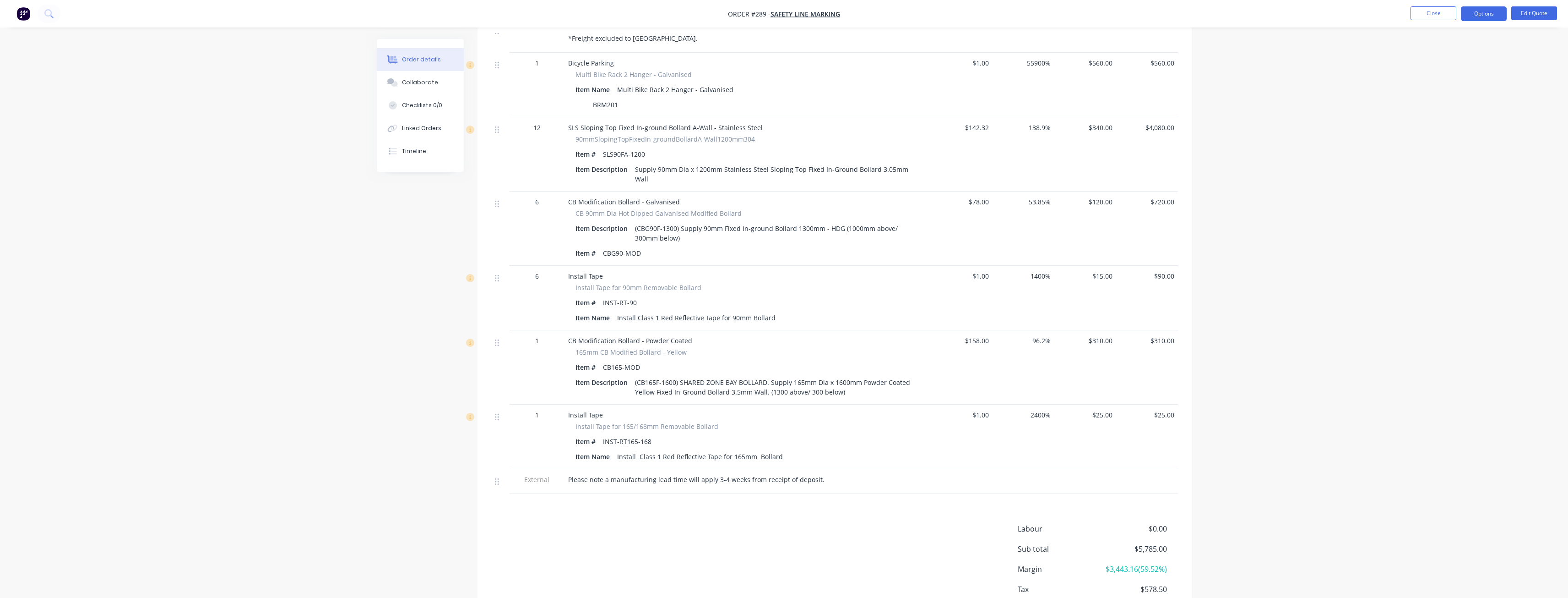
click at [236, 122] on div "Order details Collaborate Checklists 0/0 Linked Orders Timeline Order details C…" at bounding box center [784, 145] width 1568 height 1023
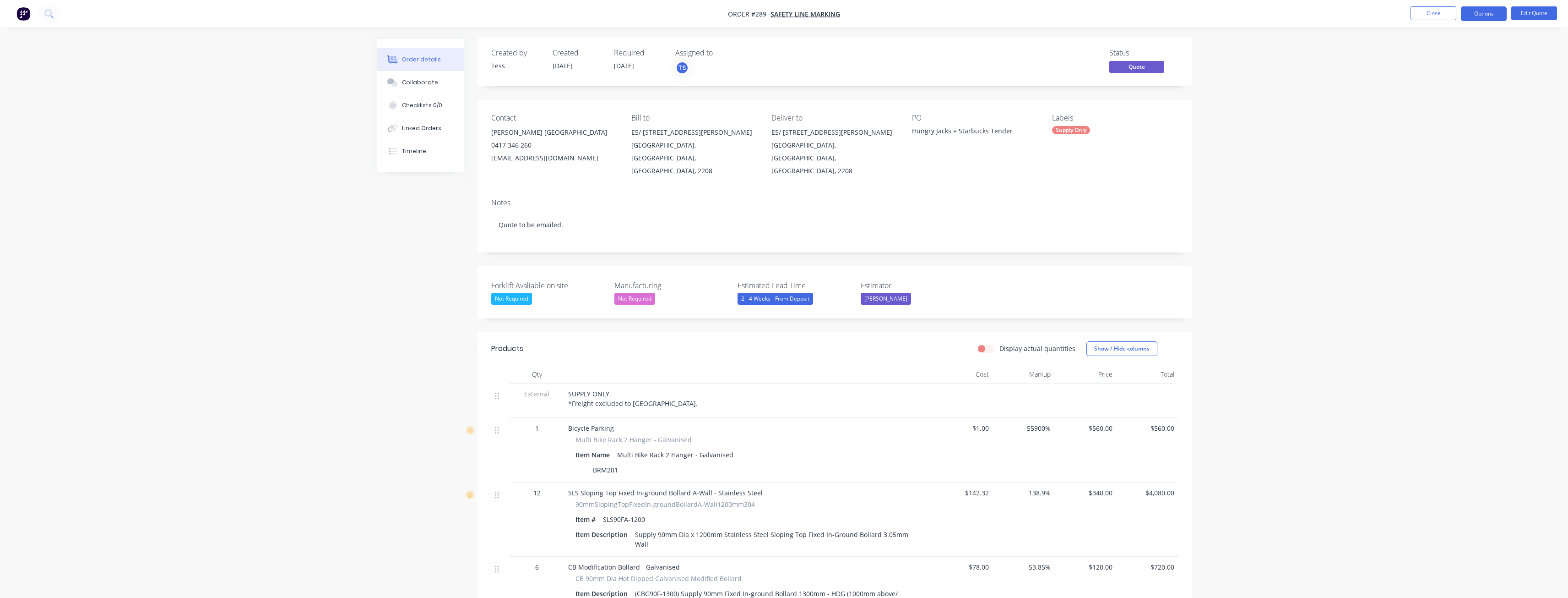
scroll to position [0, 0]
click at [334, 295] on div "Order details Collaborate Checklists 0/0 Linked Orders Timeline Order details C…" at bounding box center [784, 512] width 1568 height 1023
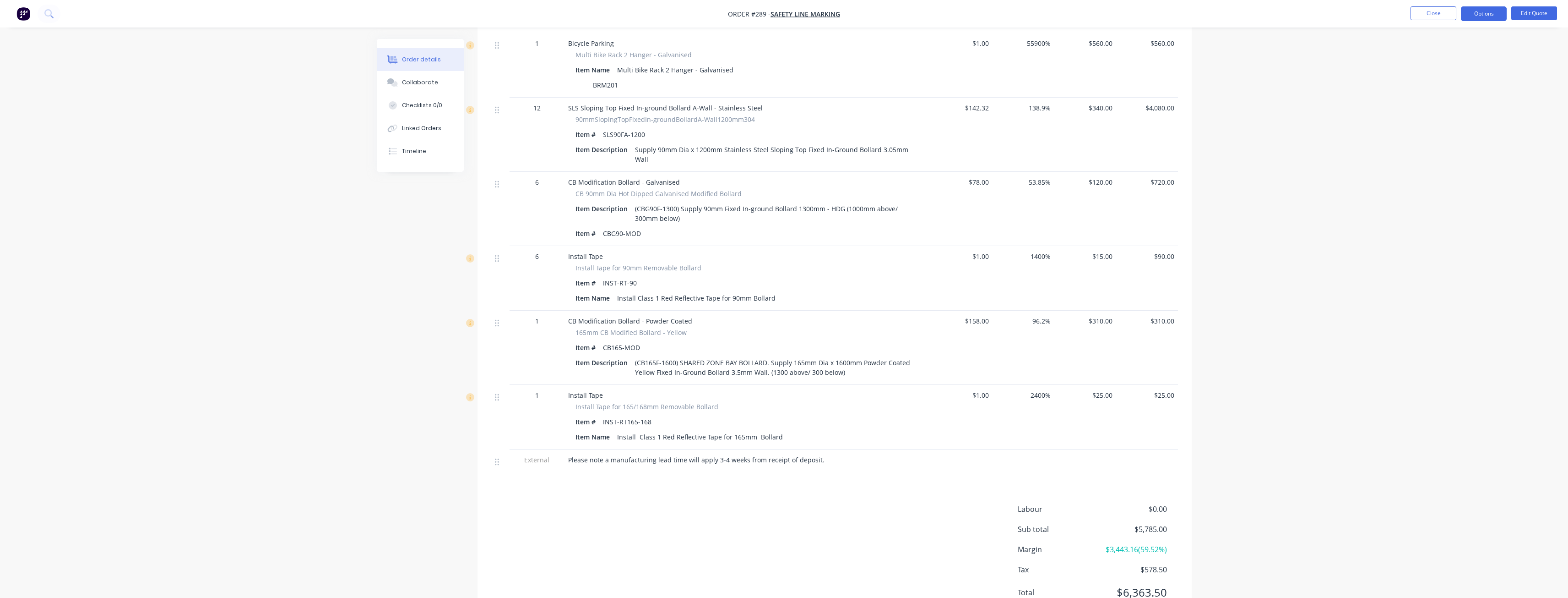
scroll to position [404, 0]
